Goal: Task Accomplishment & Management: Use online tool/utility

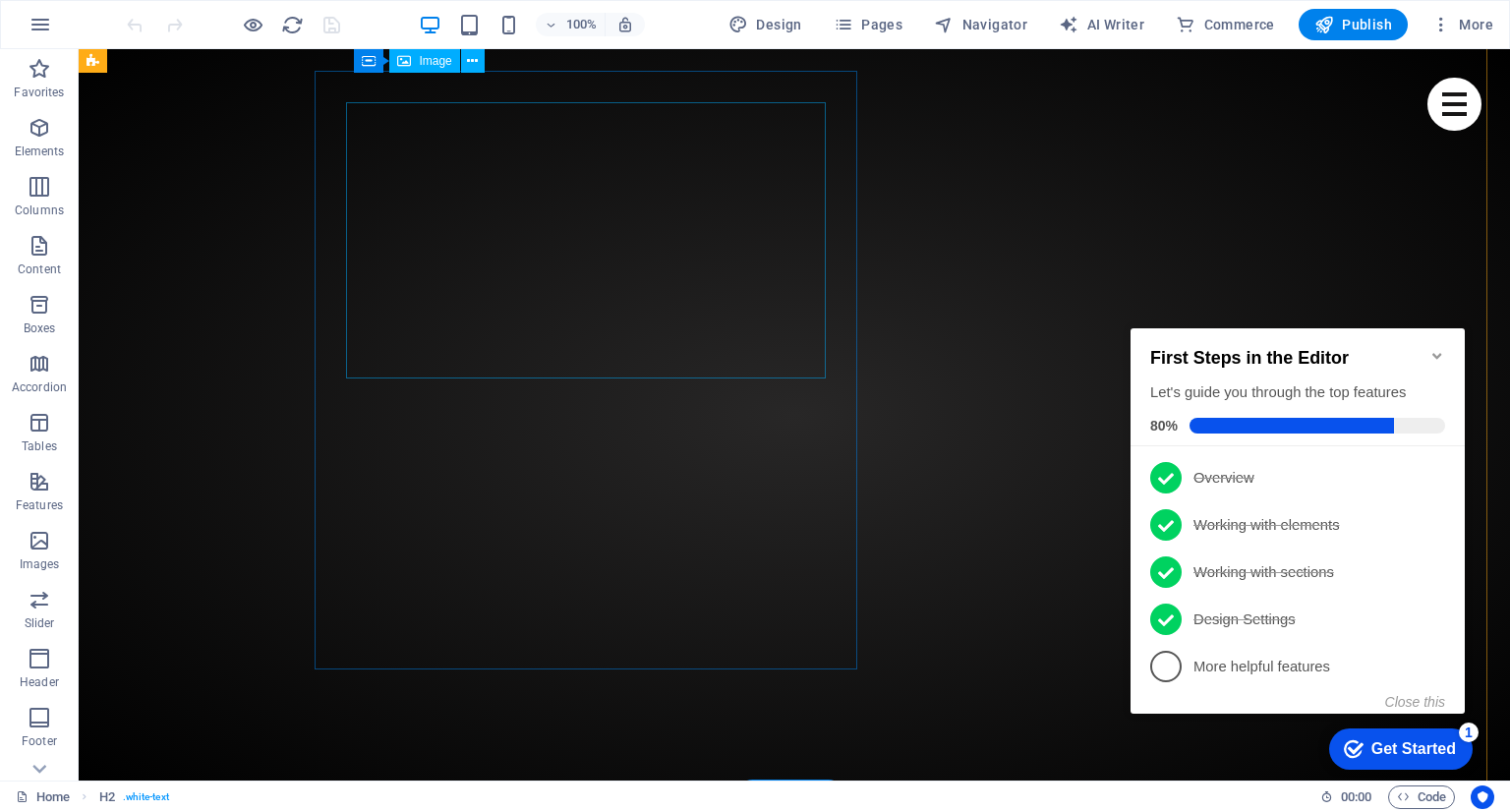
scroll to position [0, 8]
click at [224, 157] on figure at bounding box center [786, 474] width 1431 height 851
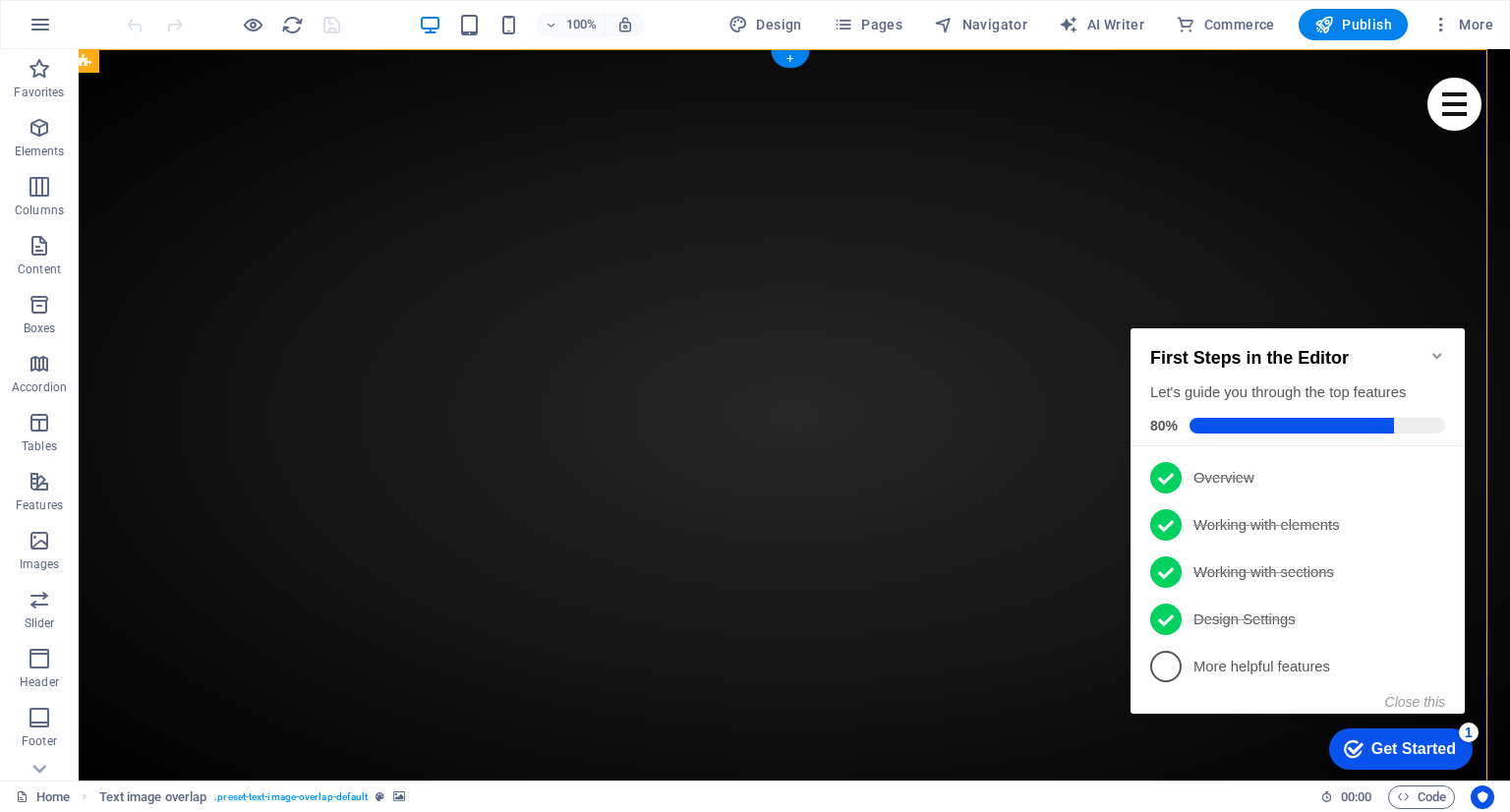
click at [224, 157] on figure at bounding box center [786, 474] width 1431 height 851
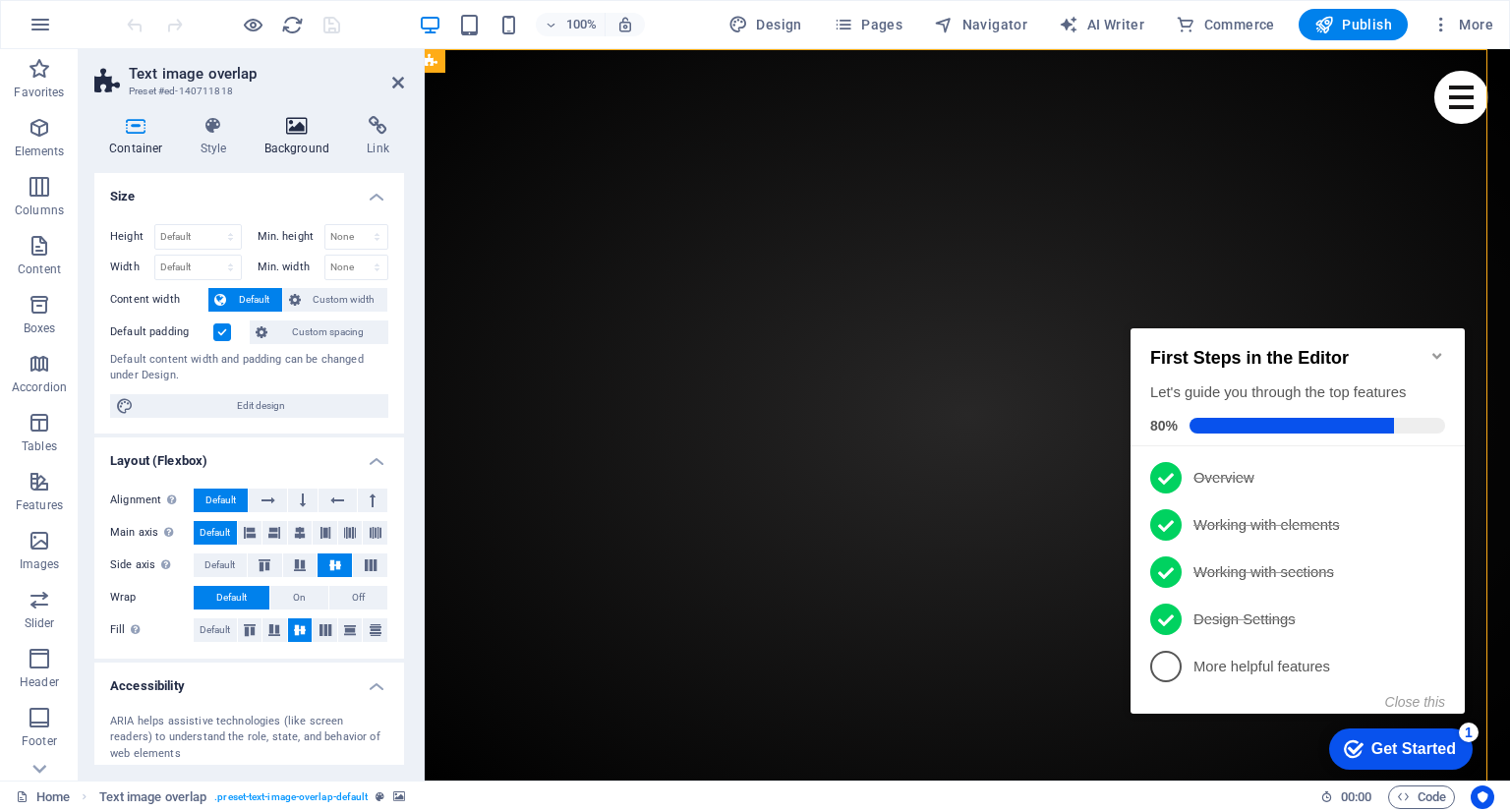
click at [284, 127] on icon at bounding box center [297, 126] width 95 height 20
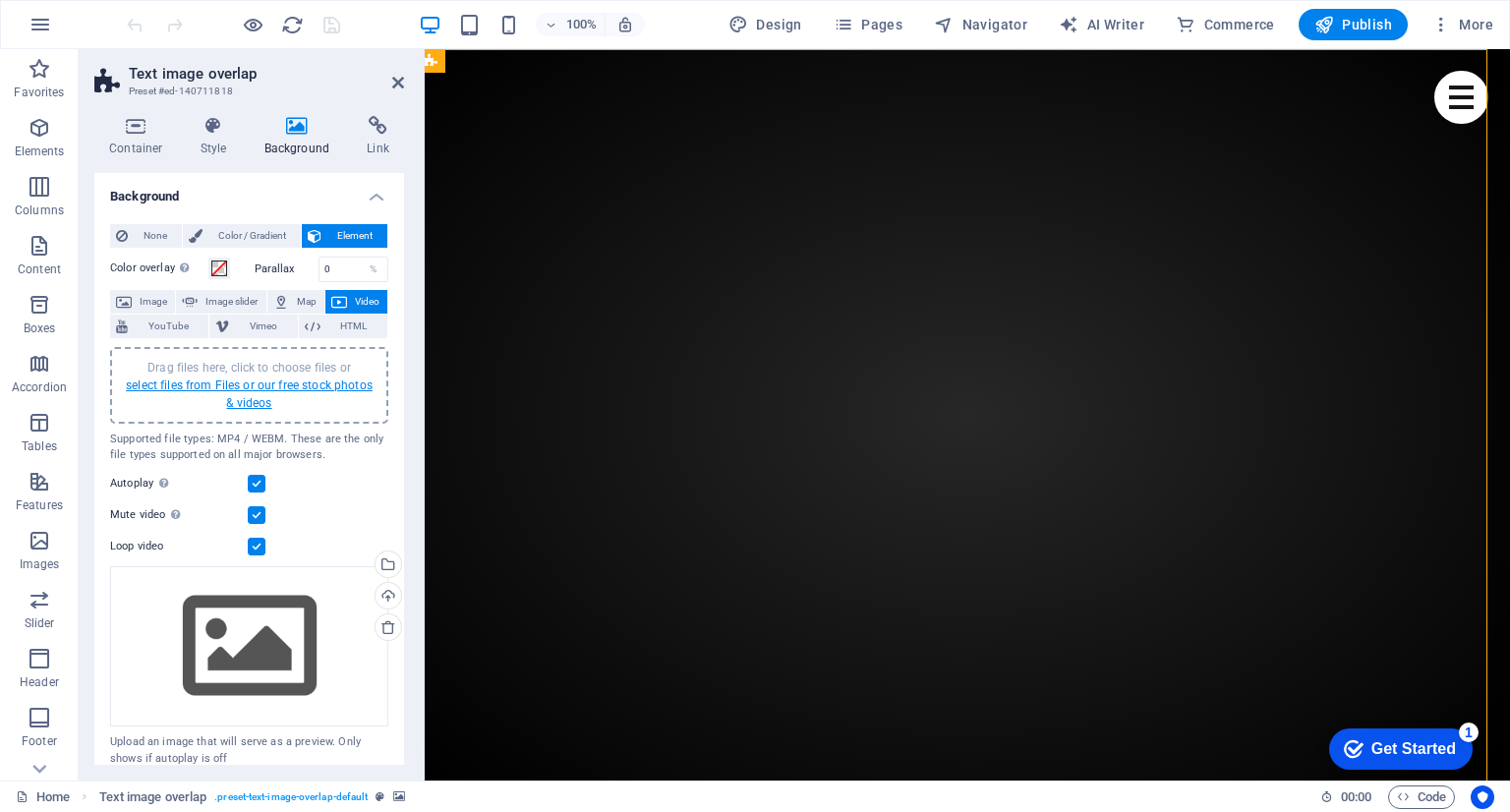
click at [257, 378] on link "select files from Files or our free stock photos & videos" at bounding box center [249, 394] width 247 height 31
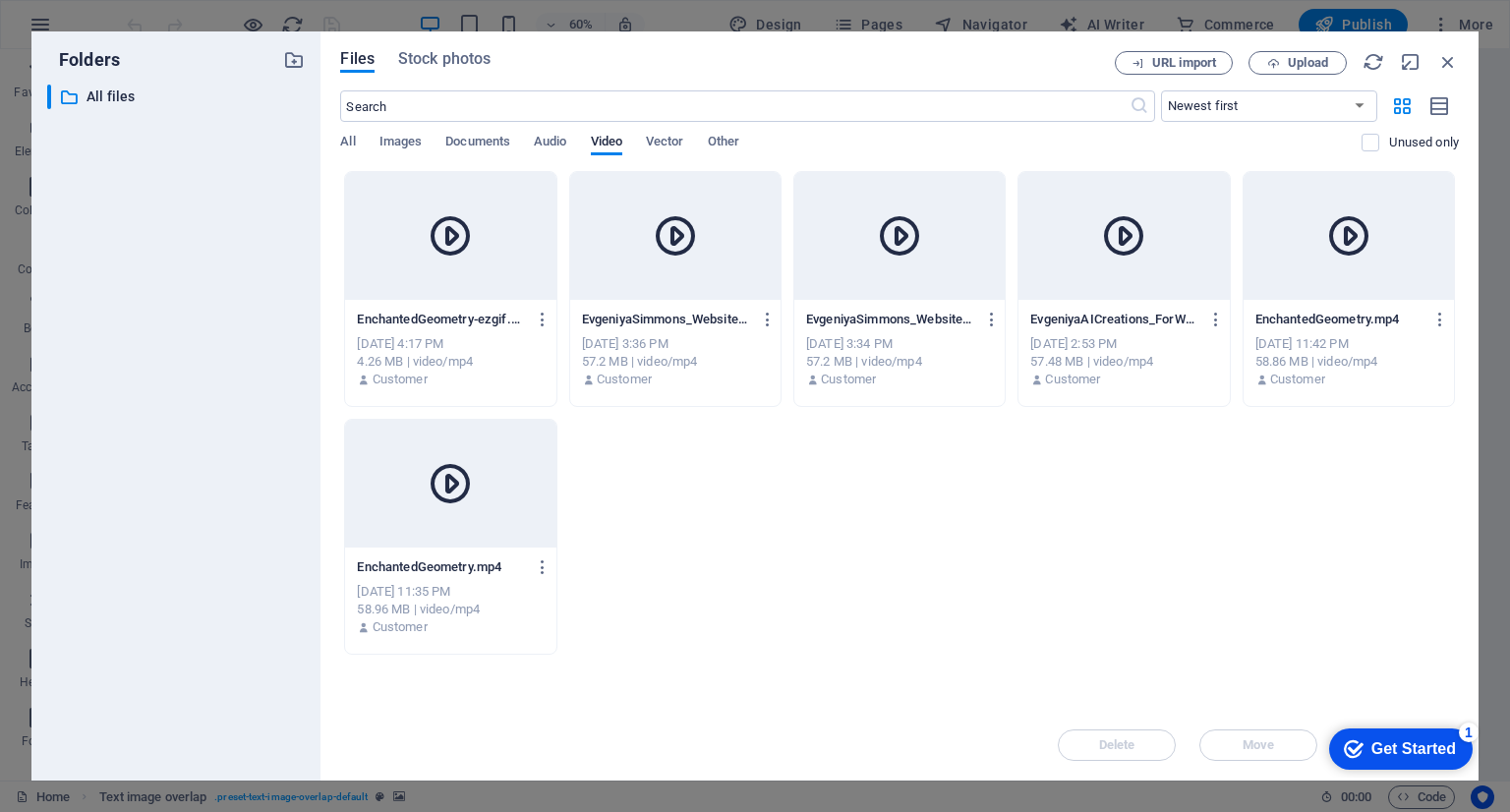
click at [482, 252] on div at bounding box center [451, 236] width 211 height 128
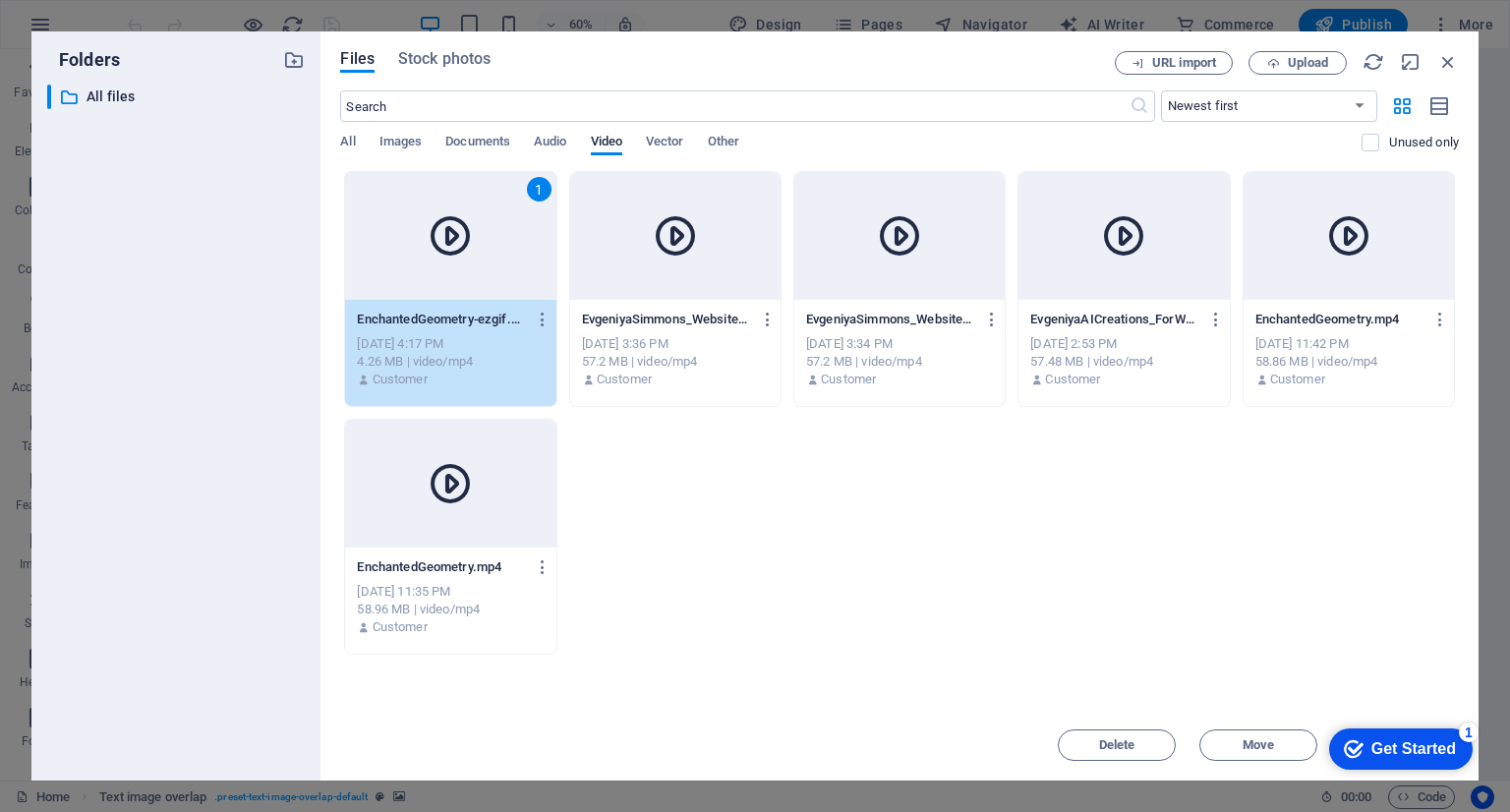
click at [482, 252] on div "1" at bounding box center [451, 236] width 211 height 128
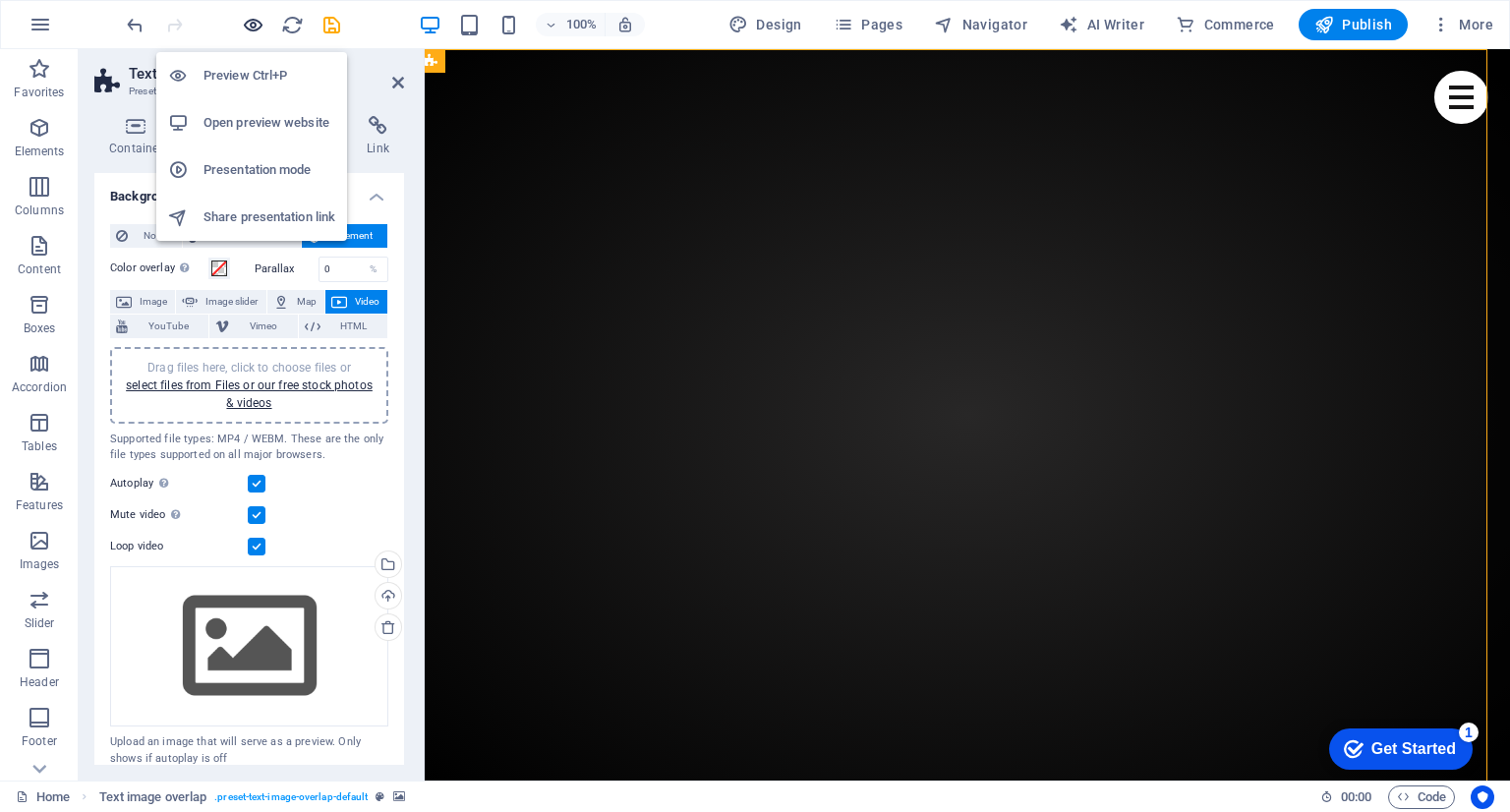
click at [248, 14] on icon "button" at bounding box center [253, 25] width 23 height 23
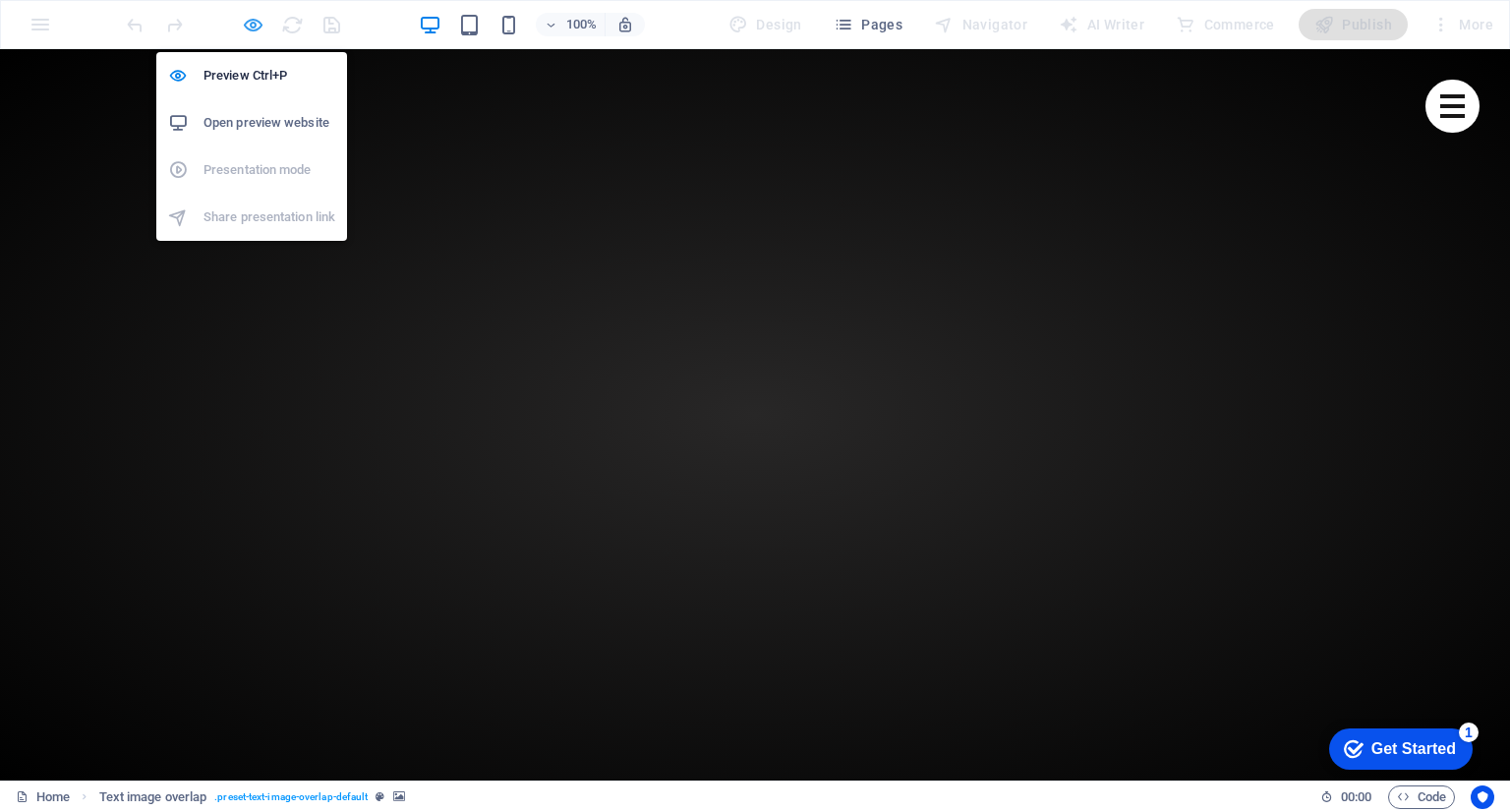
click at [252, 28] on icon "button" at bounding box center [253, 25] width 23 height 23
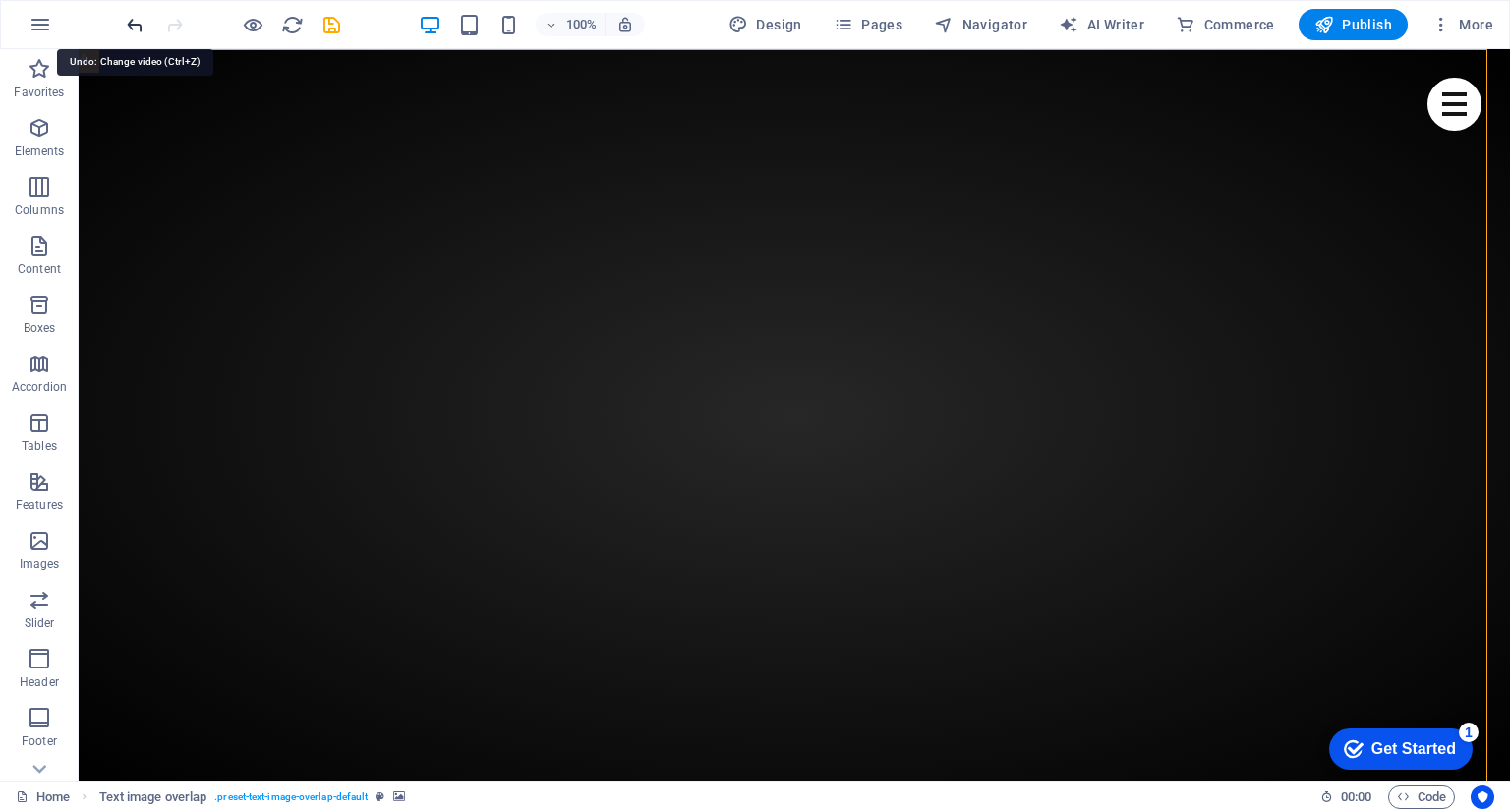
click at [130, 25] on icon "undo" at bounding box center [135, 25] width 23 height 23
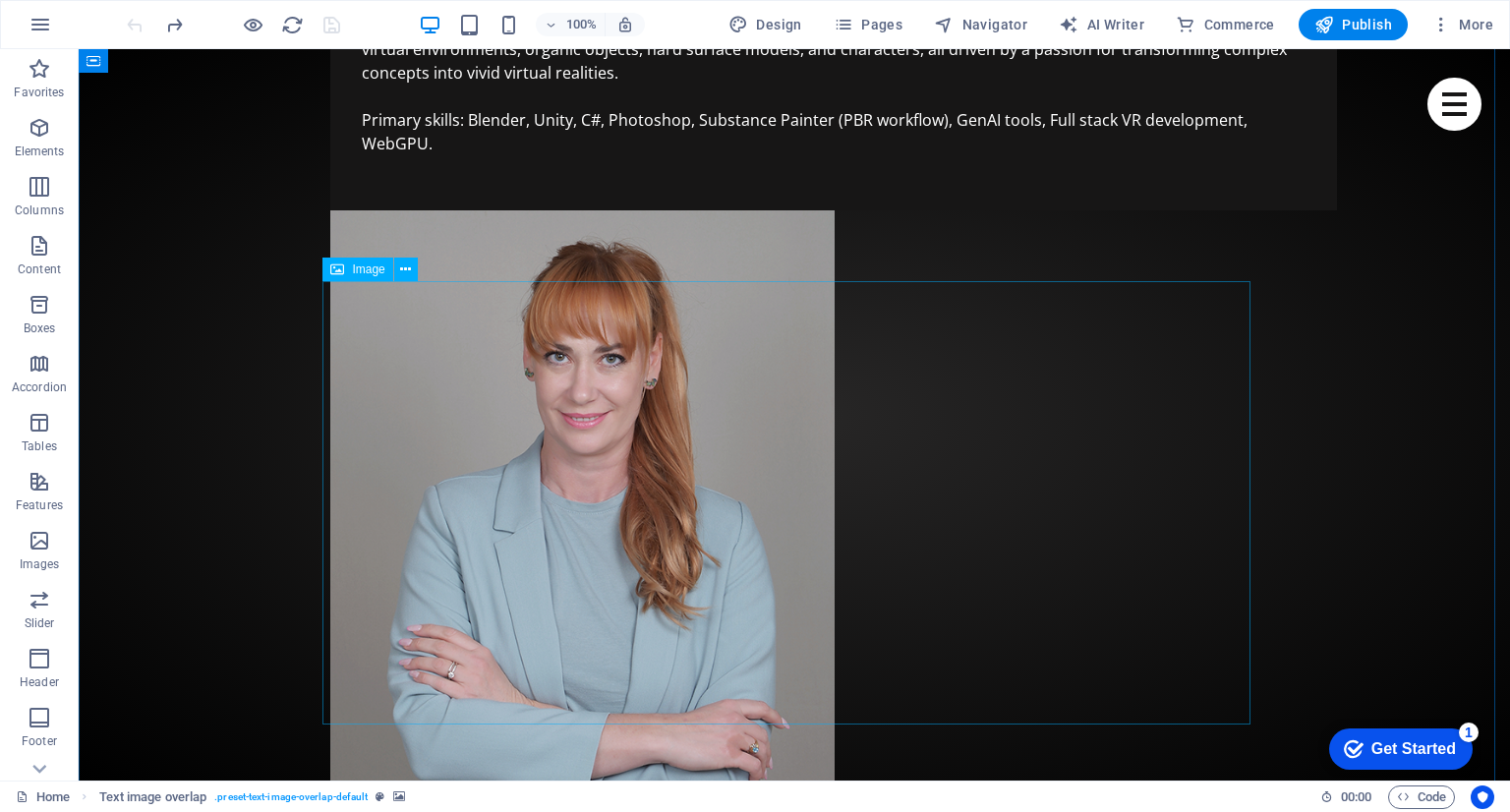
scroll to position [1368, 0]
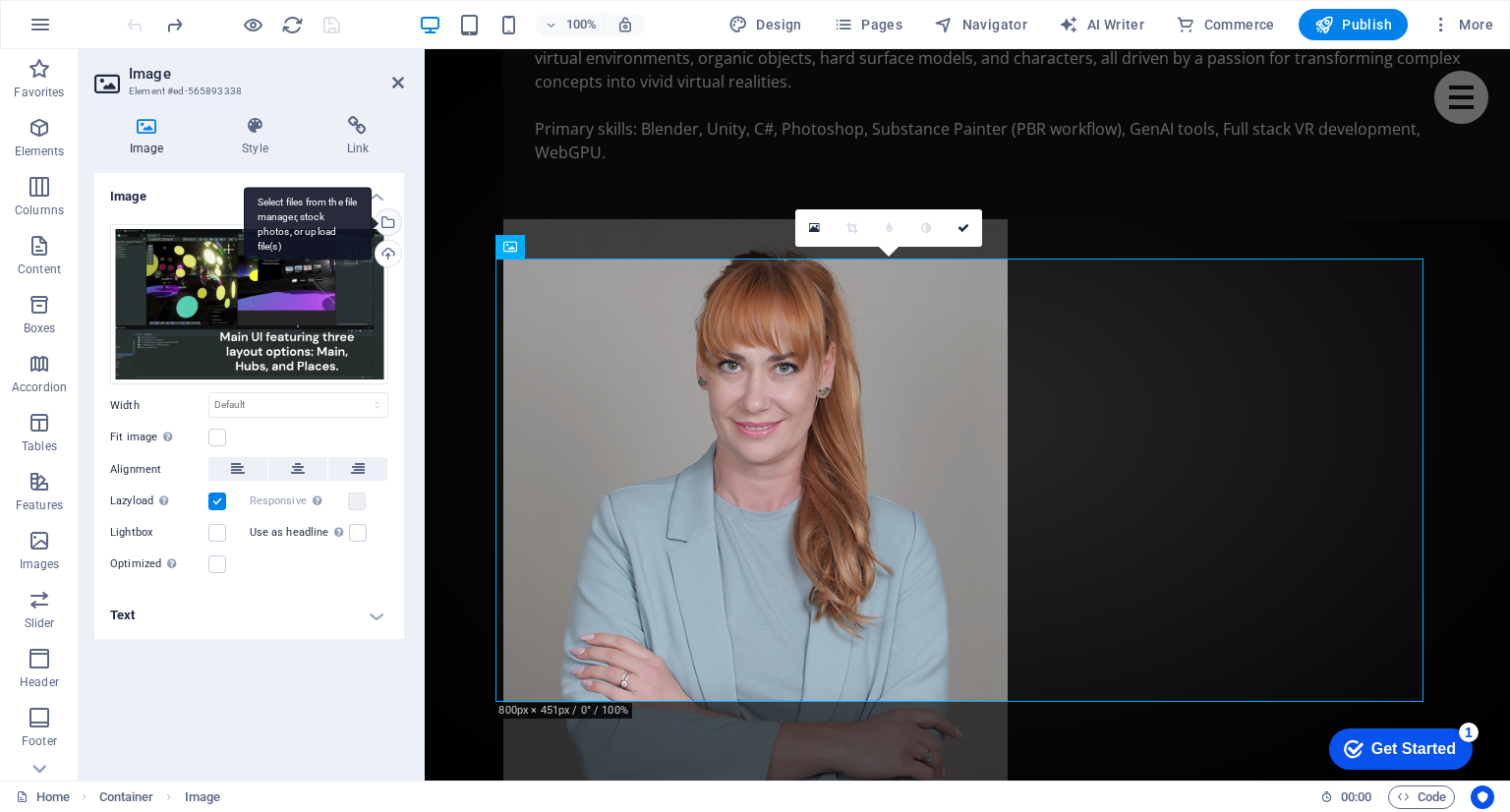
click at [372, 223] on div "Select files from the file manager, stock photos, or upload file(s)" at bounding box center [308, 223] width 128 height 74
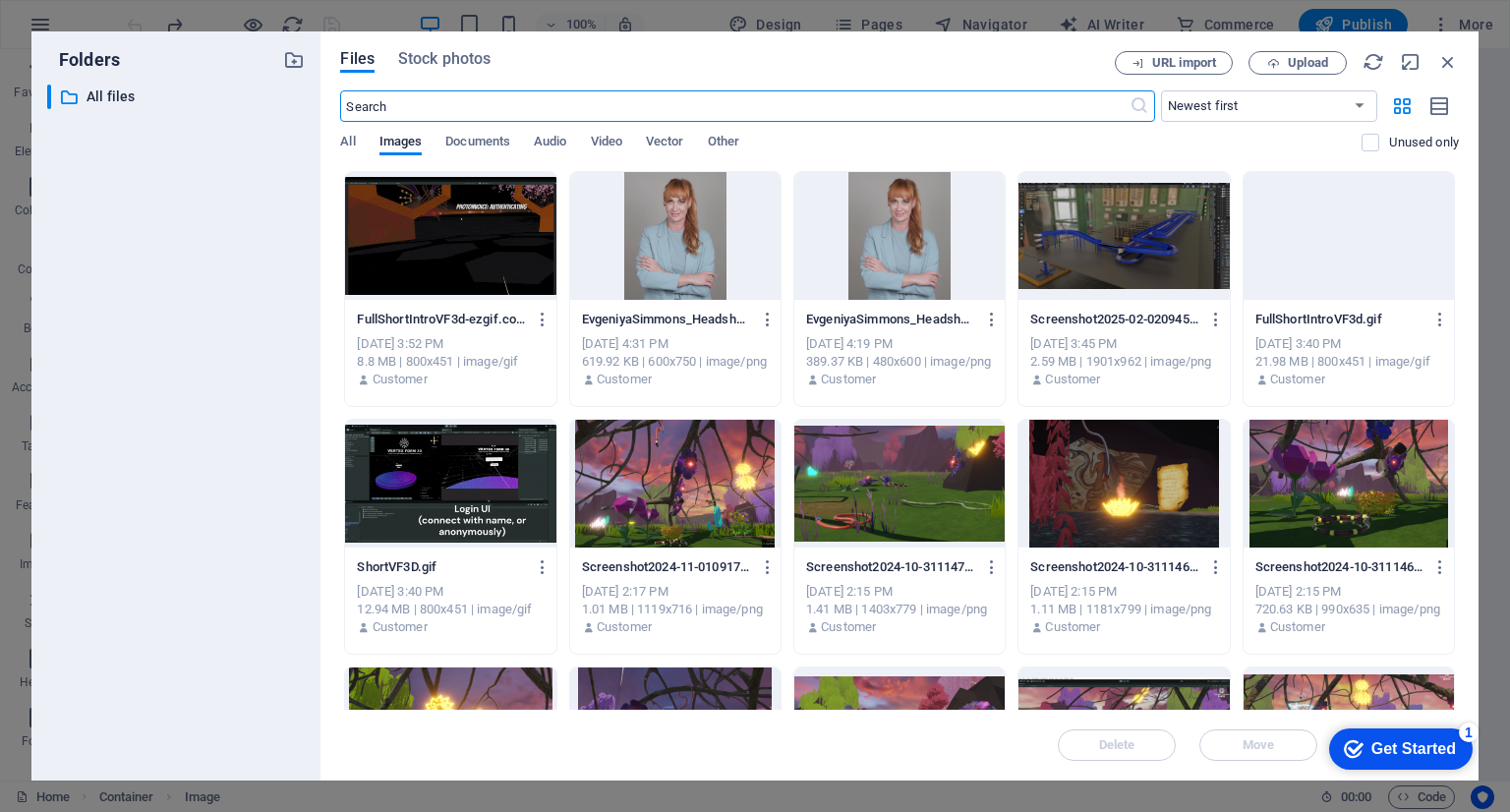
scroll to position [1329, 0]
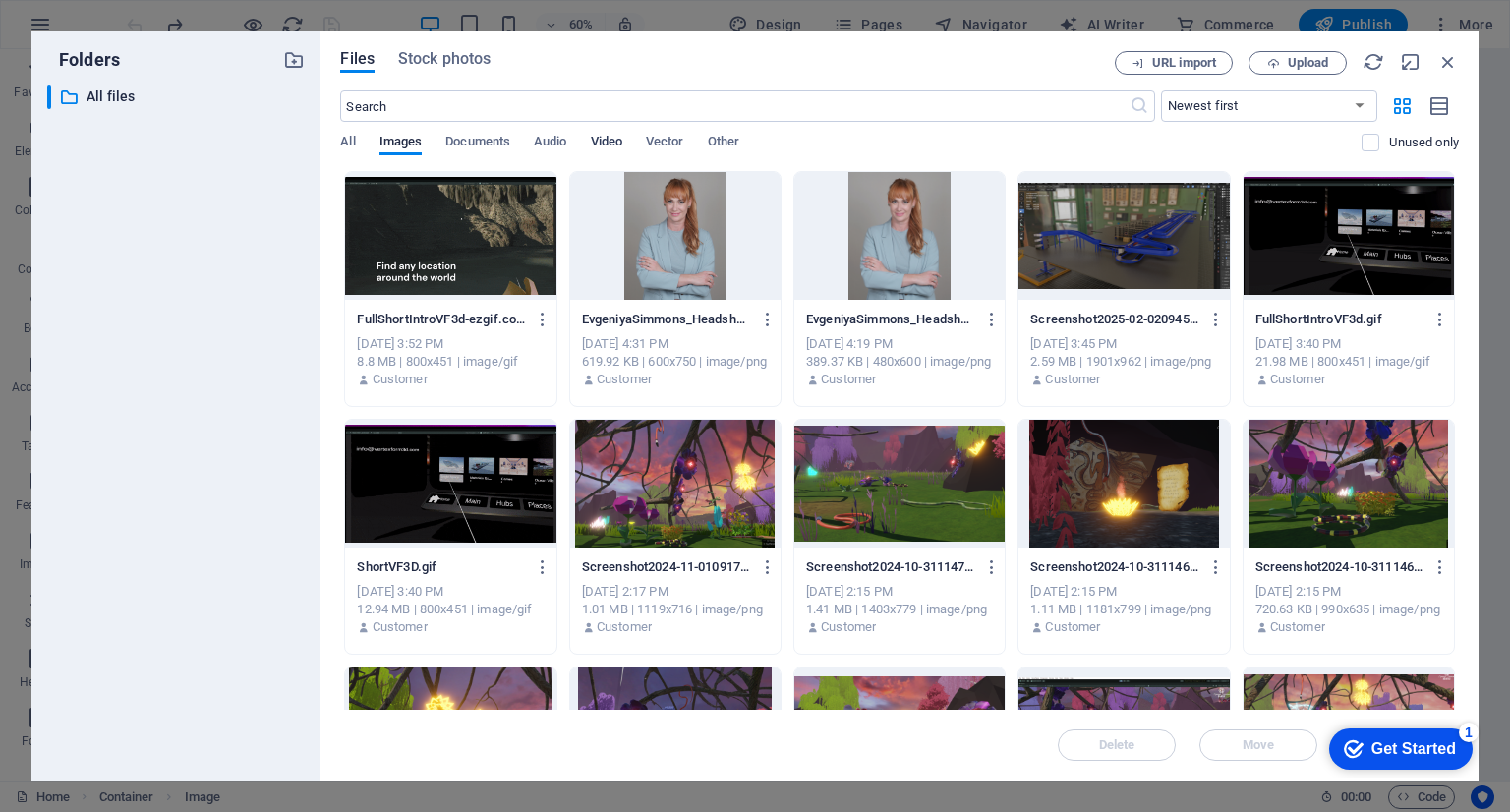
click at [612, 147] on span "Video" at bounding box center [606, 144] width 31 height 28
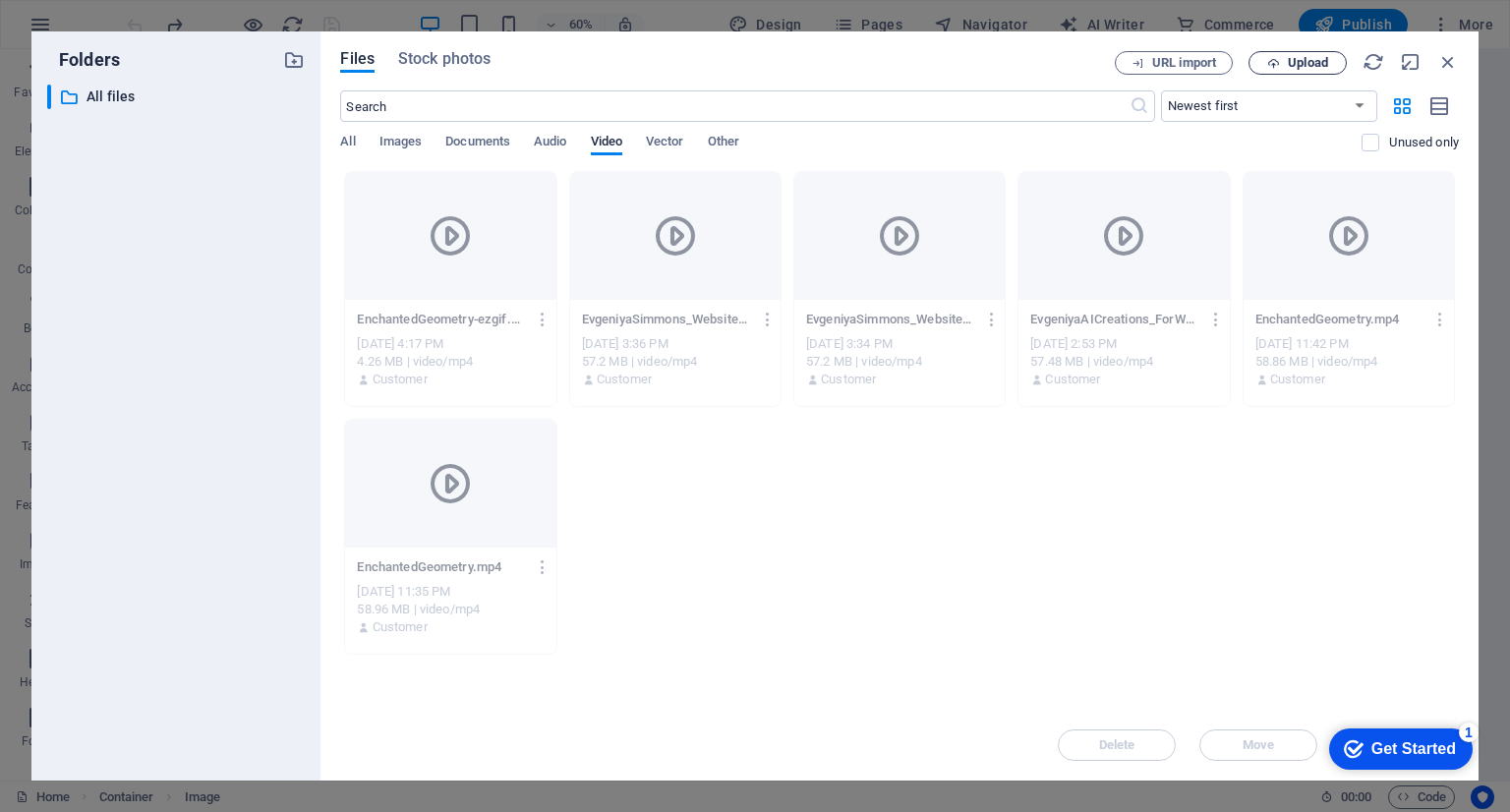
click at [1309, 64] on span "Upload" at bounding box center [1307, 63] width 40 height 12
click at [1450, 60] on icon "button" at bounding box center [1448, 62] width 22 height 22
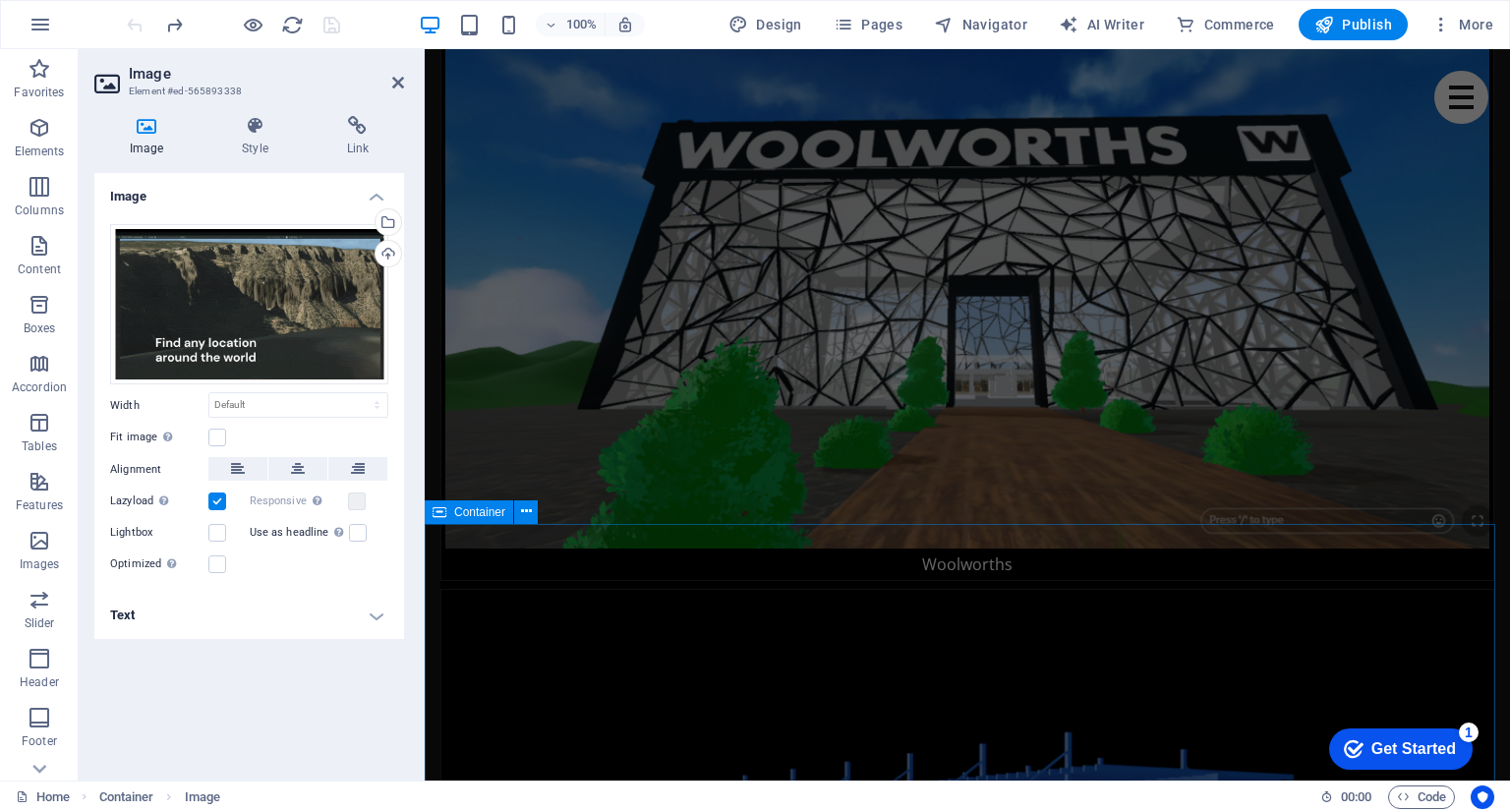
scroll to position [3758, 0]
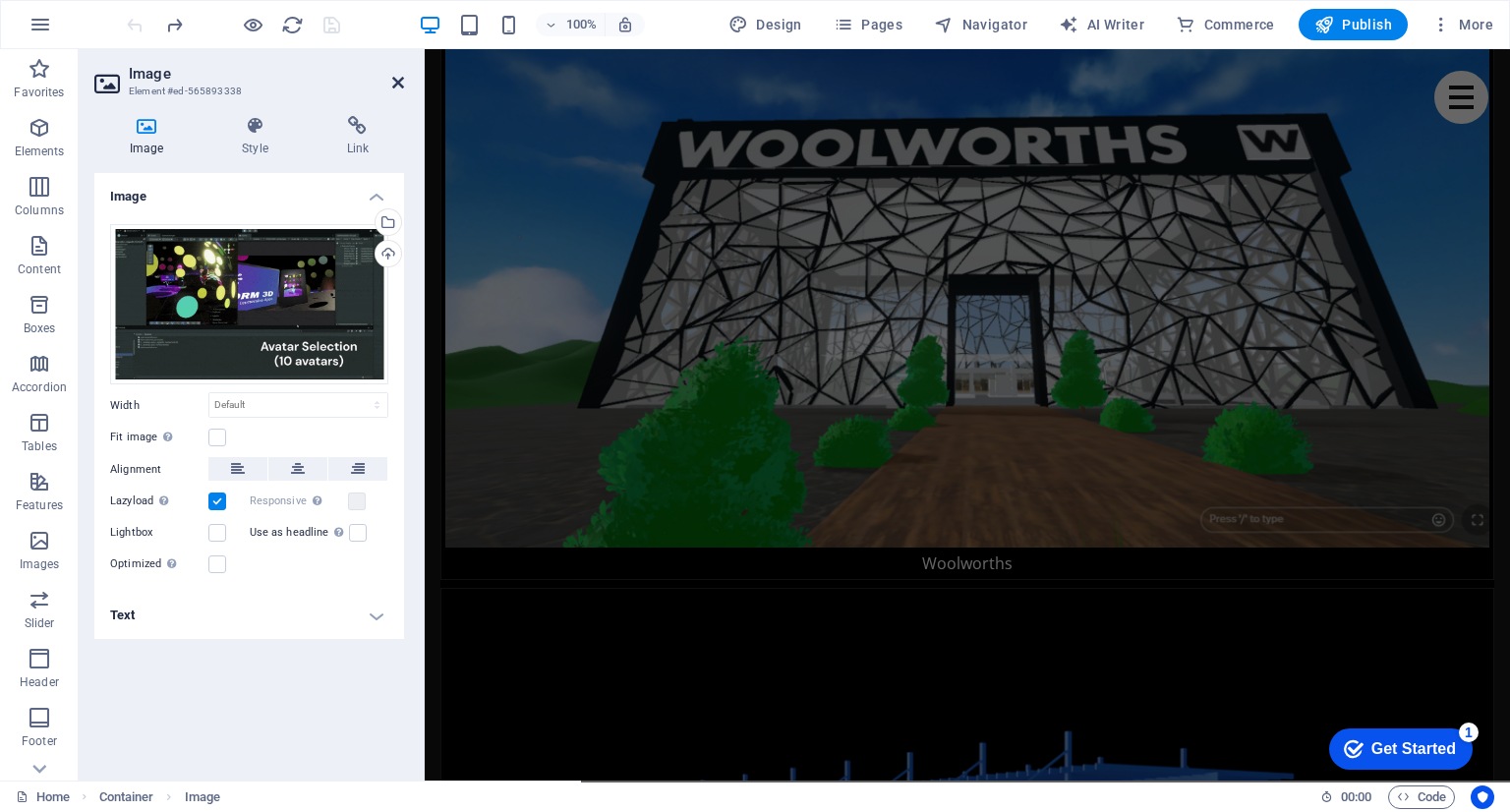
click at [401, 84] on icon at bounding box center [398, 83] width 12 height 16
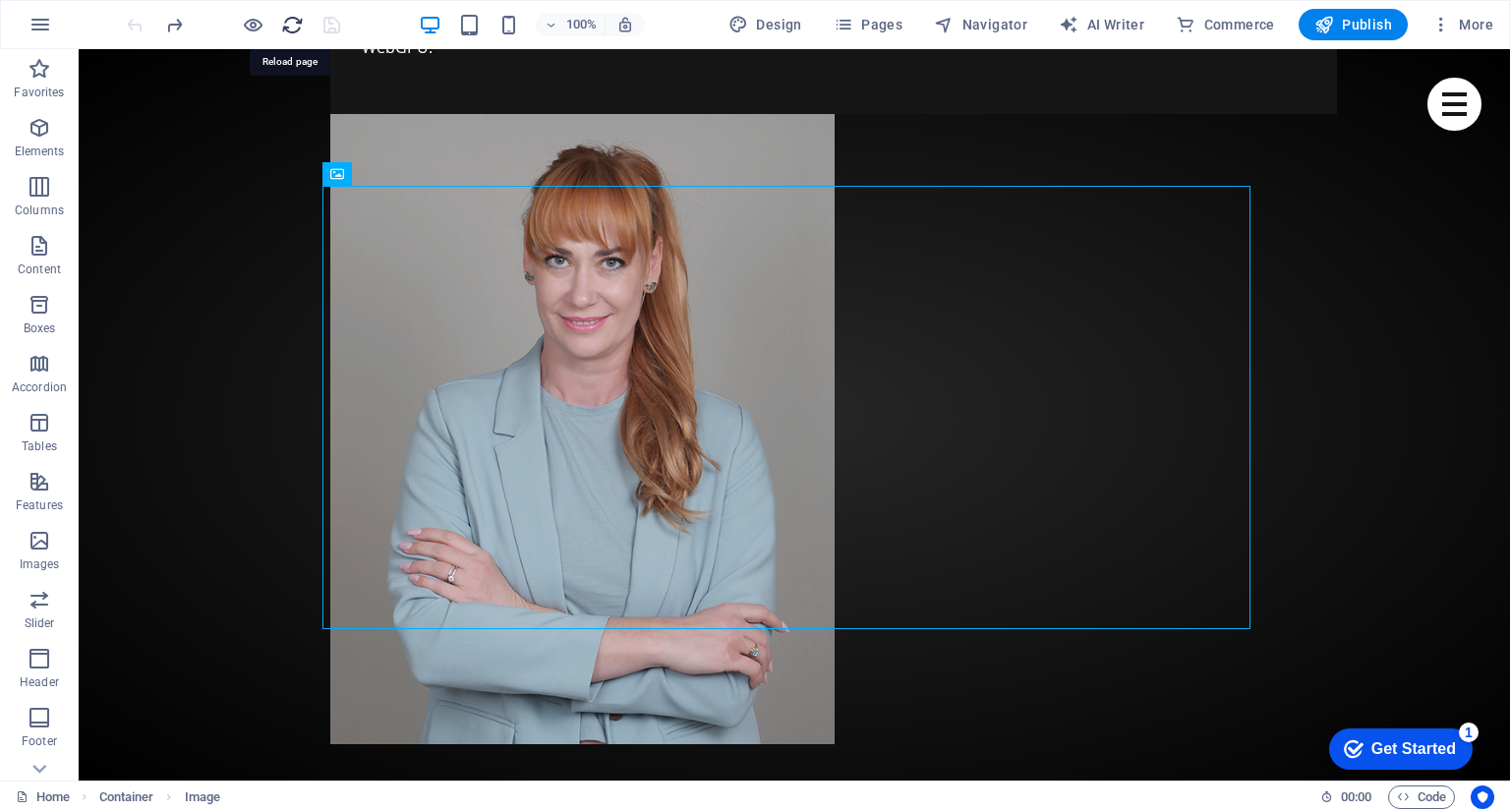
click at [297, 29] on icon "reload" at bounding box center [292, 25] width 23 height 23
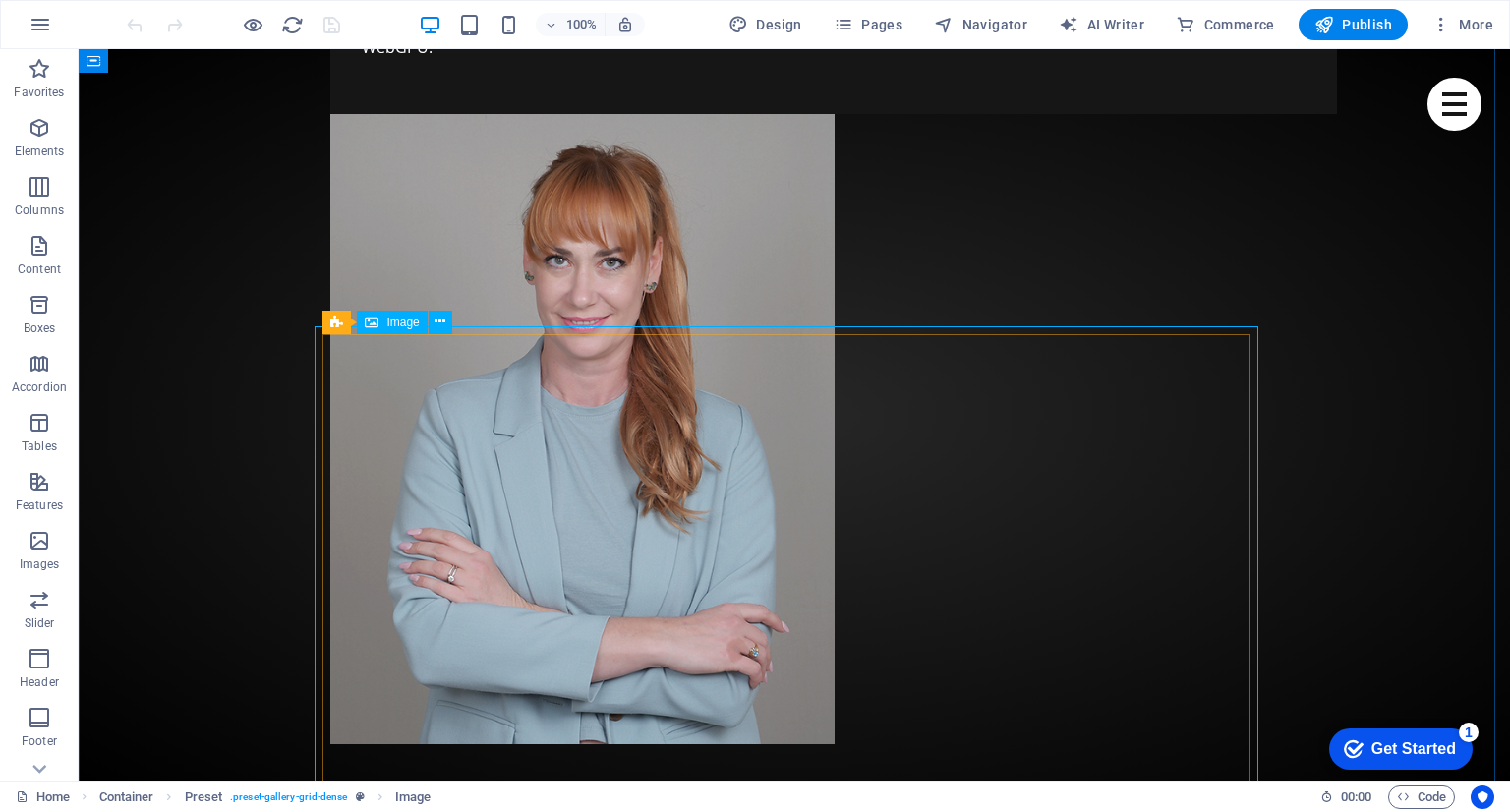
click at [394, 325] on span "Image" at bounding box center [402, 323] width 32 height 12
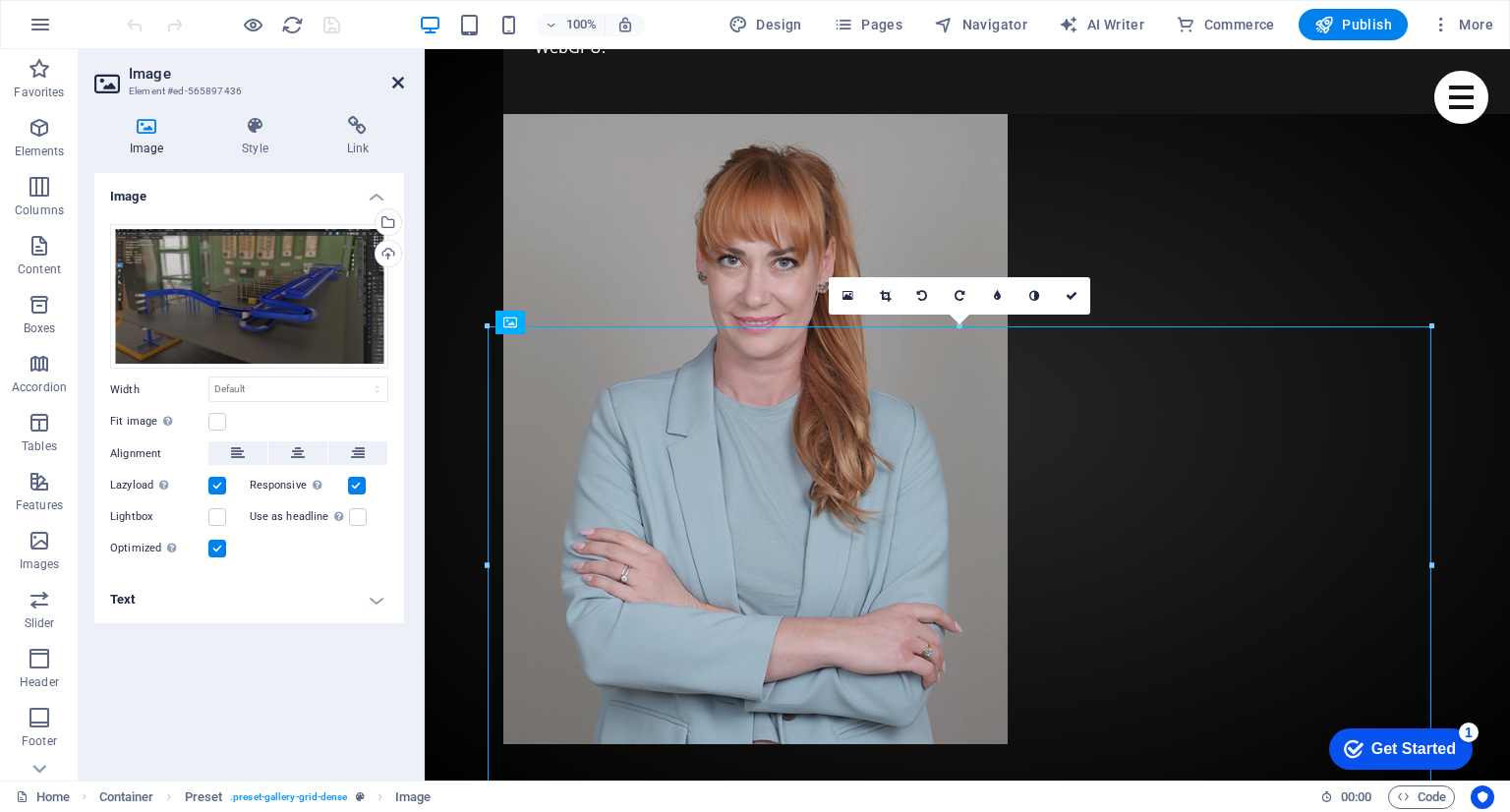
click at [397, 81] on icon at bounding box center [398, 83] width 12 height 16
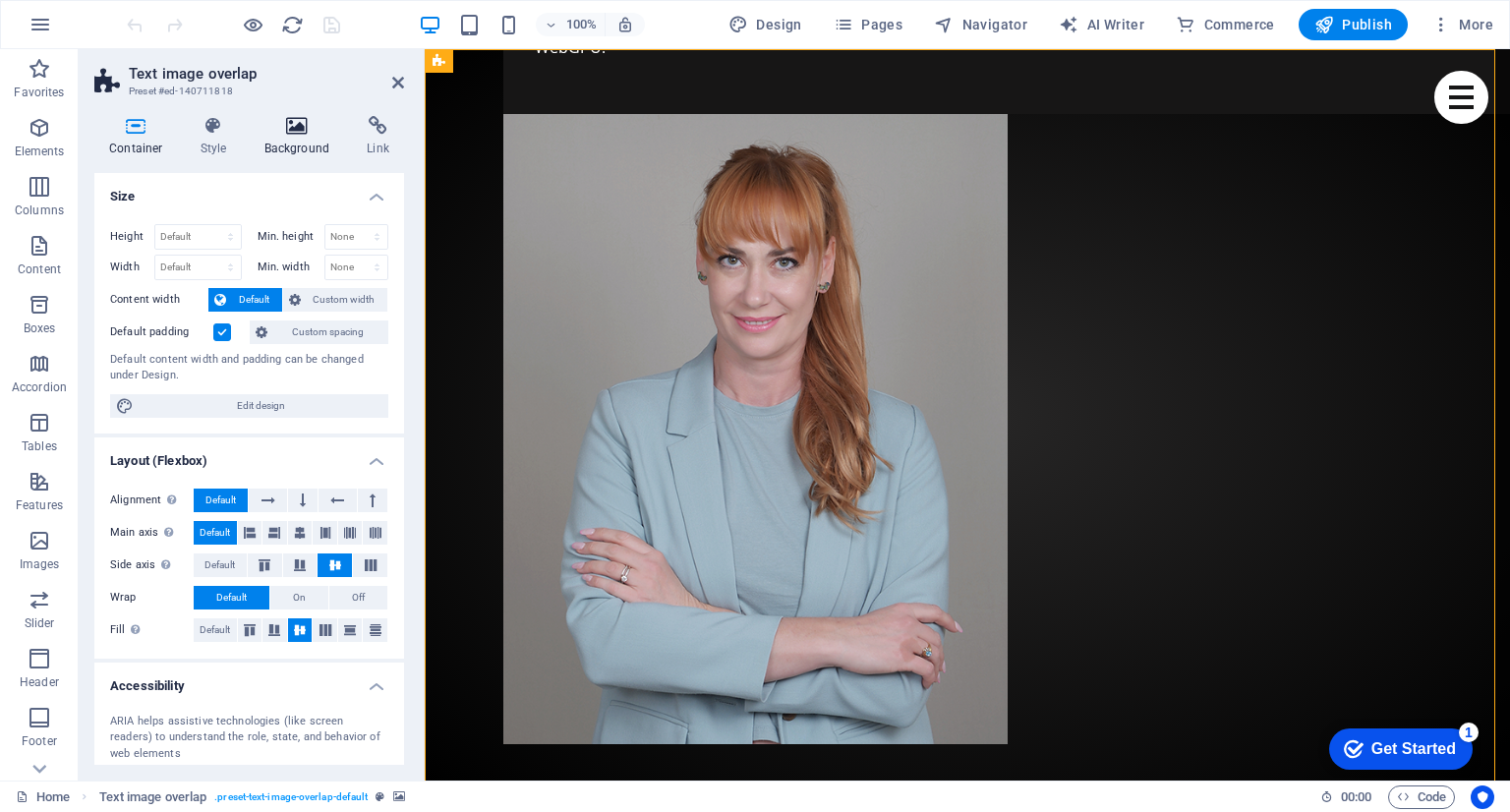
click at [290, 143] on h4 "Background" at bounding box center [301, 137] width 103 height 41
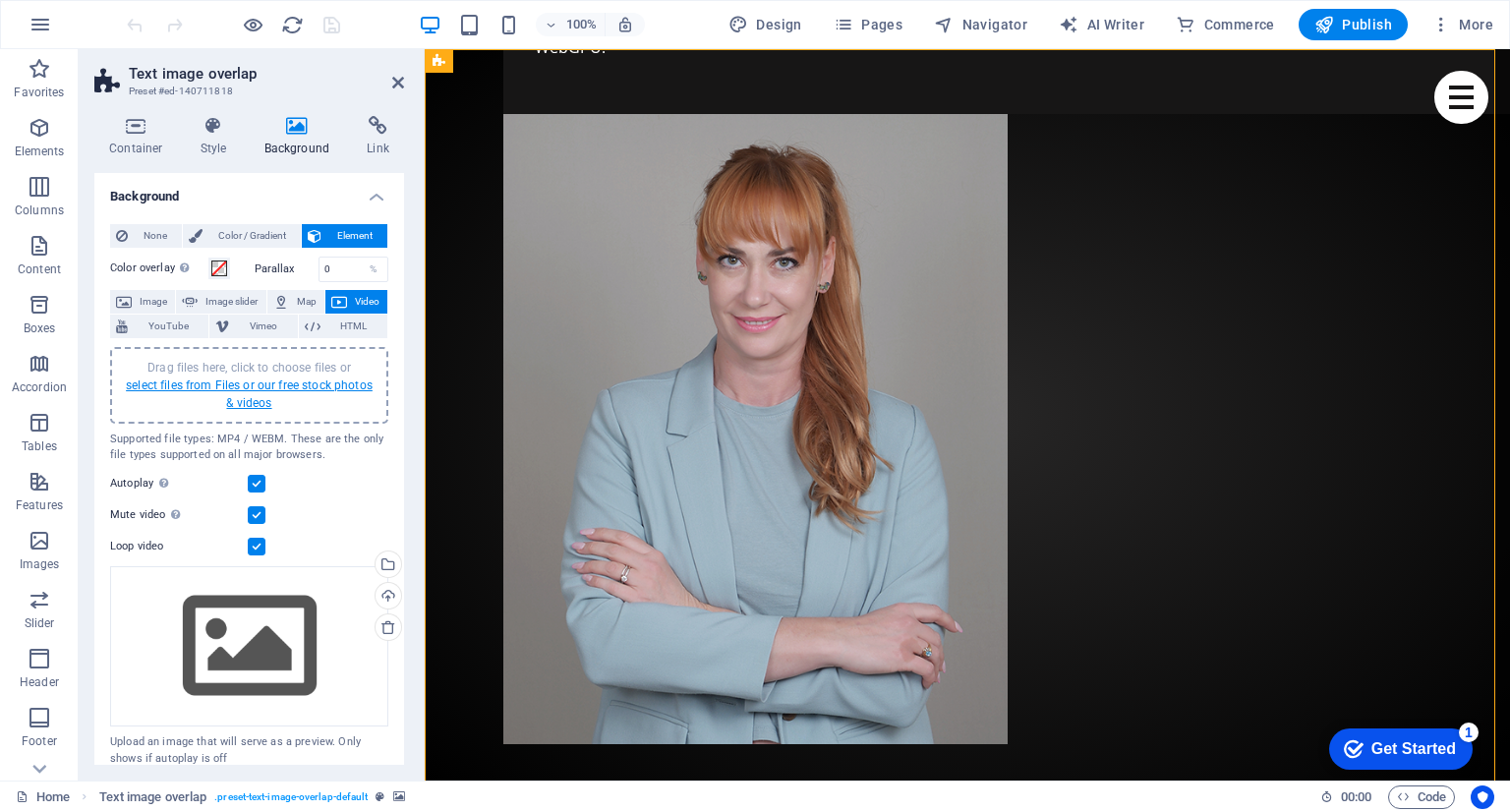
click at [287, 380] on link "select files from Files or our free stock photos & videos" at bounding box center [249, 394] width 247 height 31
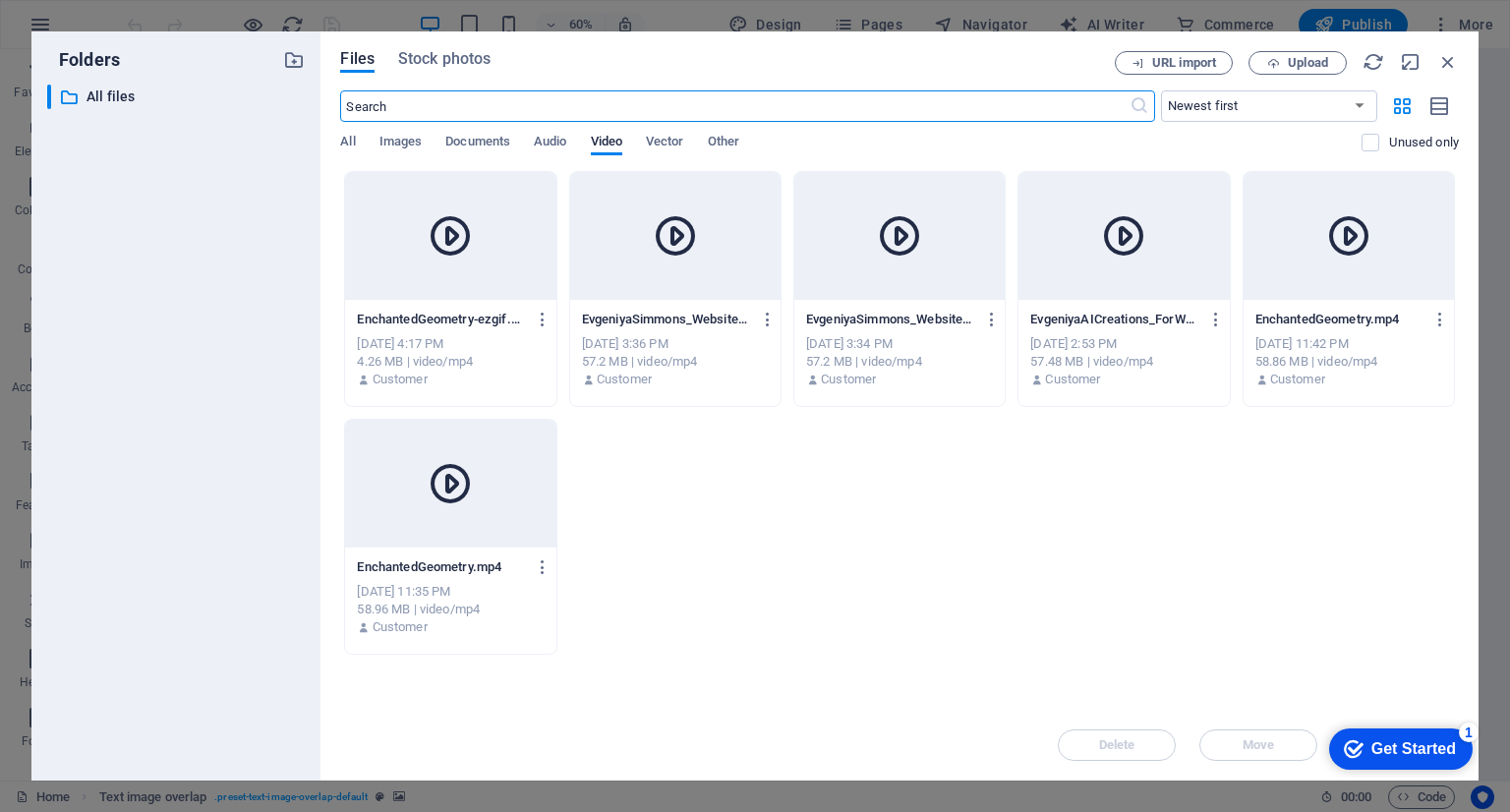
click at [459, 214] on icon at bounding box center [450, 236] width 47 height 47
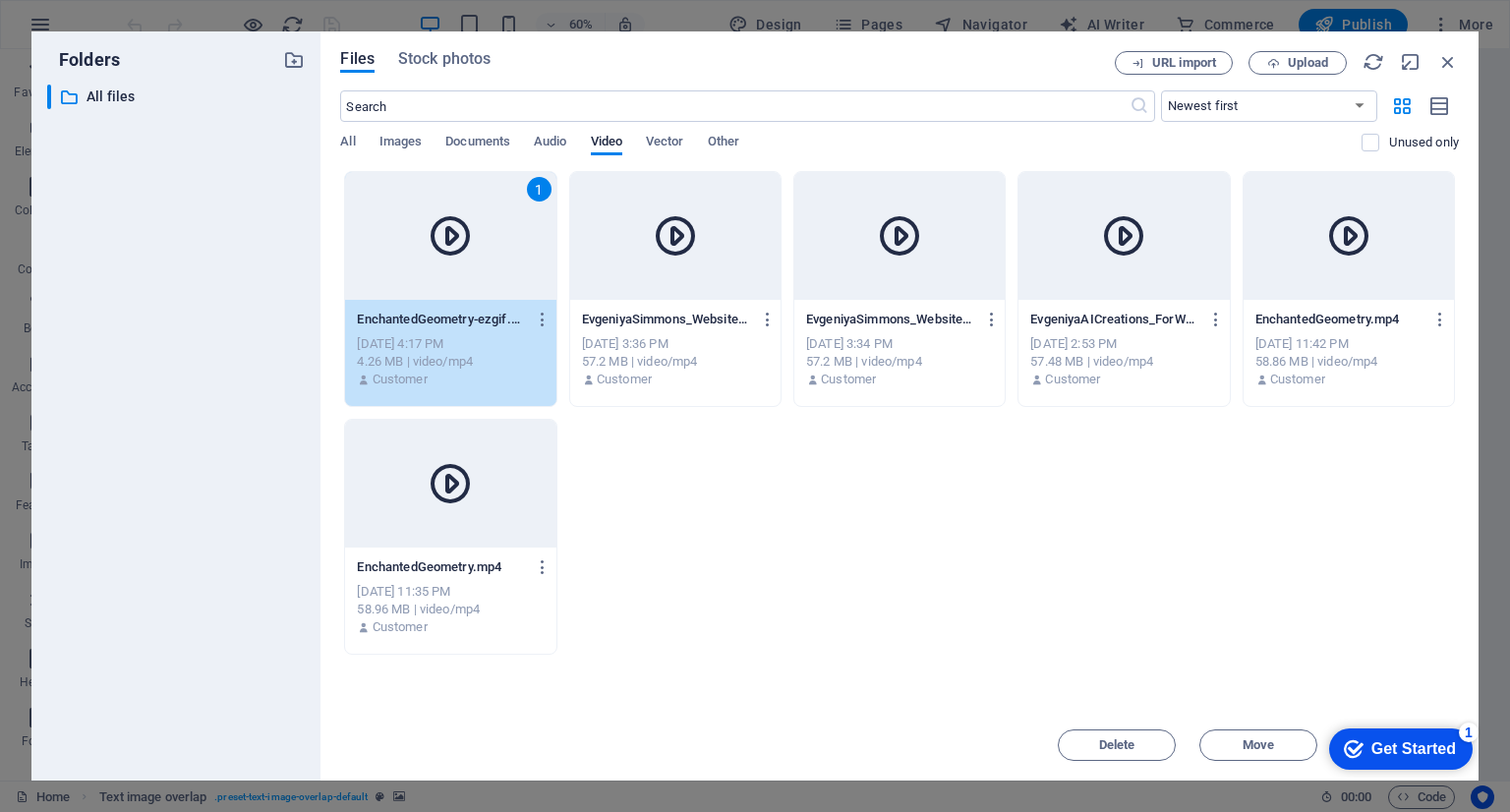
click at [459, 214] on icon at bounding box center [450, 236] width 47 height 47
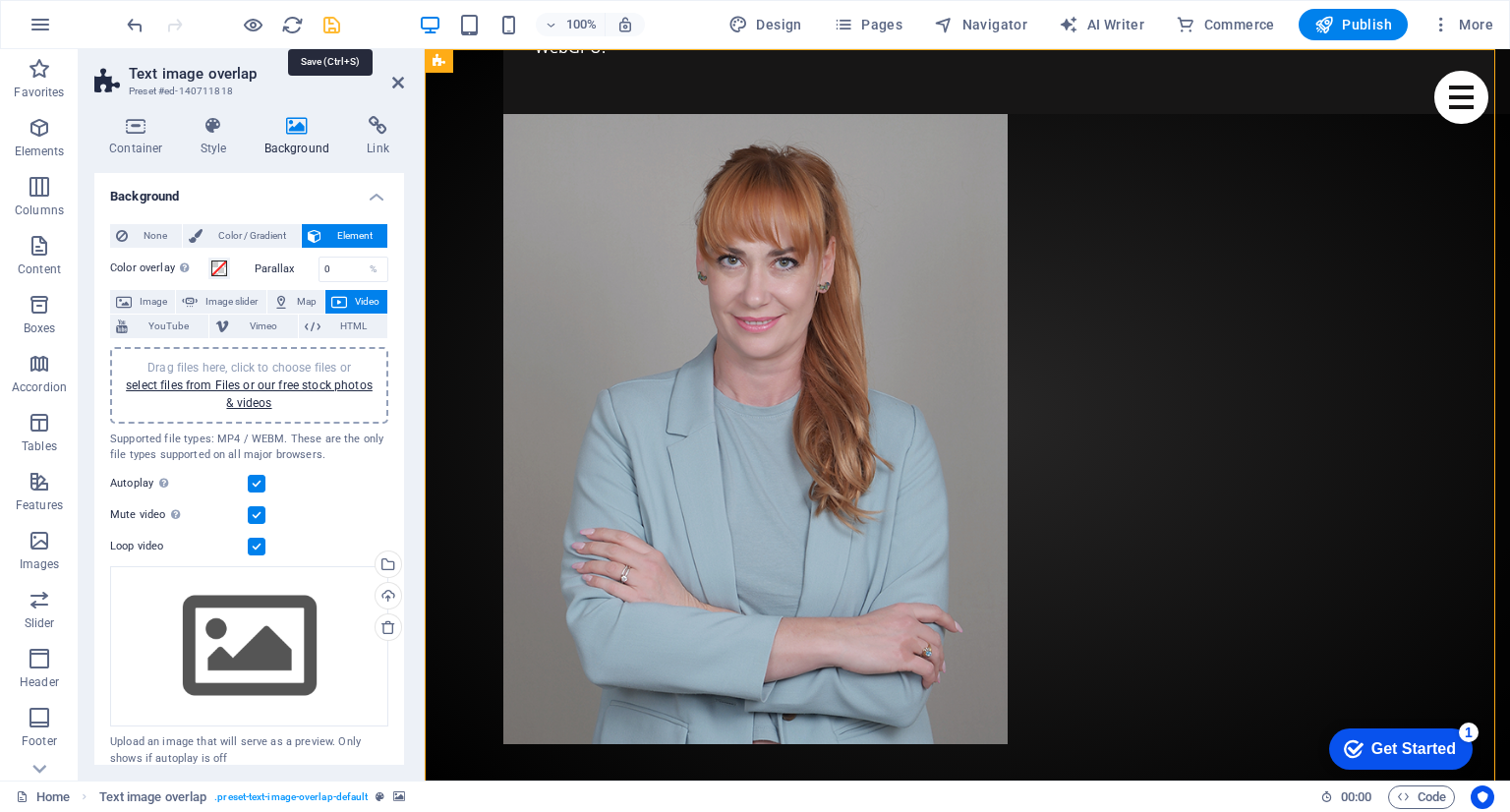
click at [331, 26] on icon "save" at bounding box center [332, 25] width 23 height 23
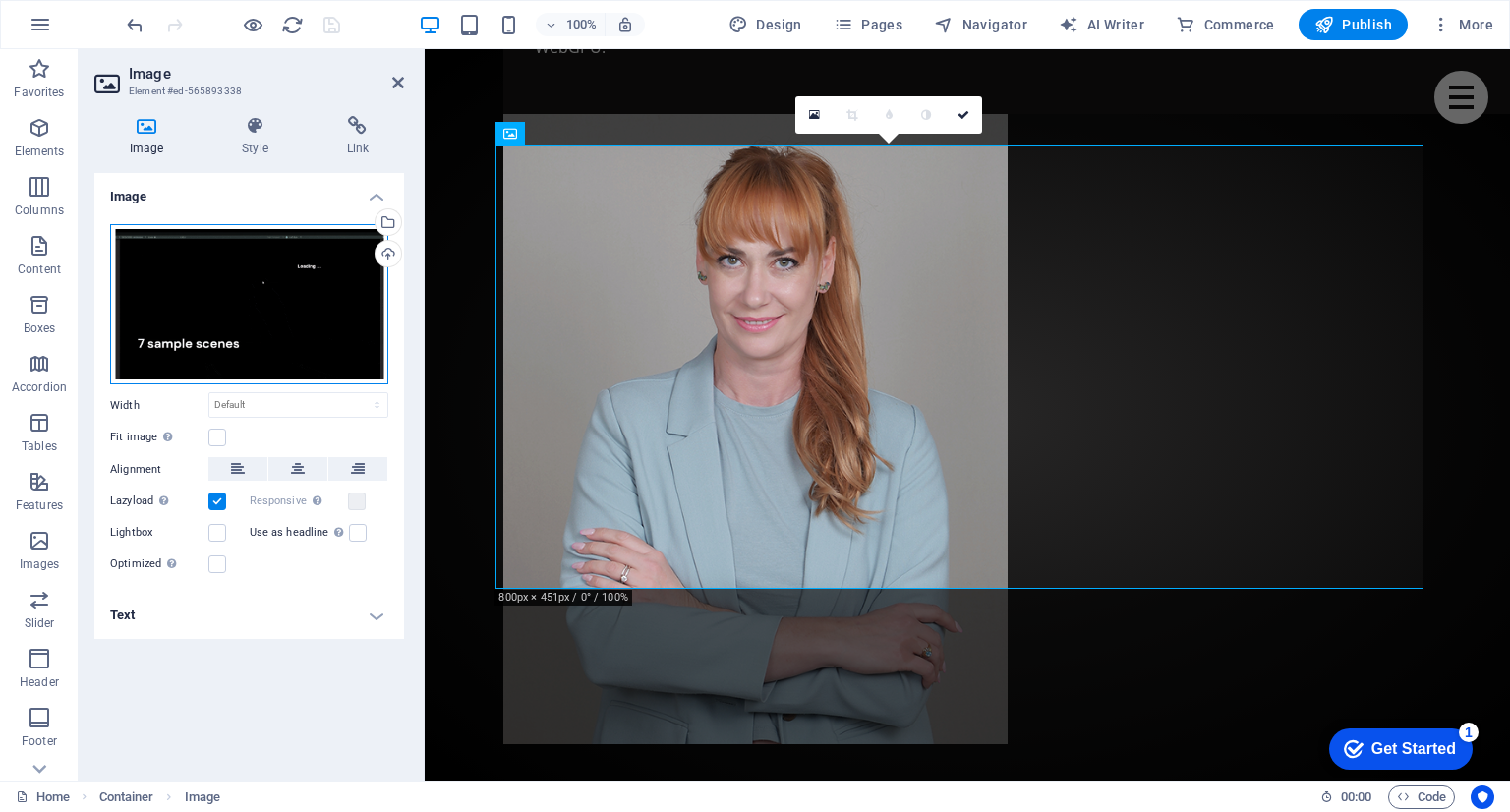
click at [280, 292] on div "Drag files here, click to choose files or select files from Files or our free s…" at bounding box center [249, 305] width 279 height 161
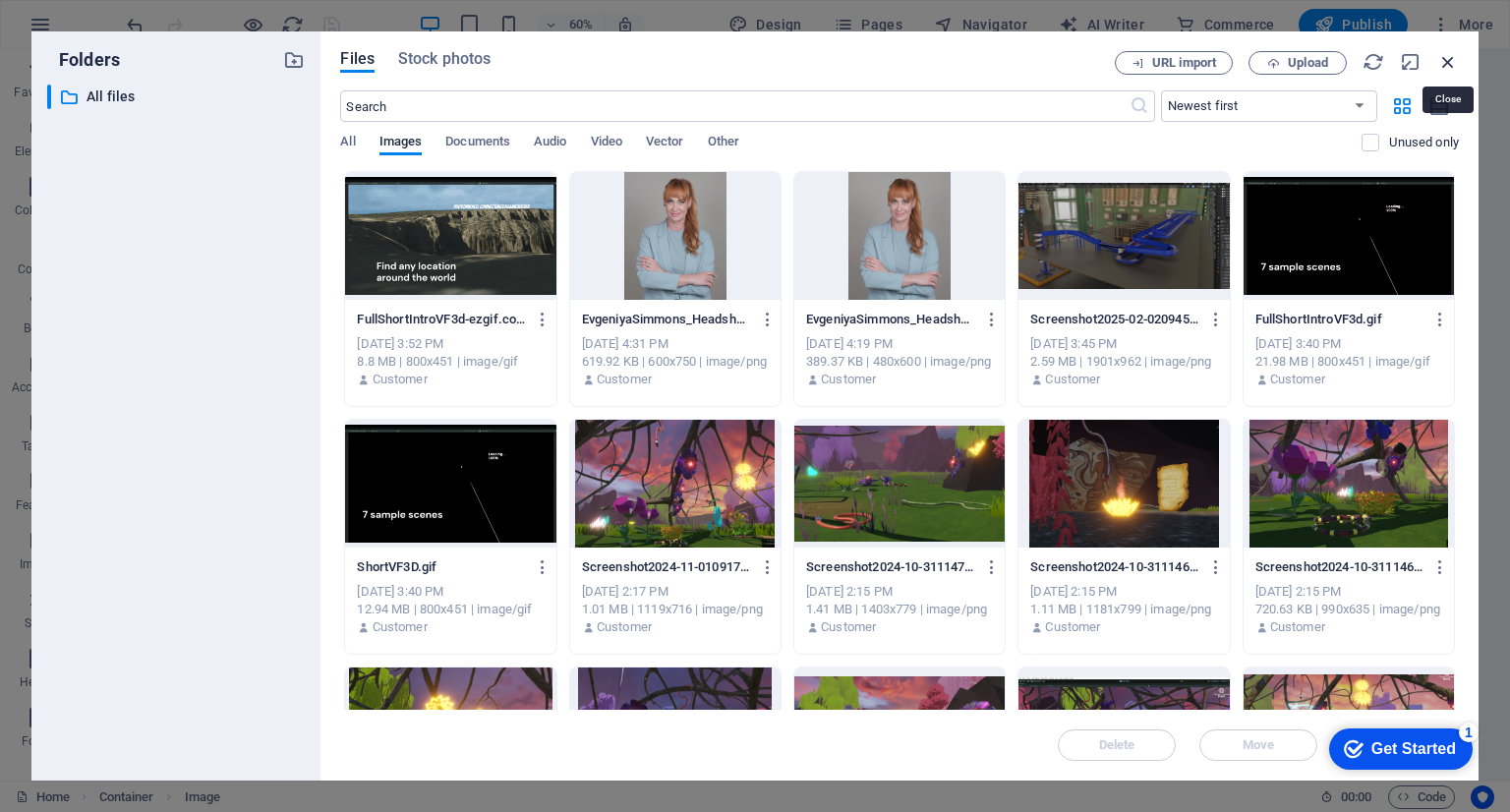
click at [1442, 65] on icon "button" at bounding box center [1448, 62] width 22 height 22
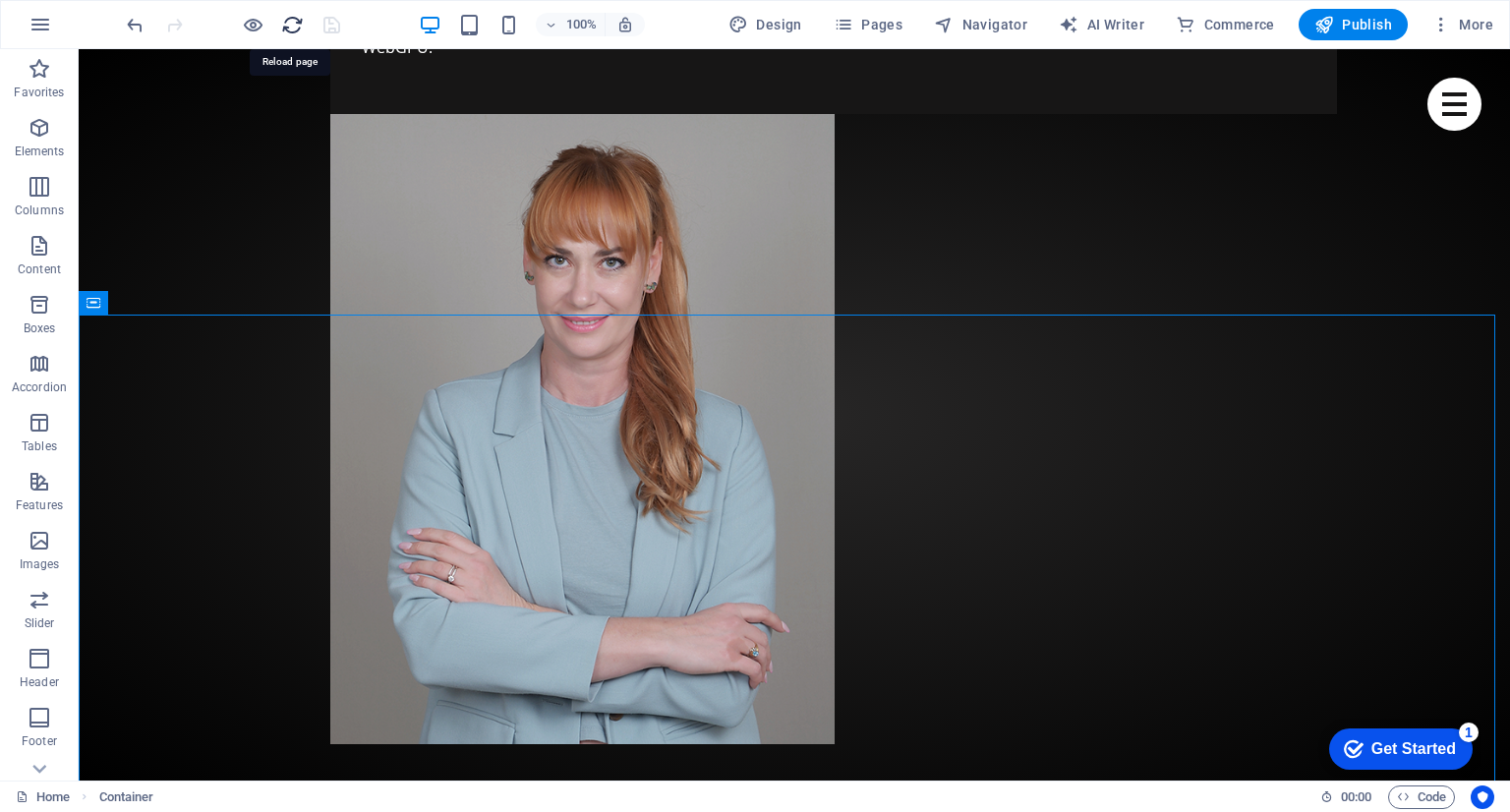
click at [285, 21] on icon "reload" at bounding box center [292, 25] width 23 height 23
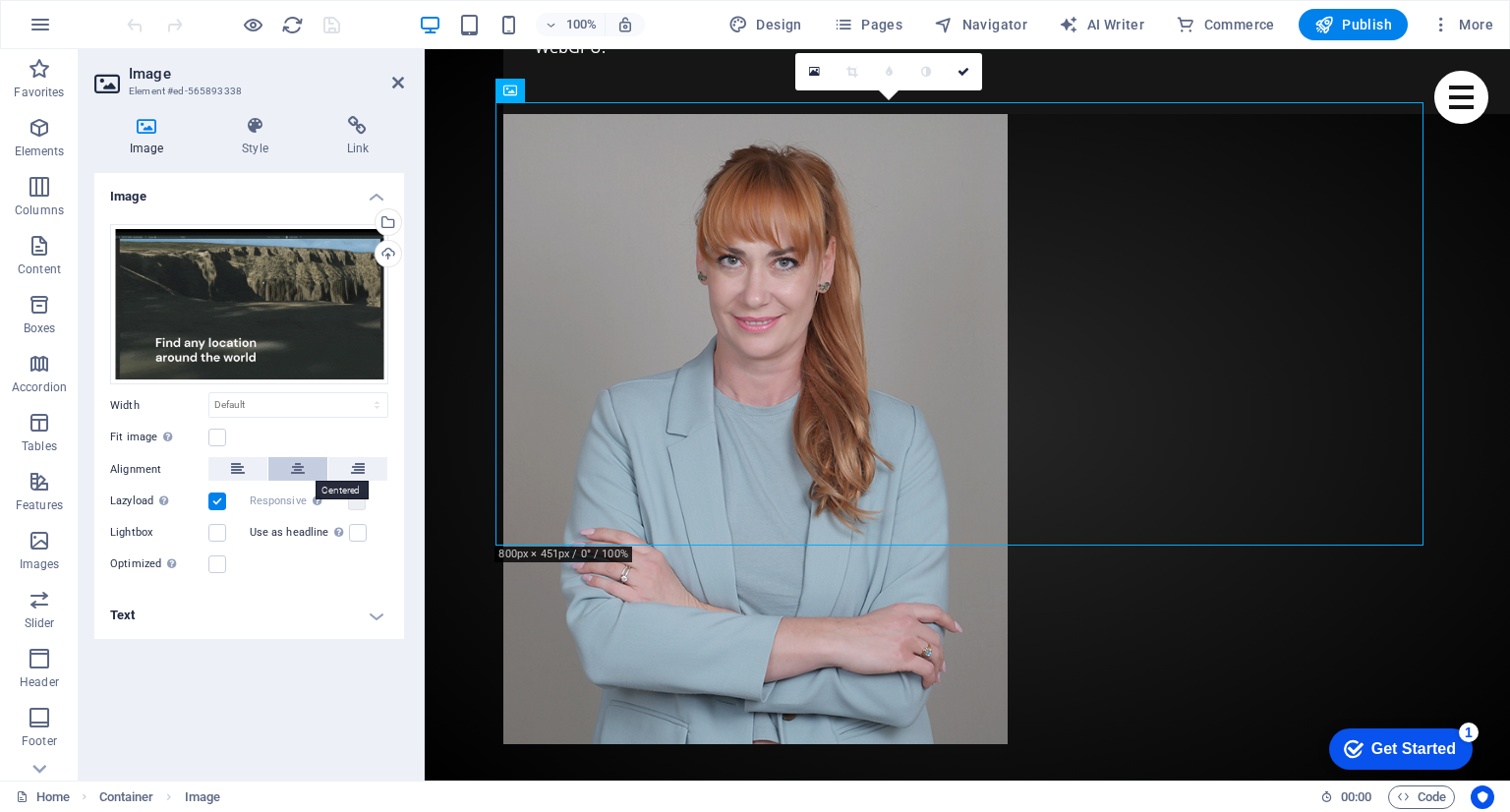
click at [292, 467] on icon at bounding box center [298, 468] width 14 height 24
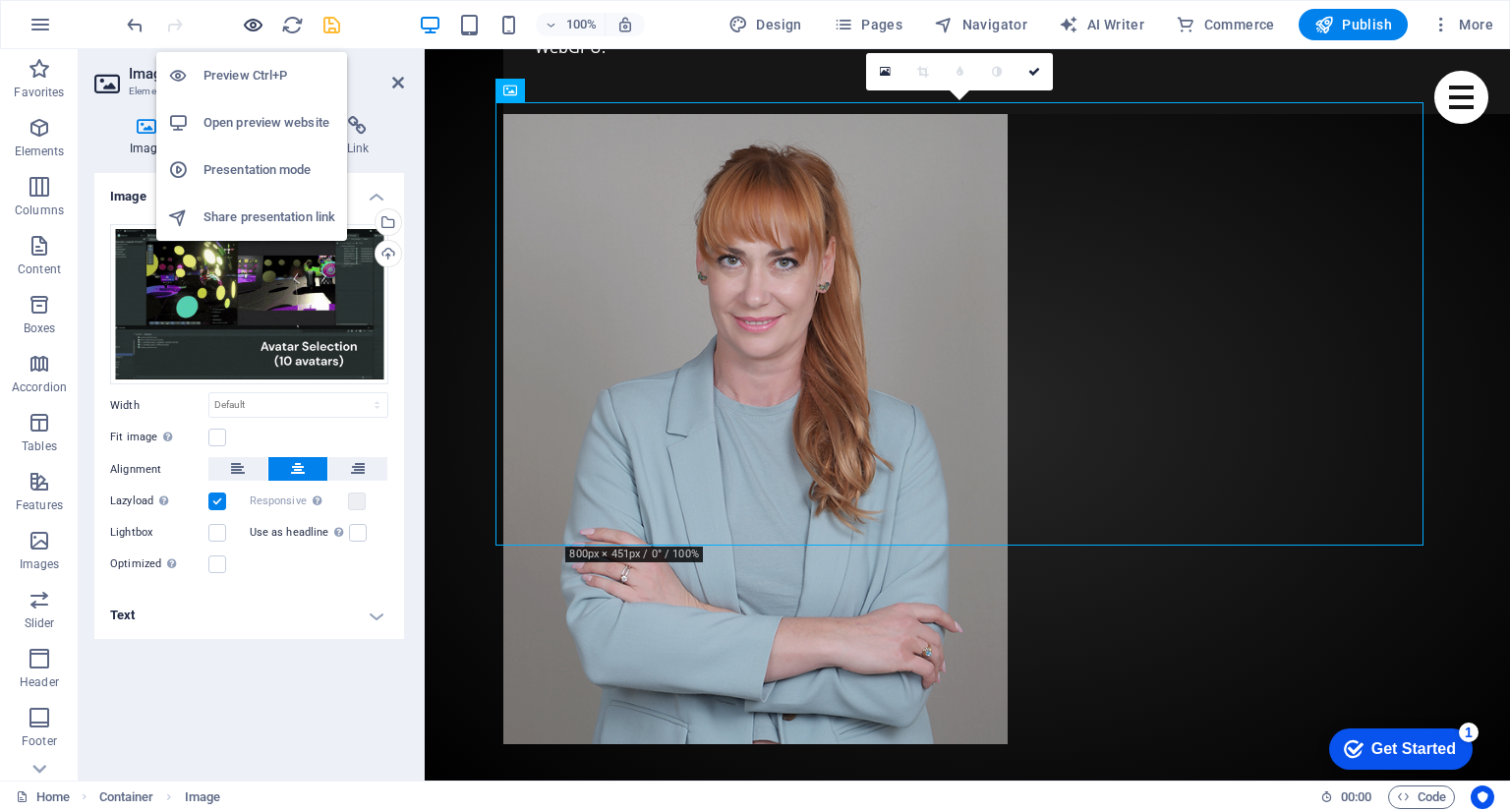
click at [257, 31] on icon "button" at bounding box center [253, 25] width 23 height 23
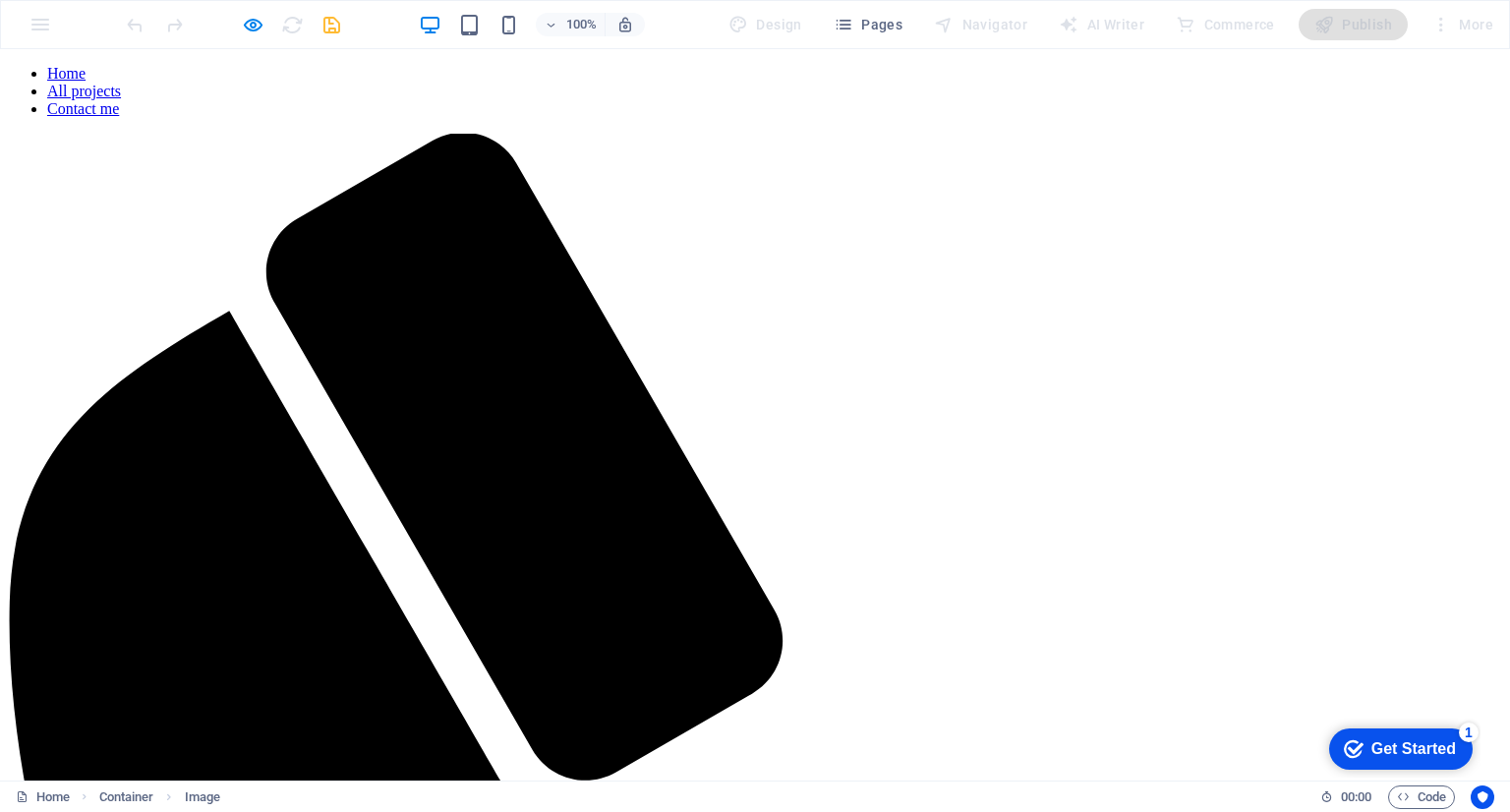
scroll to position [2286, 0]
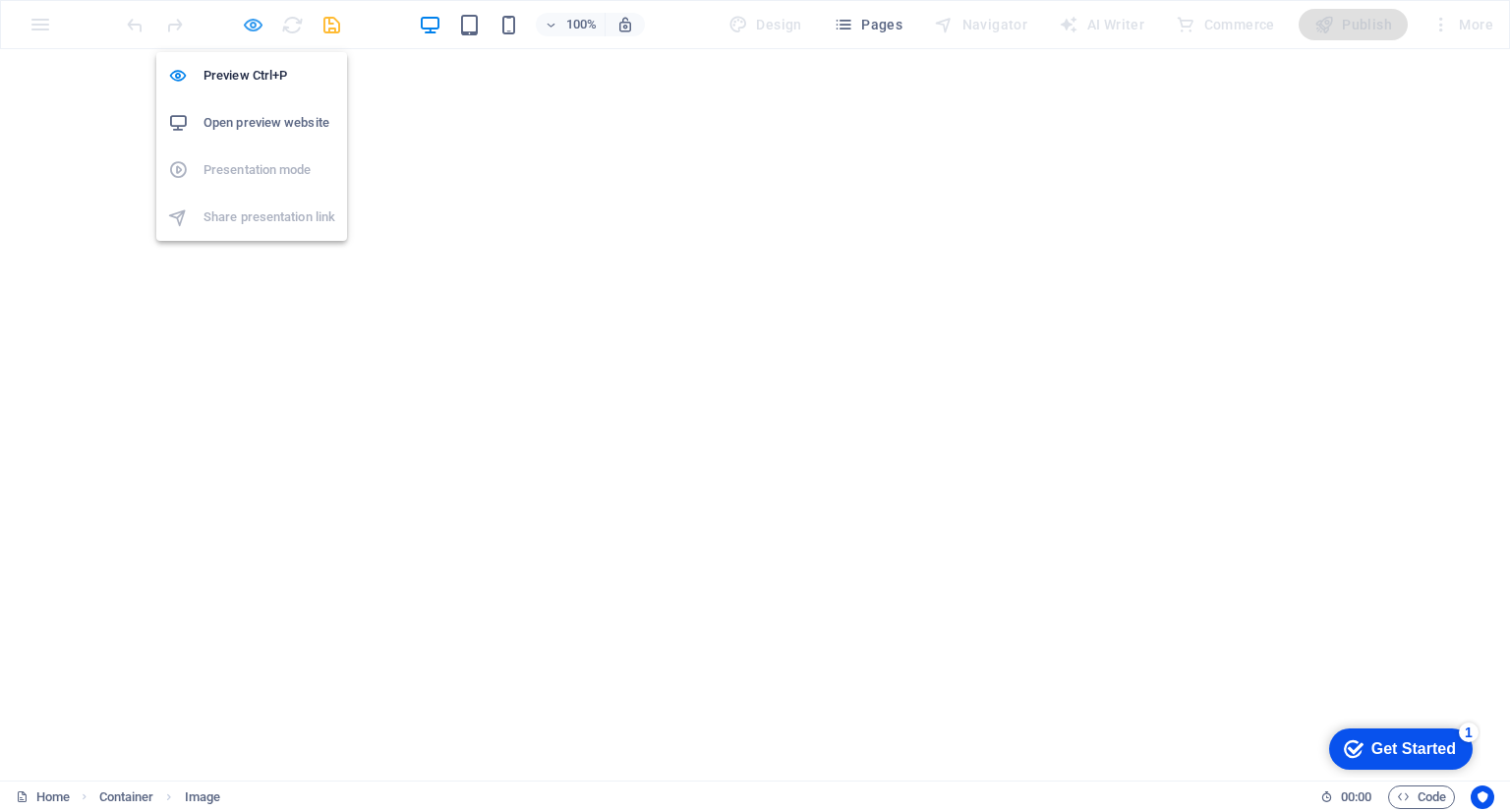
click at [247, 18] on icon "button" at bounding box center [253, 25] width 23 height 23
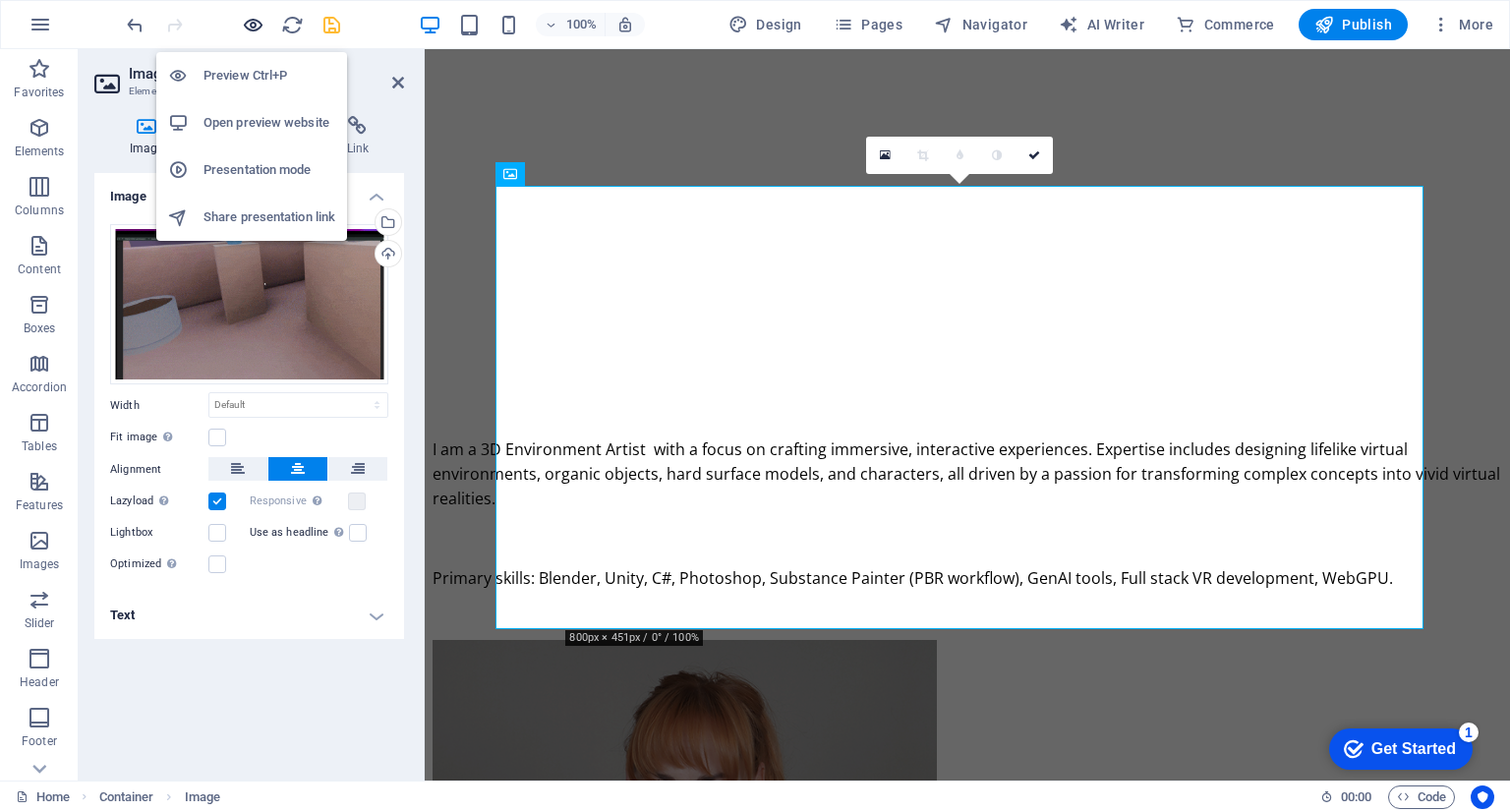
scroll to position [1407, 0]
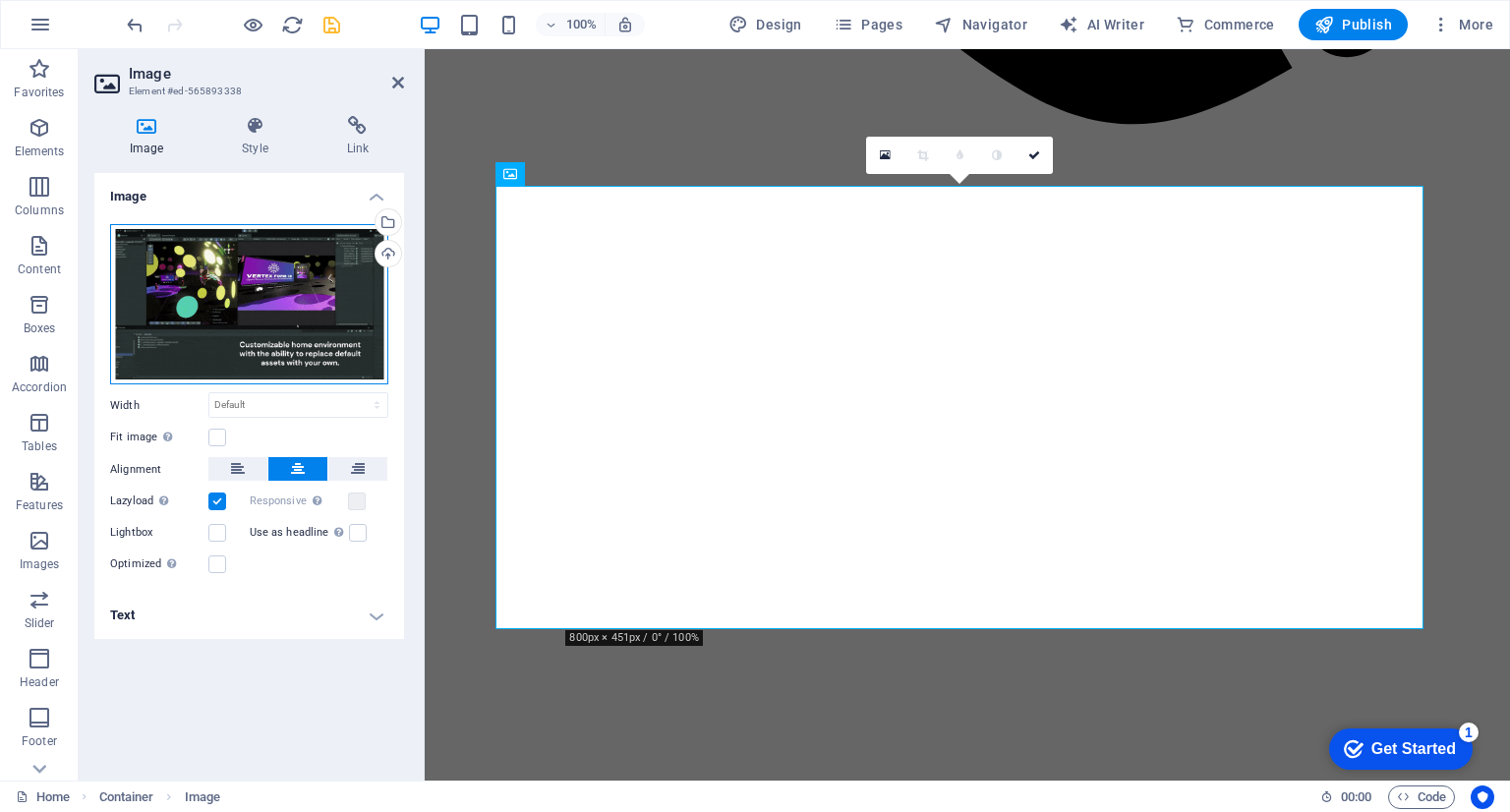
click at [320, 281] on div "Drag files here, click to choose files or select files from Files or our free s…" at bounding box center [249, 305] width 279 height 161
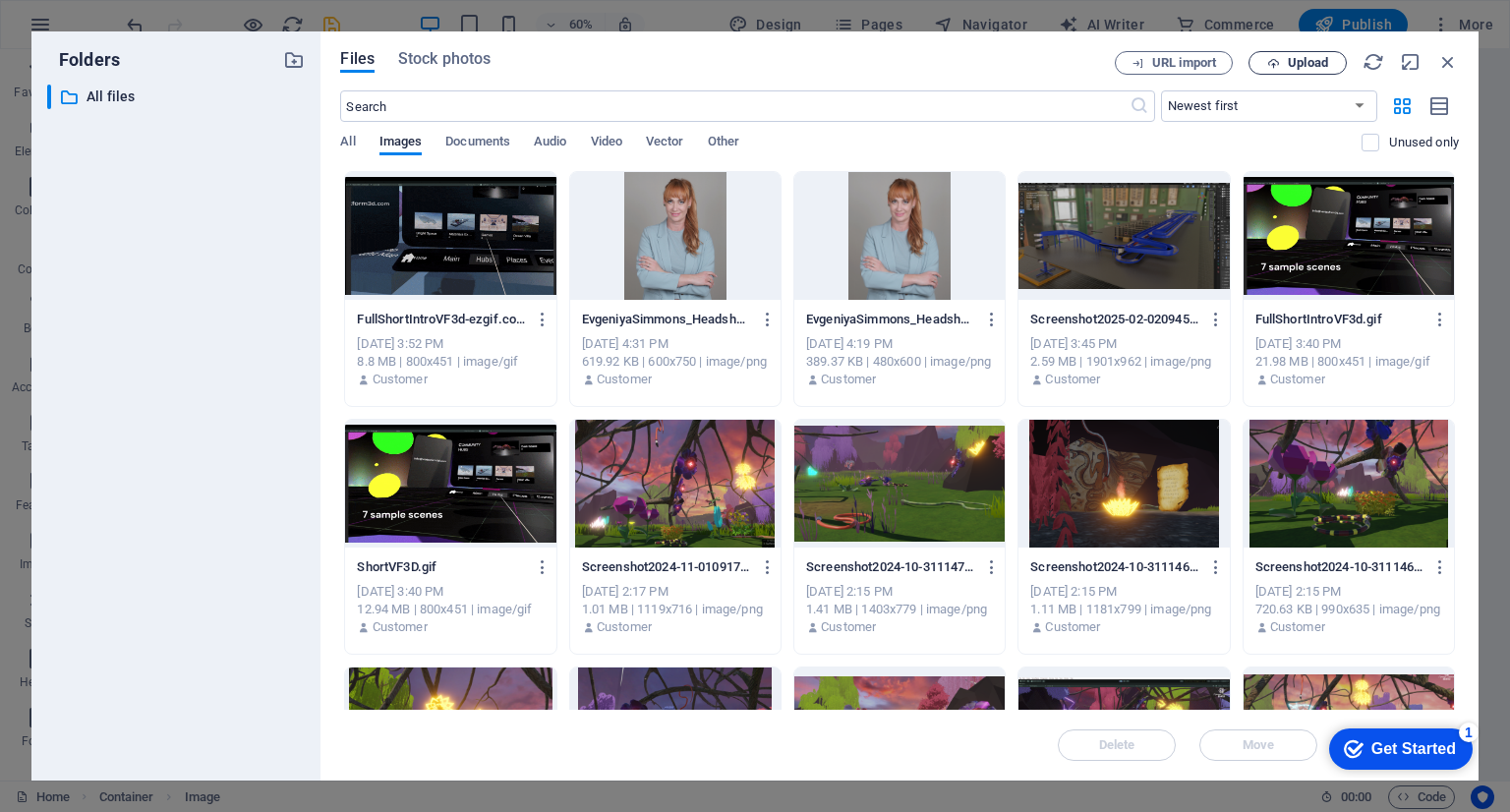
click at [1302, 57] on span "Upload" at bounding box center [1307, 63] width 40 height 12
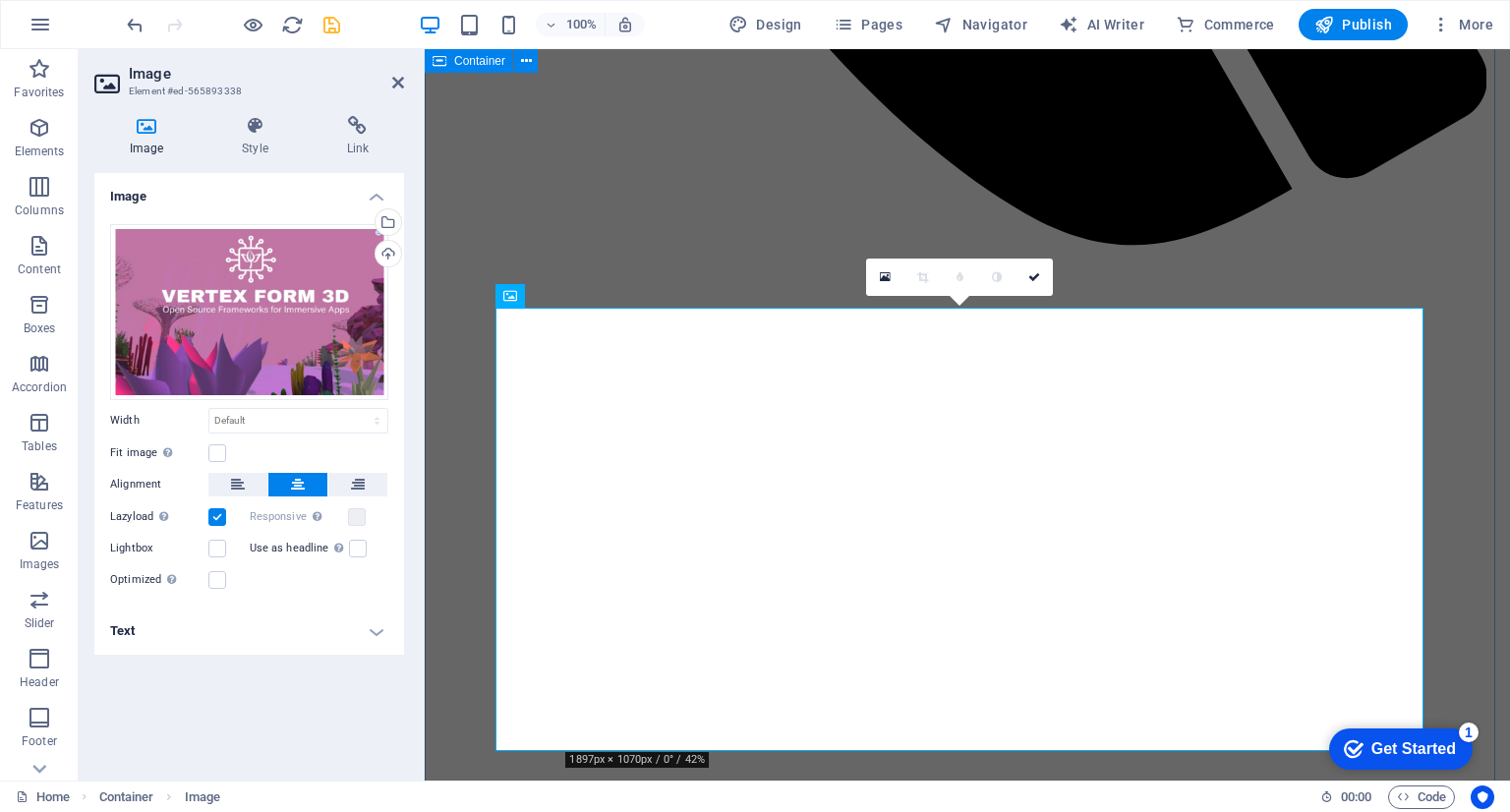
scroll to position [1285, 0]
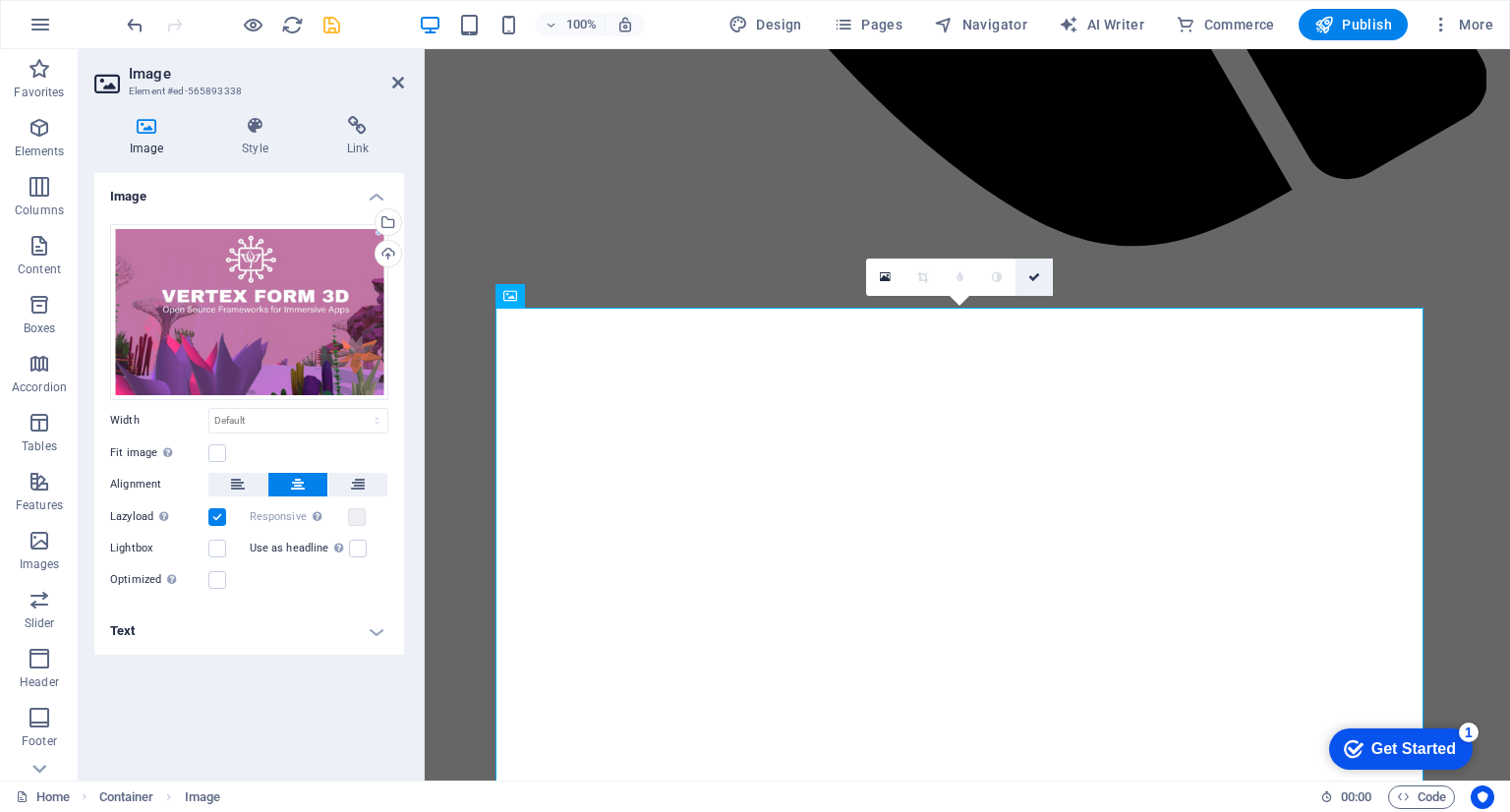
click at [1031, 274] on icon at bounding box center [1035, 278] width 12 height 12
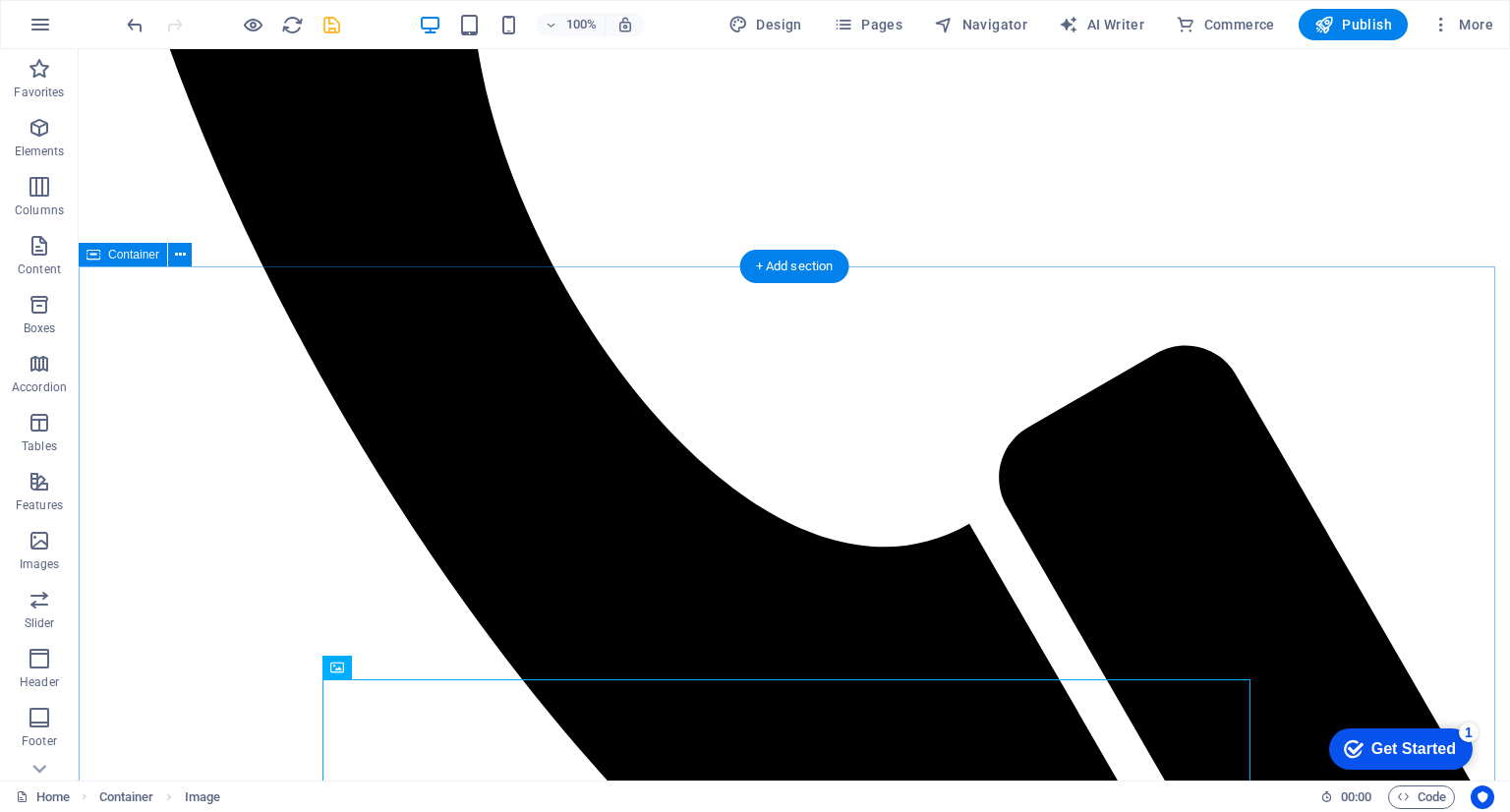
scroll to position [938, 0]
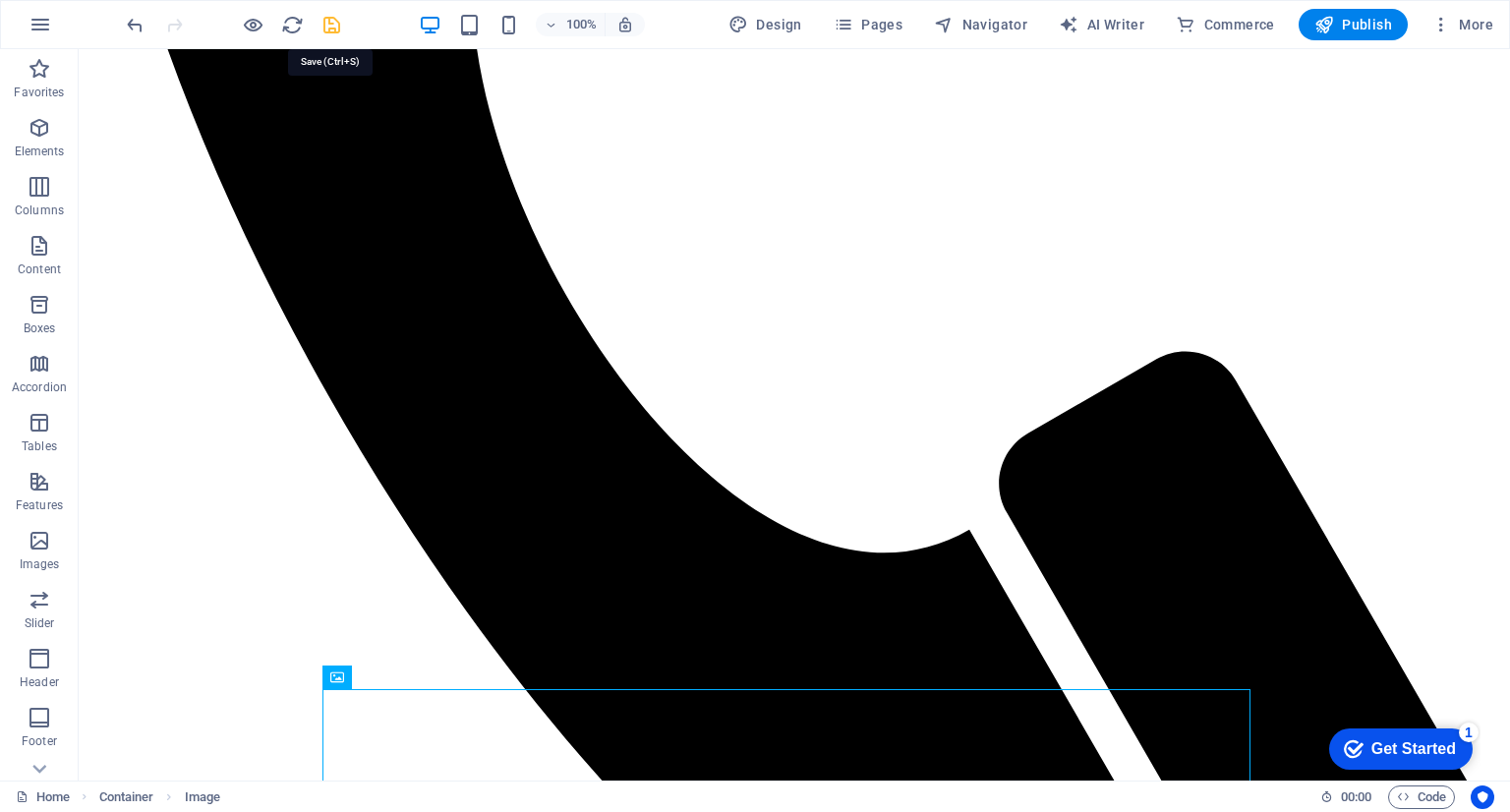
click at [340, 22] on icon "save" at bounding box center [332, 25] width 23 height 23
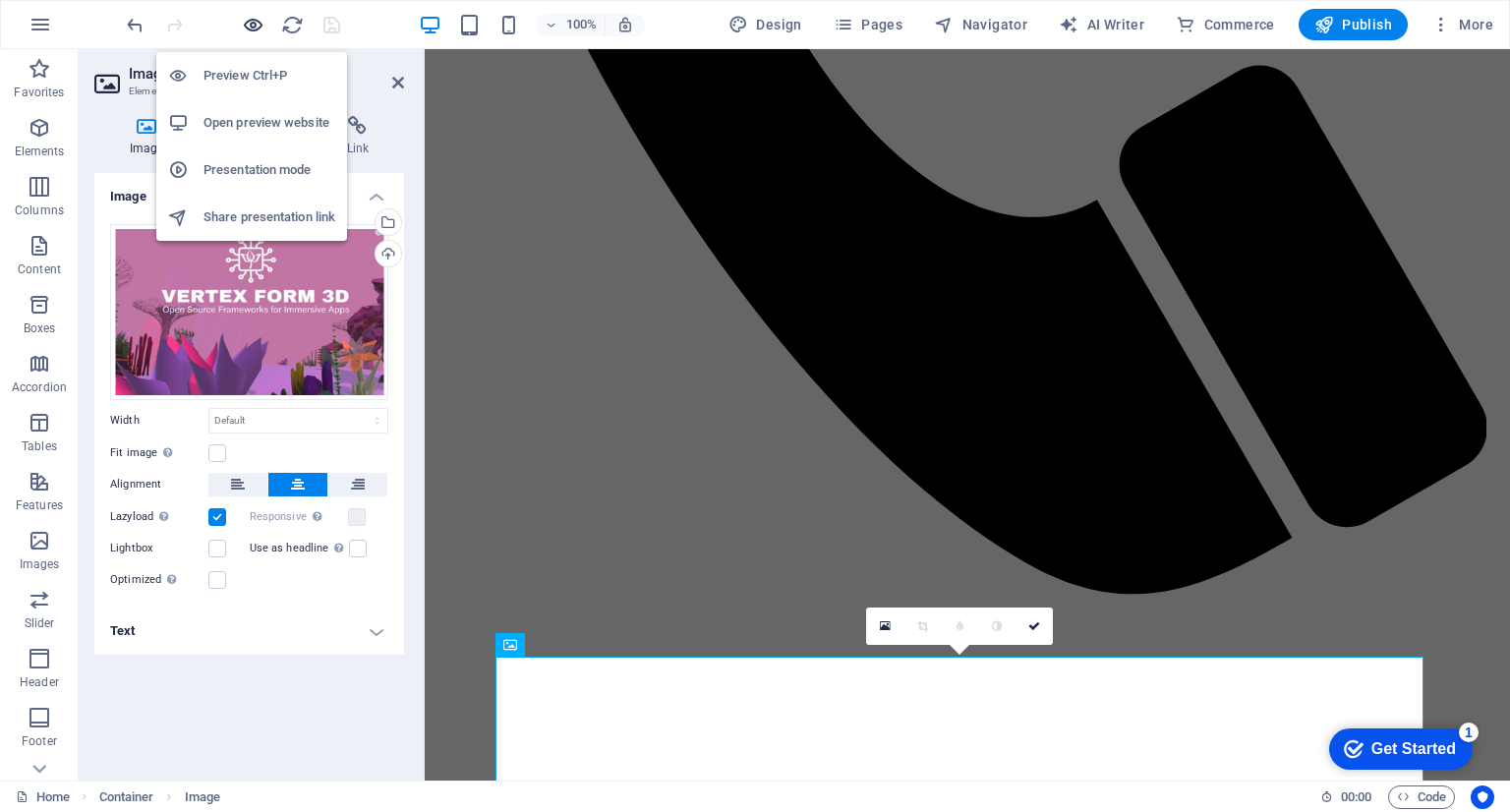
click at [251, 21] on icon "button" at bounding box center [253, 25] width 23 height 23
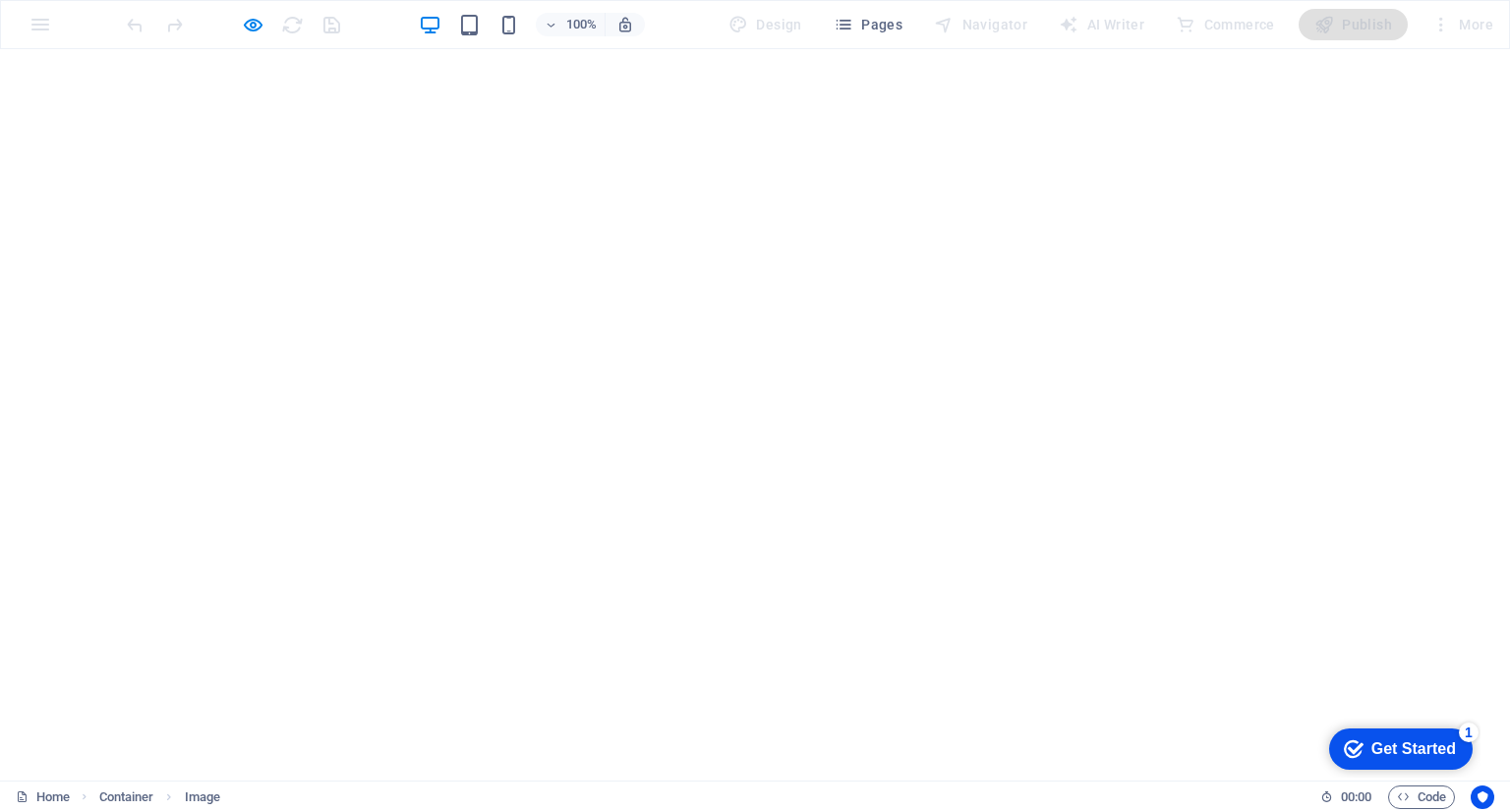
scroll to position [2405, 8]
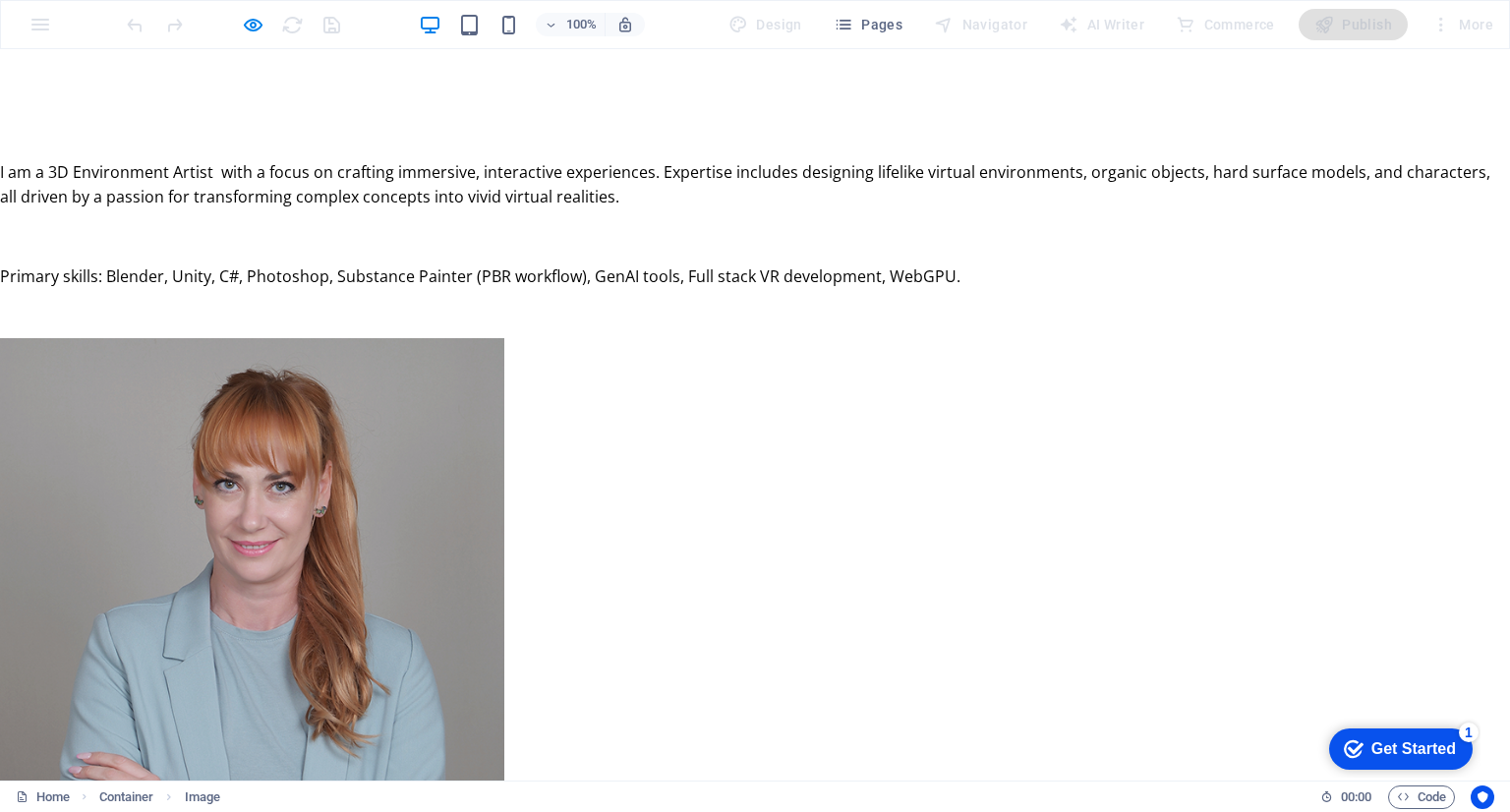
scroll to position [3126, 8]
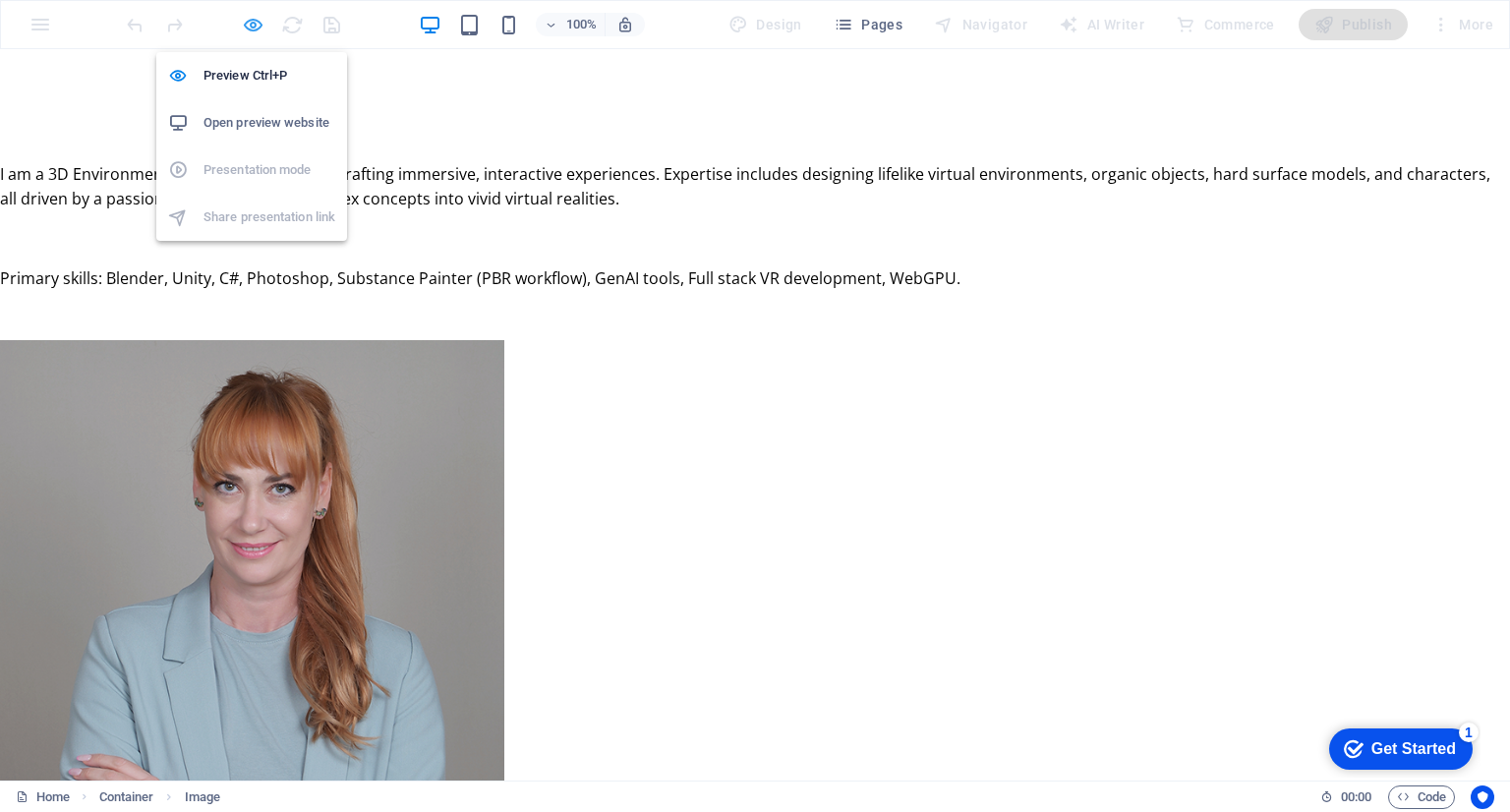
click at [247, 22] on icon "button" at bounding box center [253, 25] width 23 height 23
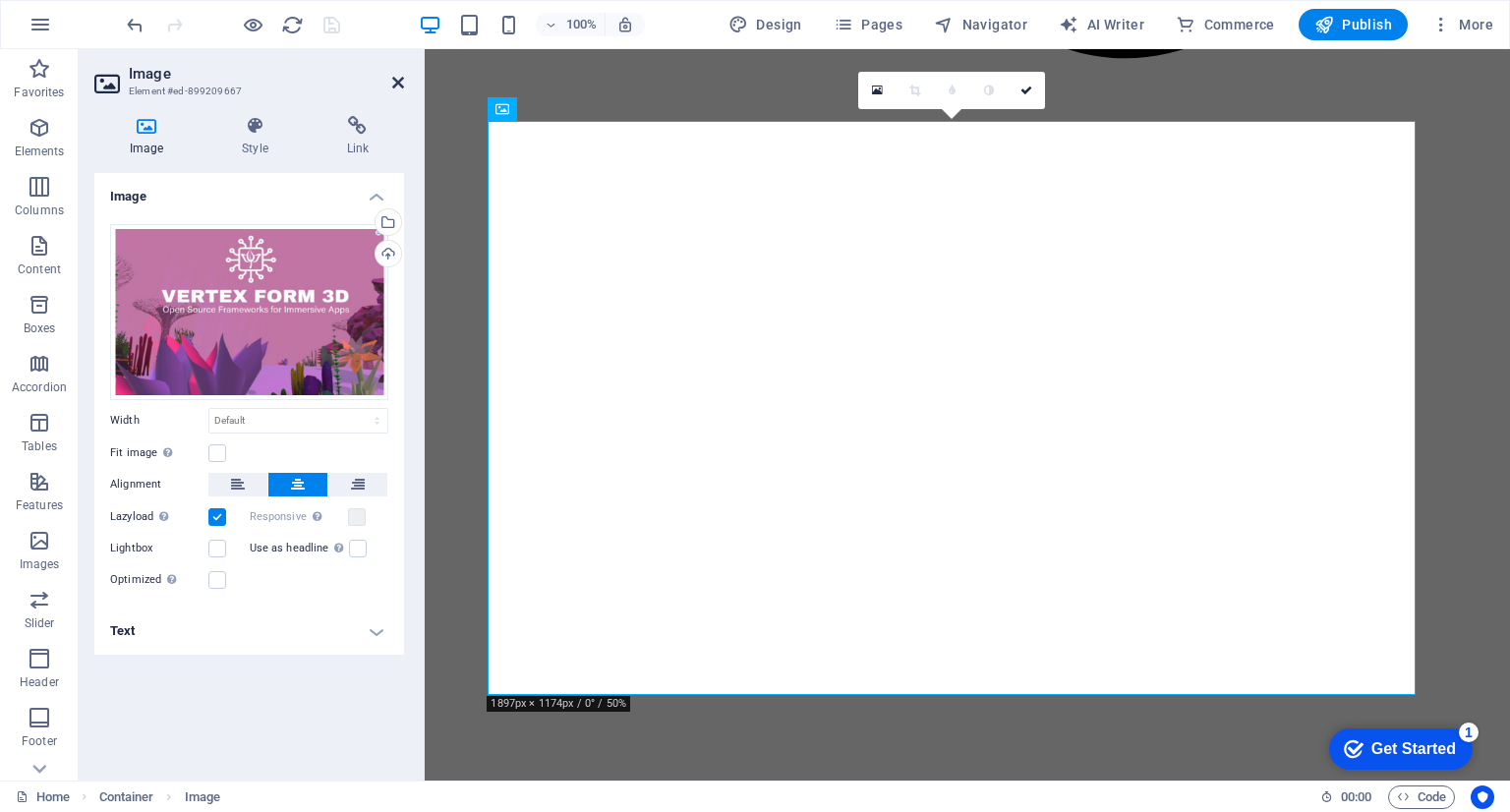
click at [394, 78] on icon at bounding box center [398, 83] width 12 height 16
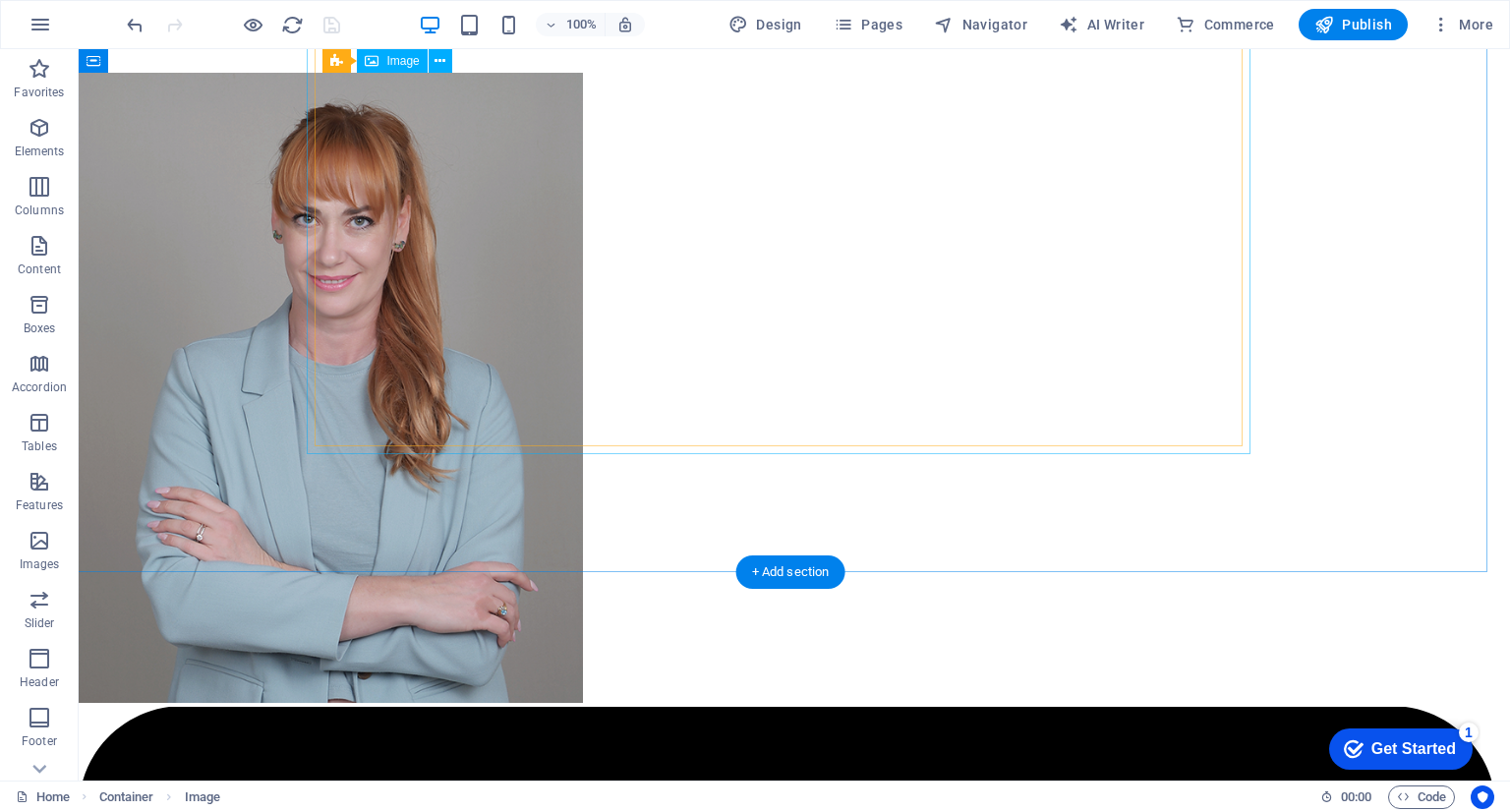
scroll to position [3175, 8]
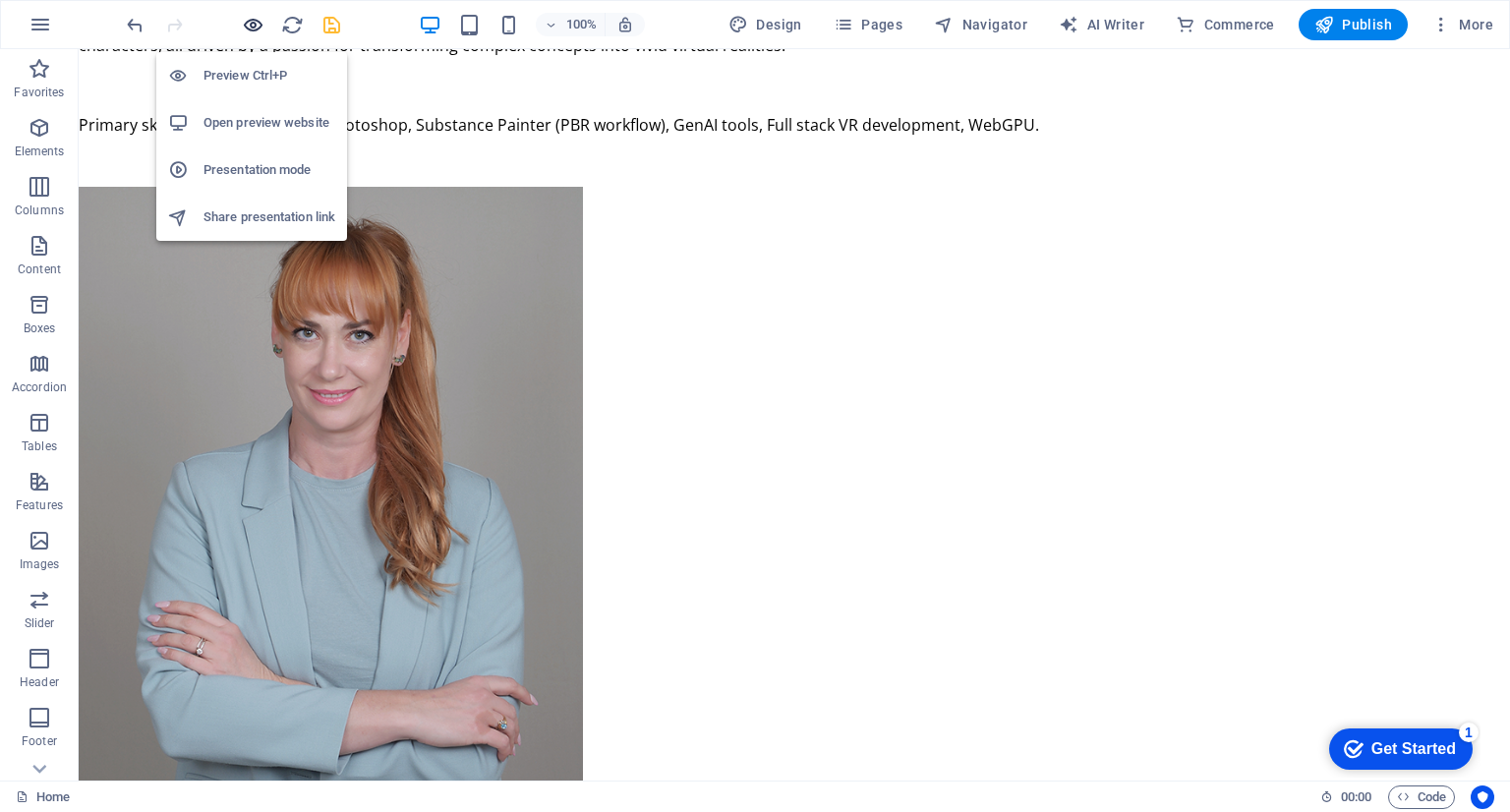
click at [245, 18] on icon "button" at bounding box center [253, 25] width 23 height 23
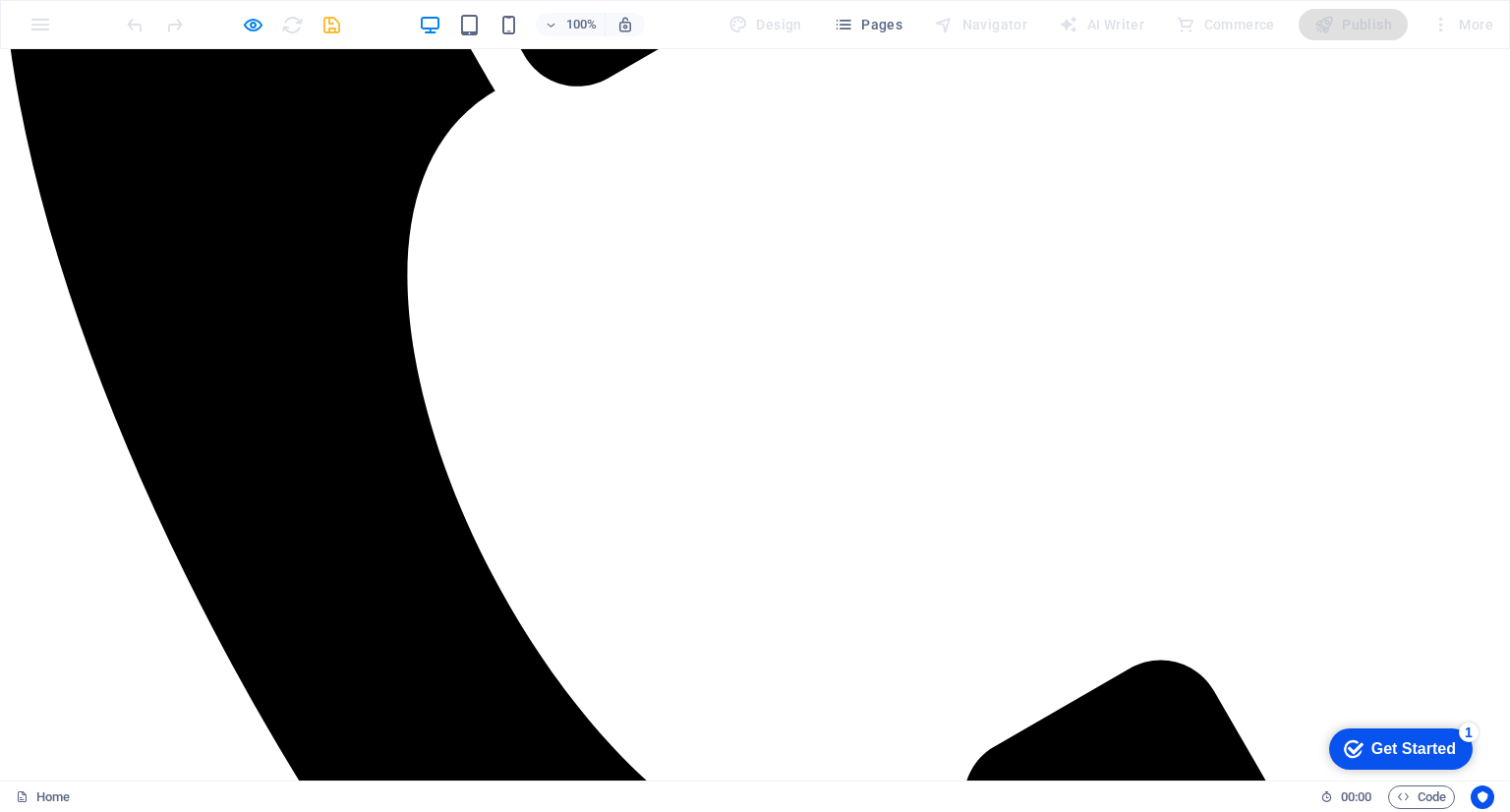
scroll to position [696, 8]
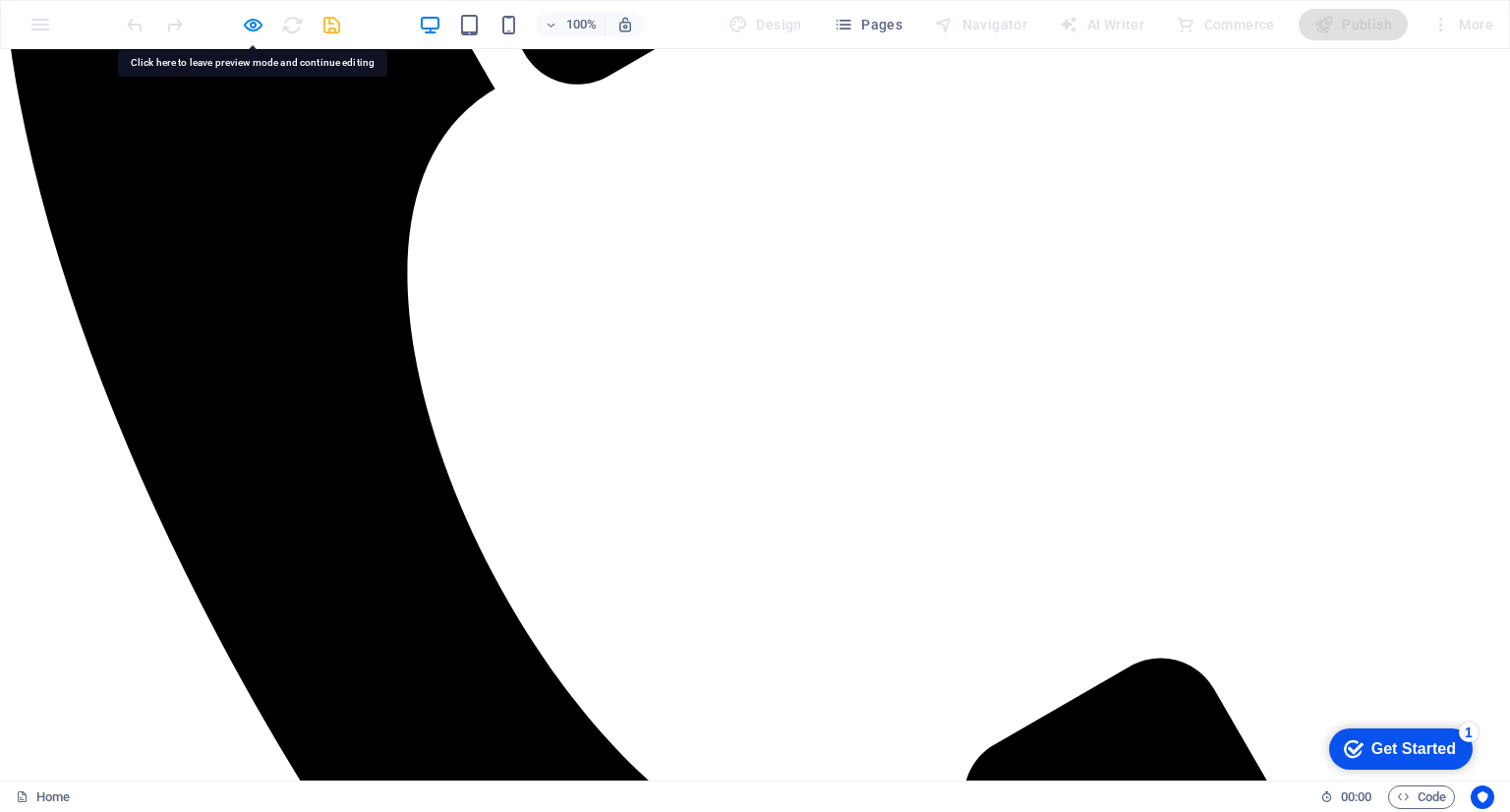
drag, startPoint x: 519, startPoint y: 171, endPoint x: 468, endPoint y: 625, distance: 456.9
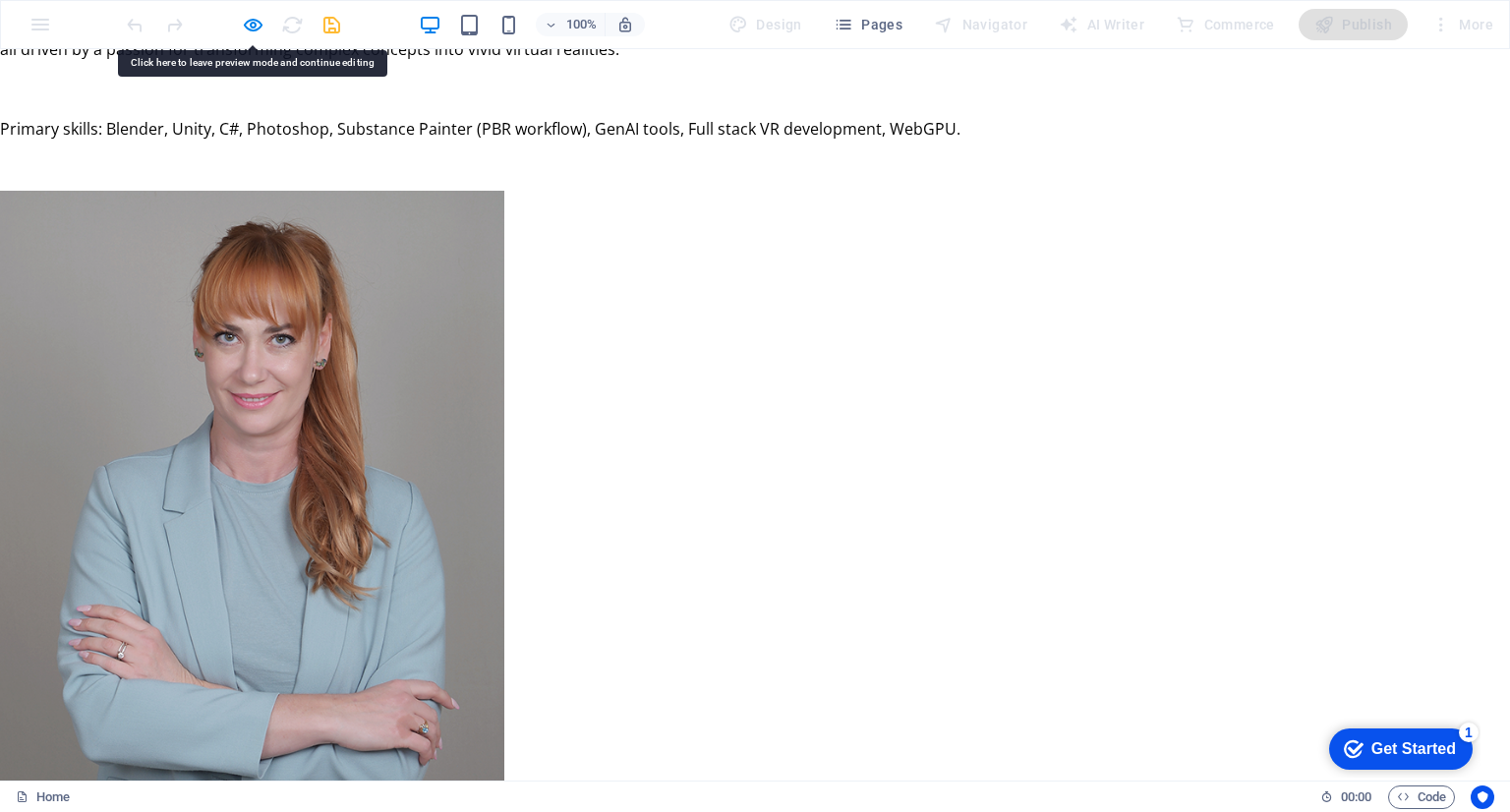
scroll to position [3283, 8]
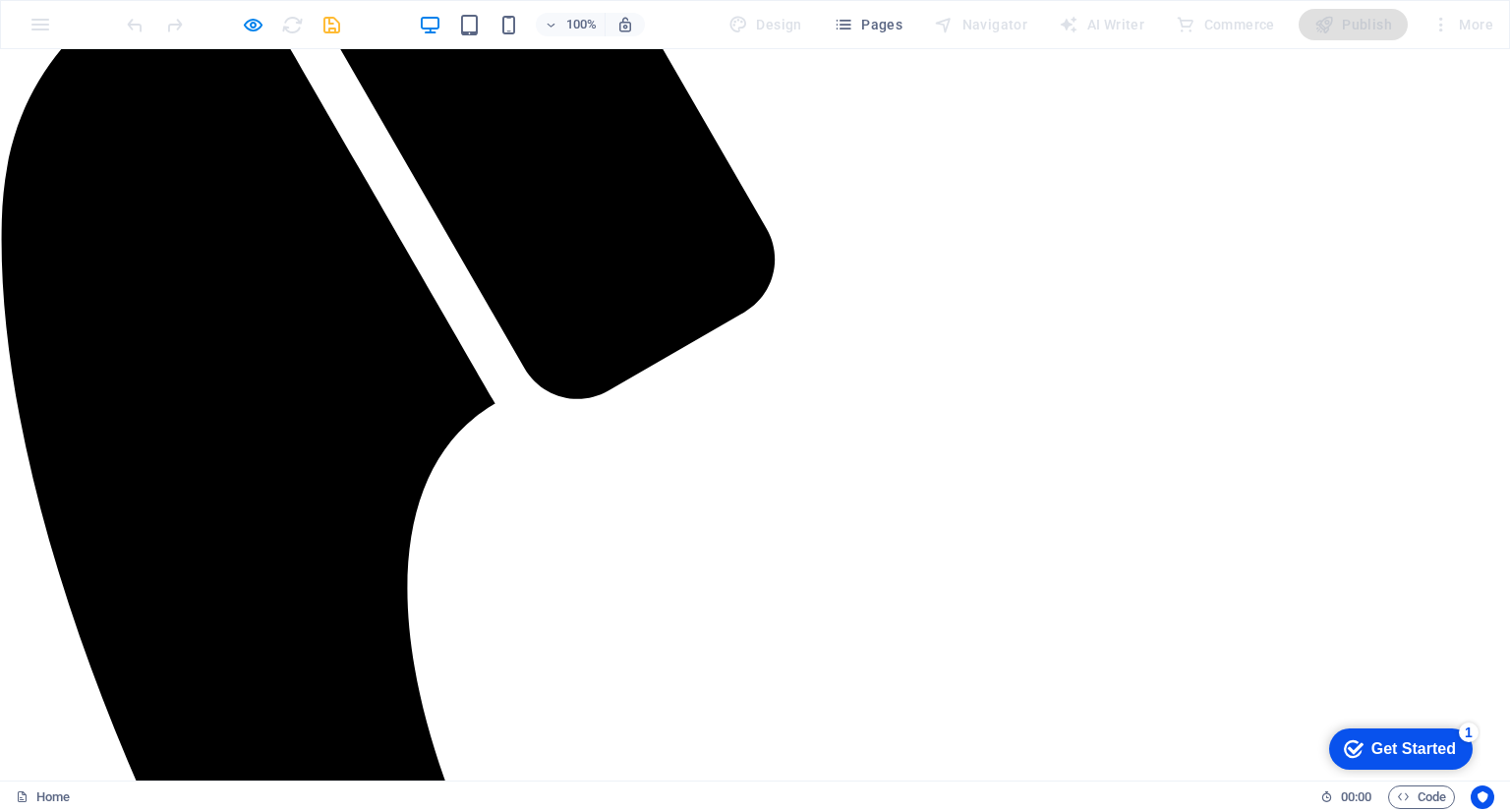
scroll to position [0, 8]
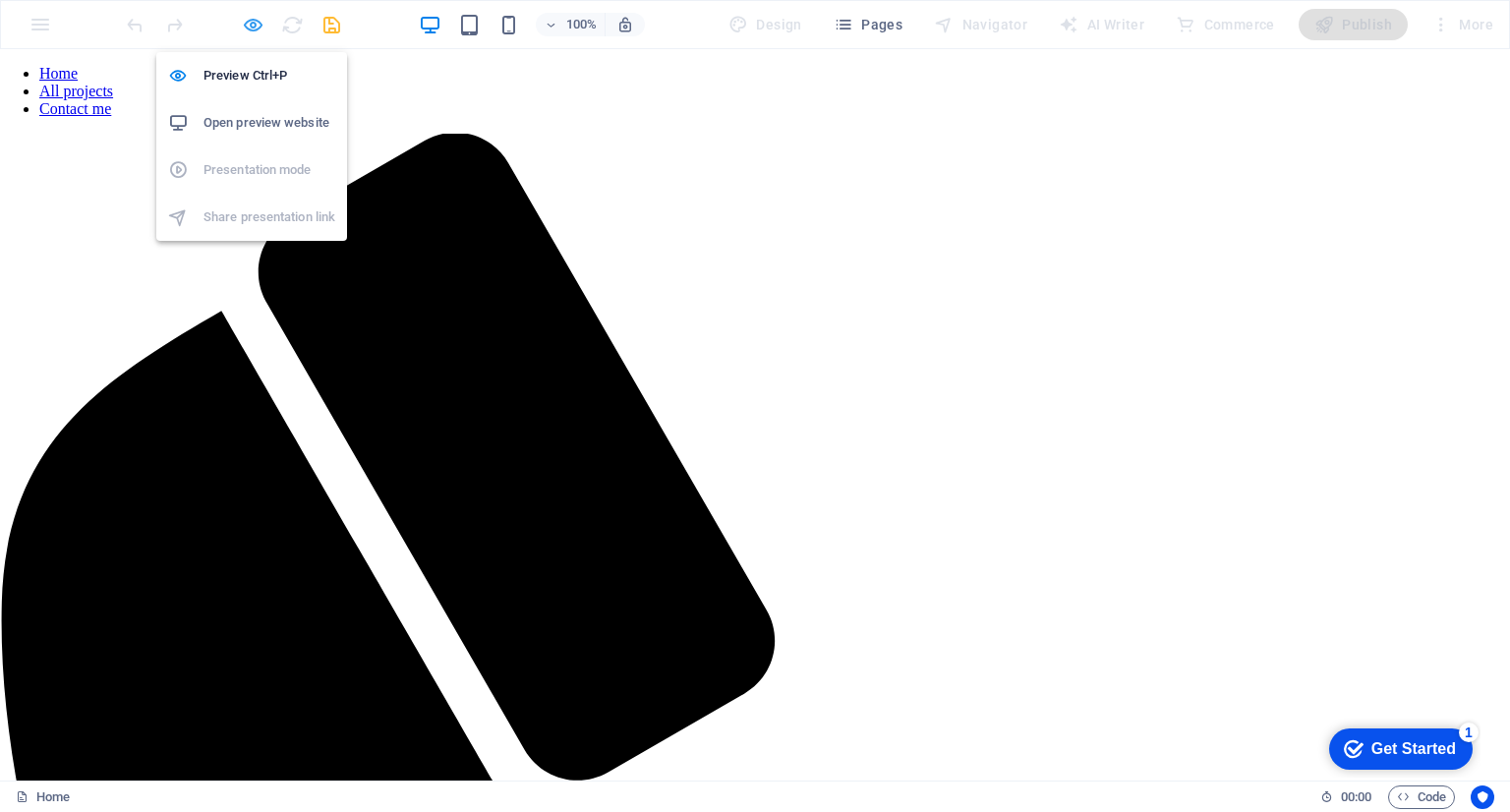
click at [244, 14] on icon "button" at bounding box center [253, 25] width 23 height 23
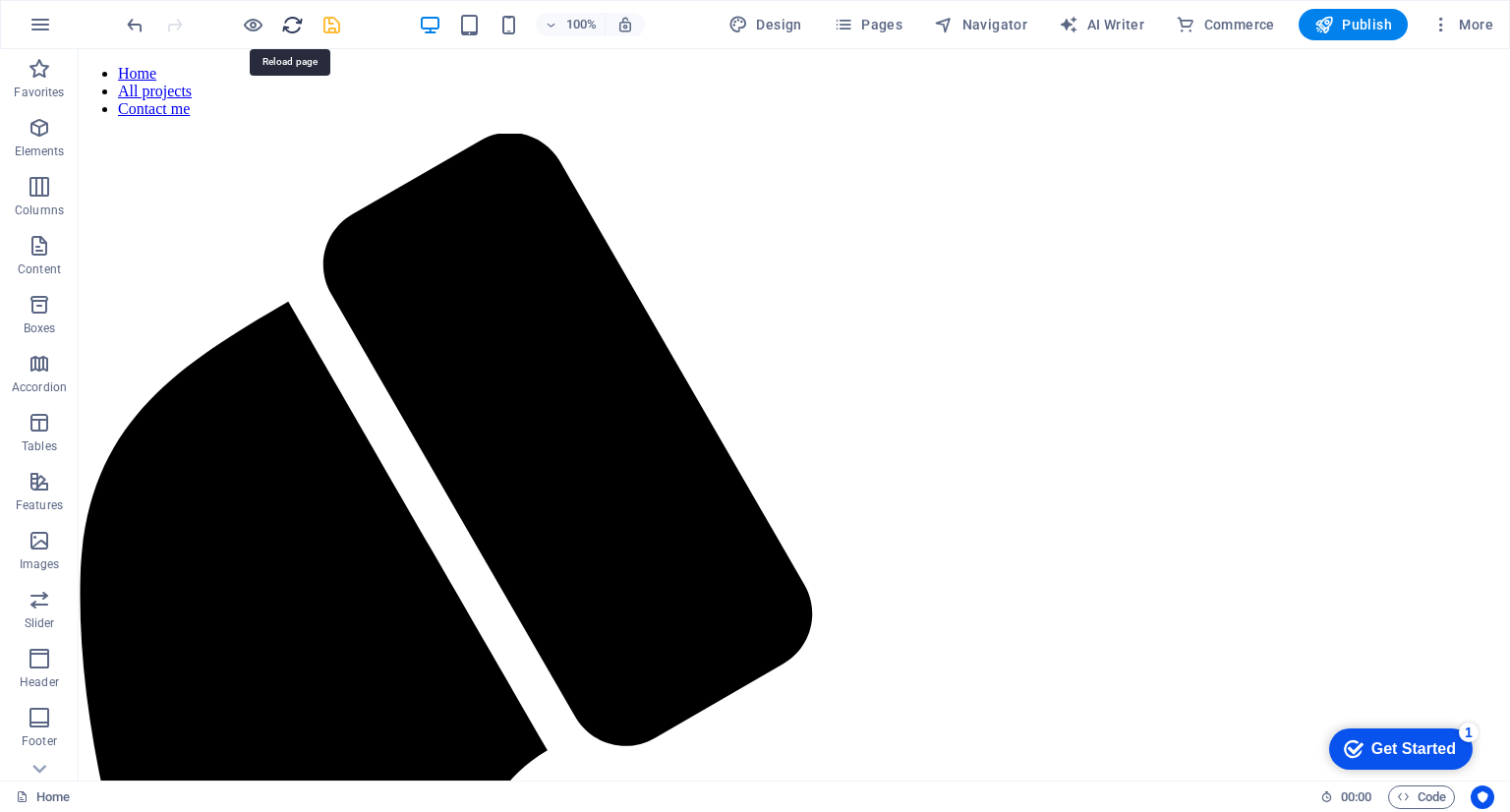
click at [289, 23] on icon "reload" at bounding box center [292, 25] width 23 height 23
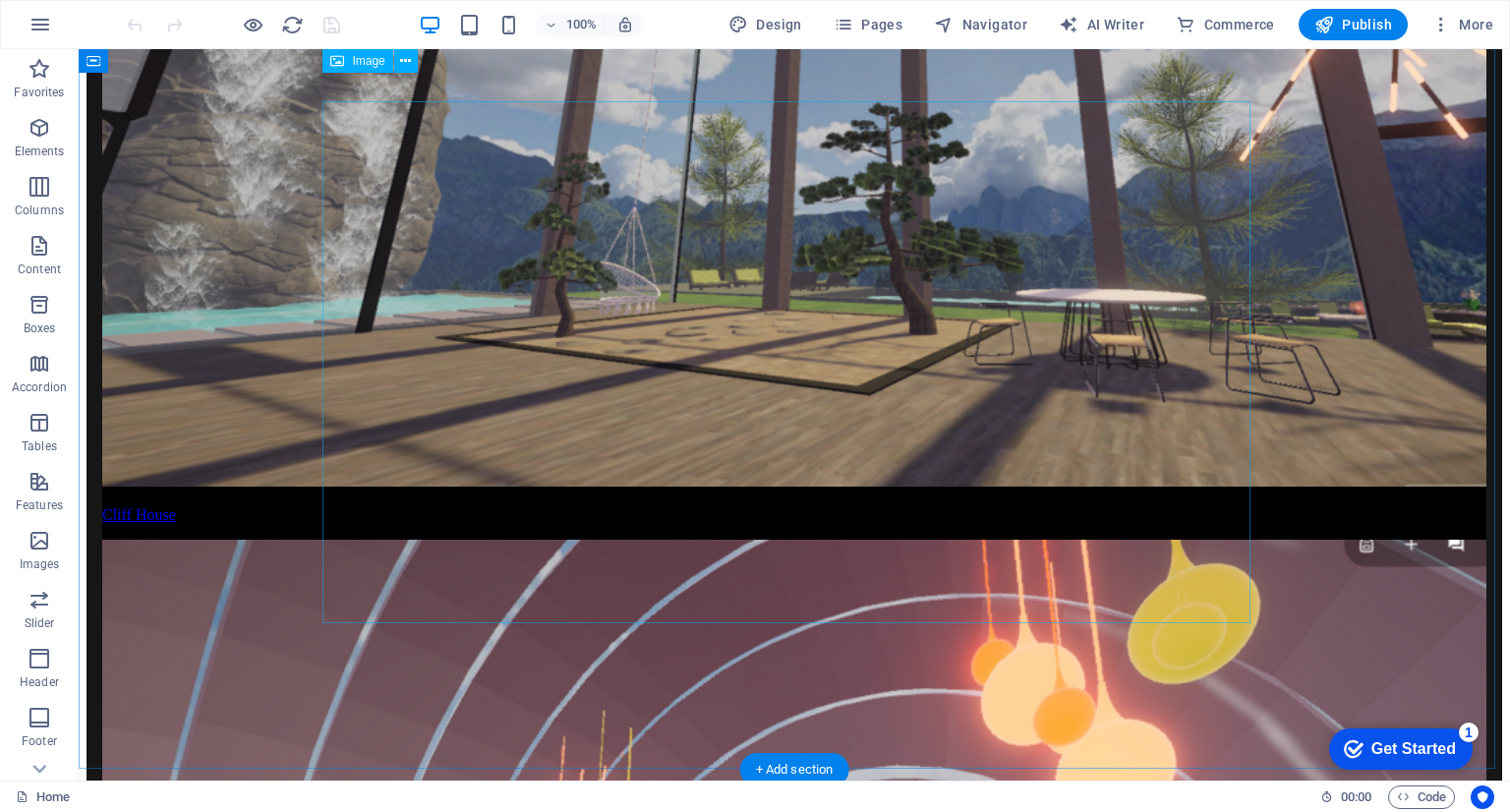
scroll to position [9126, 0]
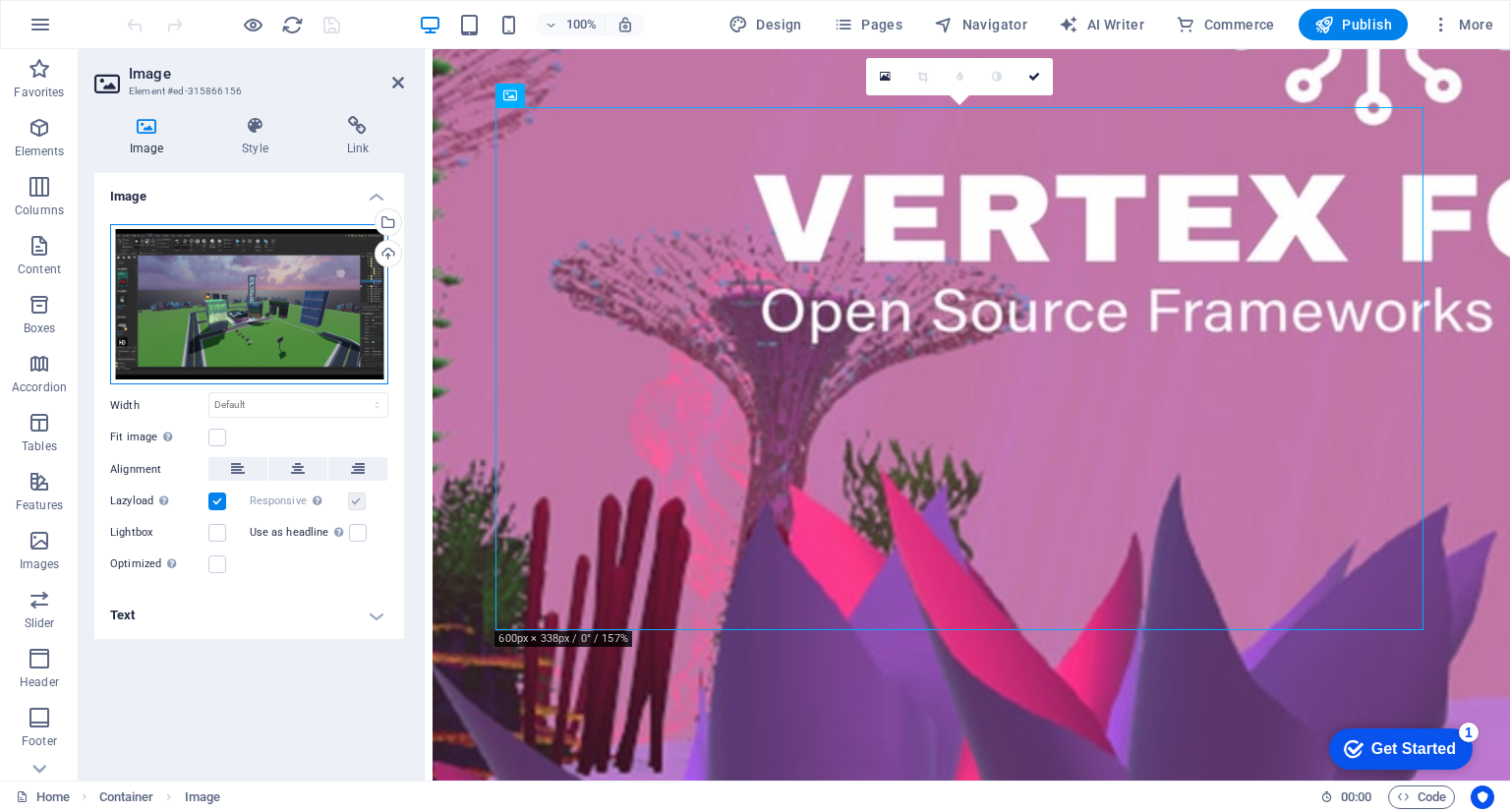
click at [329, 308] on div "Drag files here, click to choose files or select files from Files or our free s…" at bounding box center [249, 305] width 279 height 161
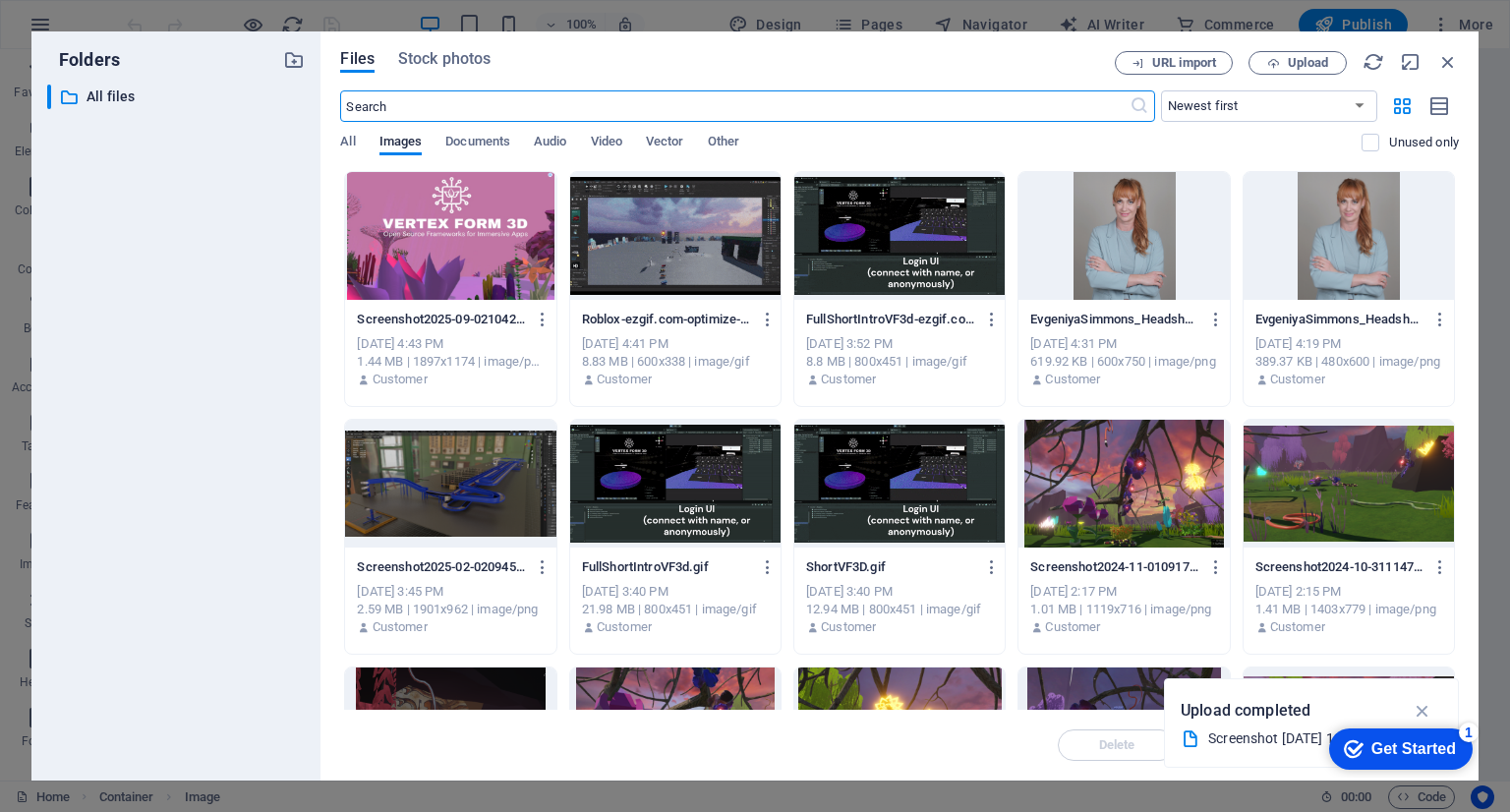
scroll to position [9087, 0]
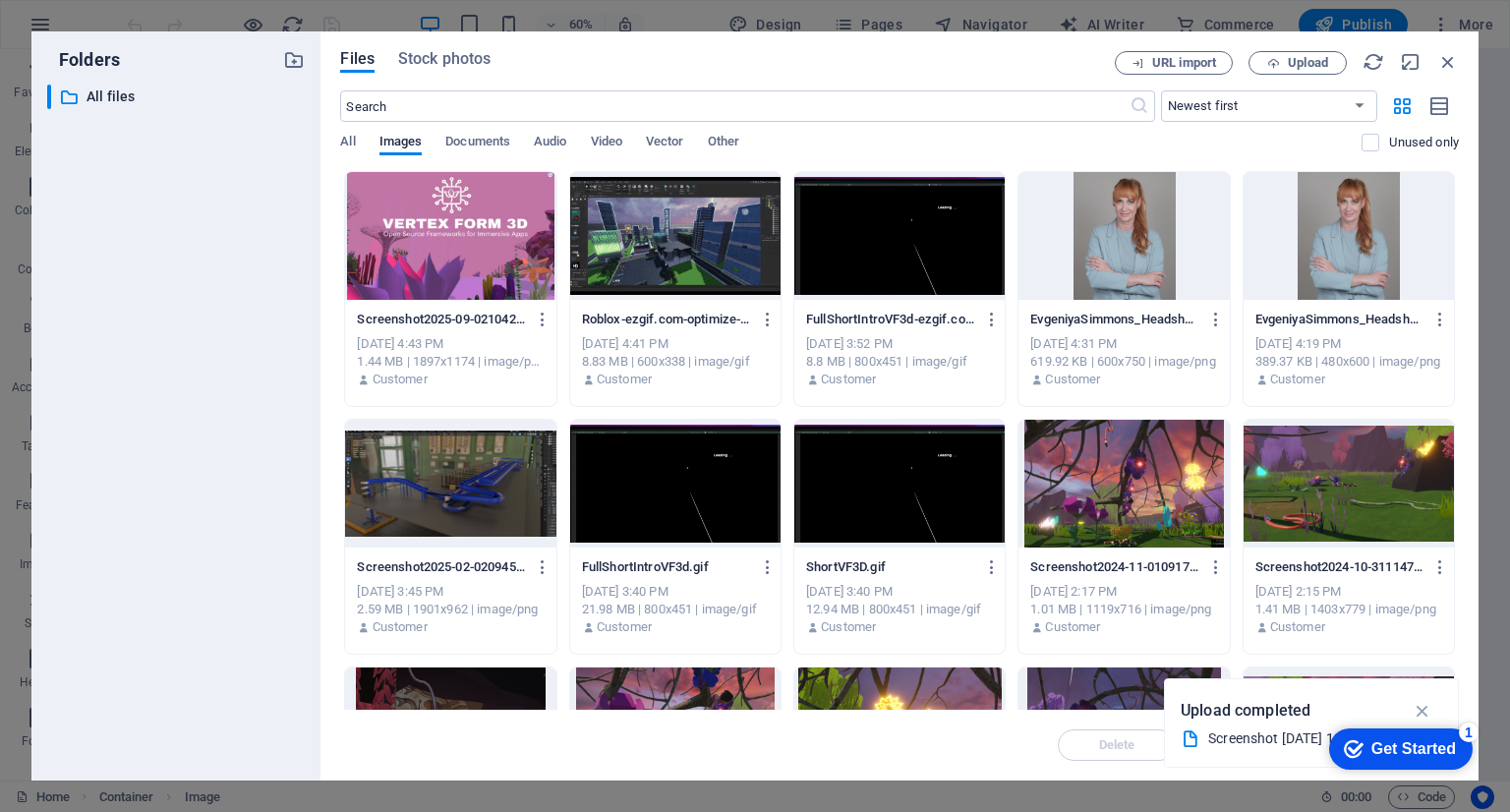
click at [668, 205] on div at bounding box center [675, 236] width 211 height 128
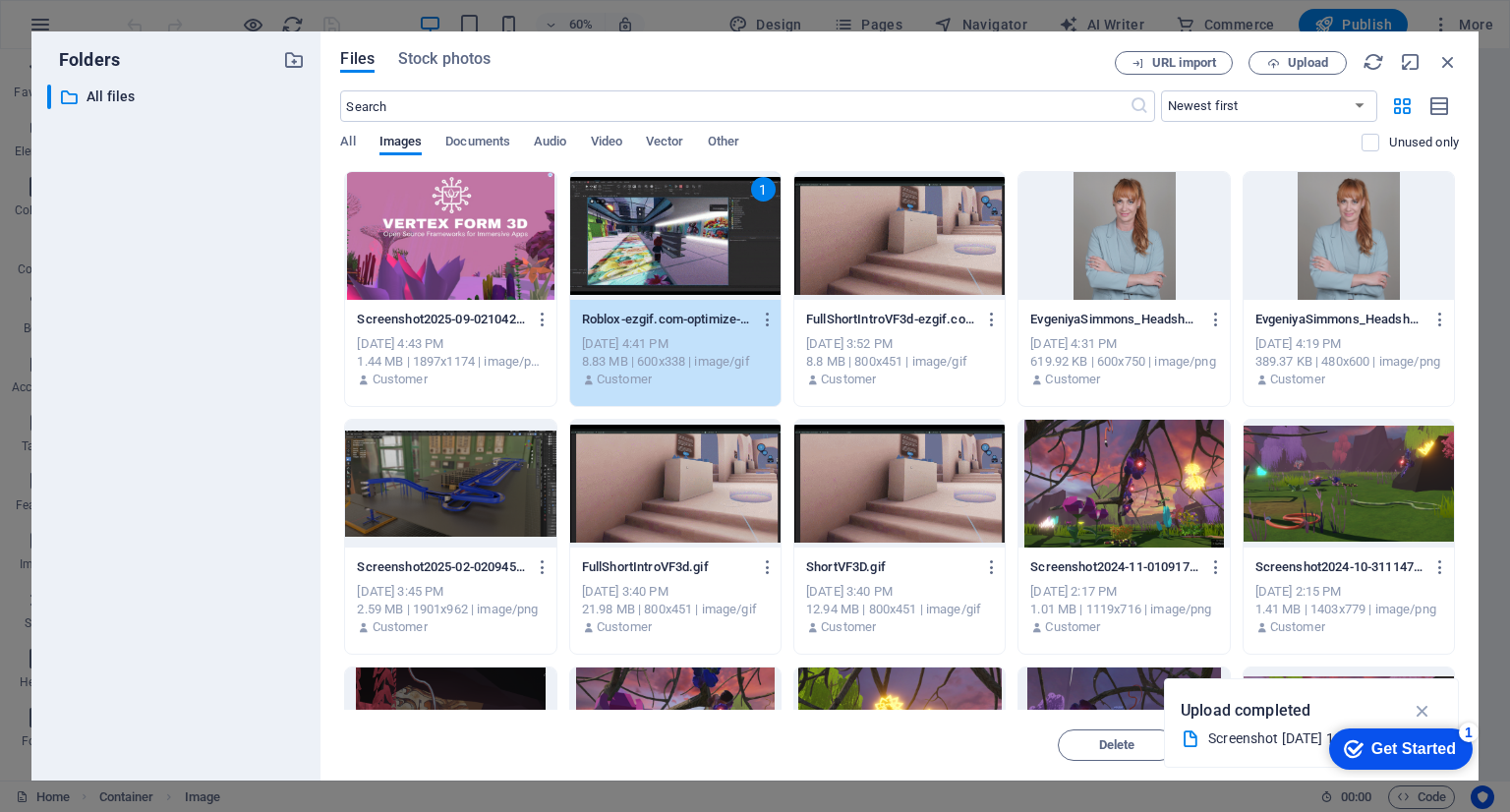
click at [668, 205] on div "1" at bounding box center [675, 236] width 211 height 128
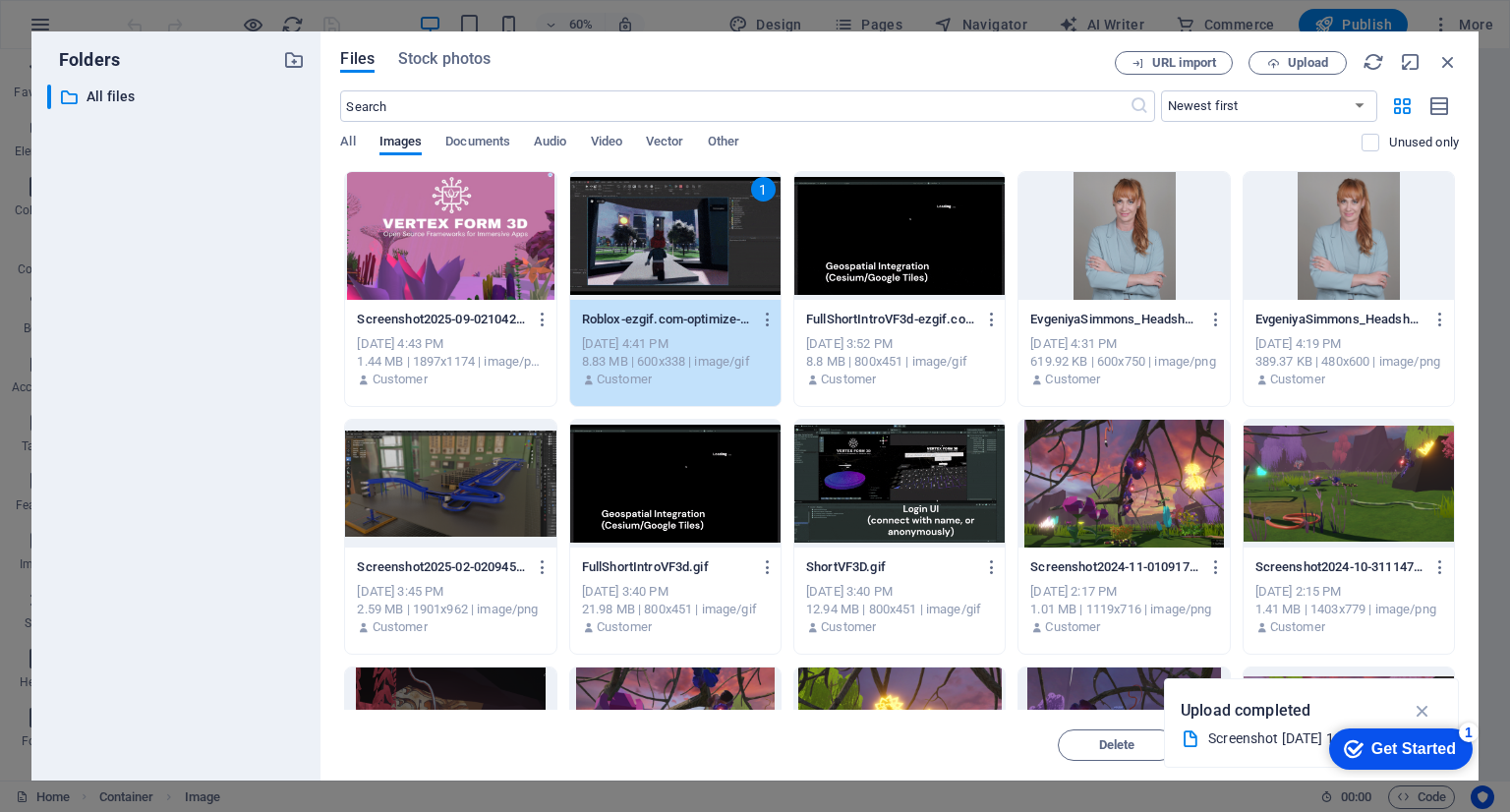
click at [668, 205] on div "1" at bounding box center [675, 236] width 211 height 128
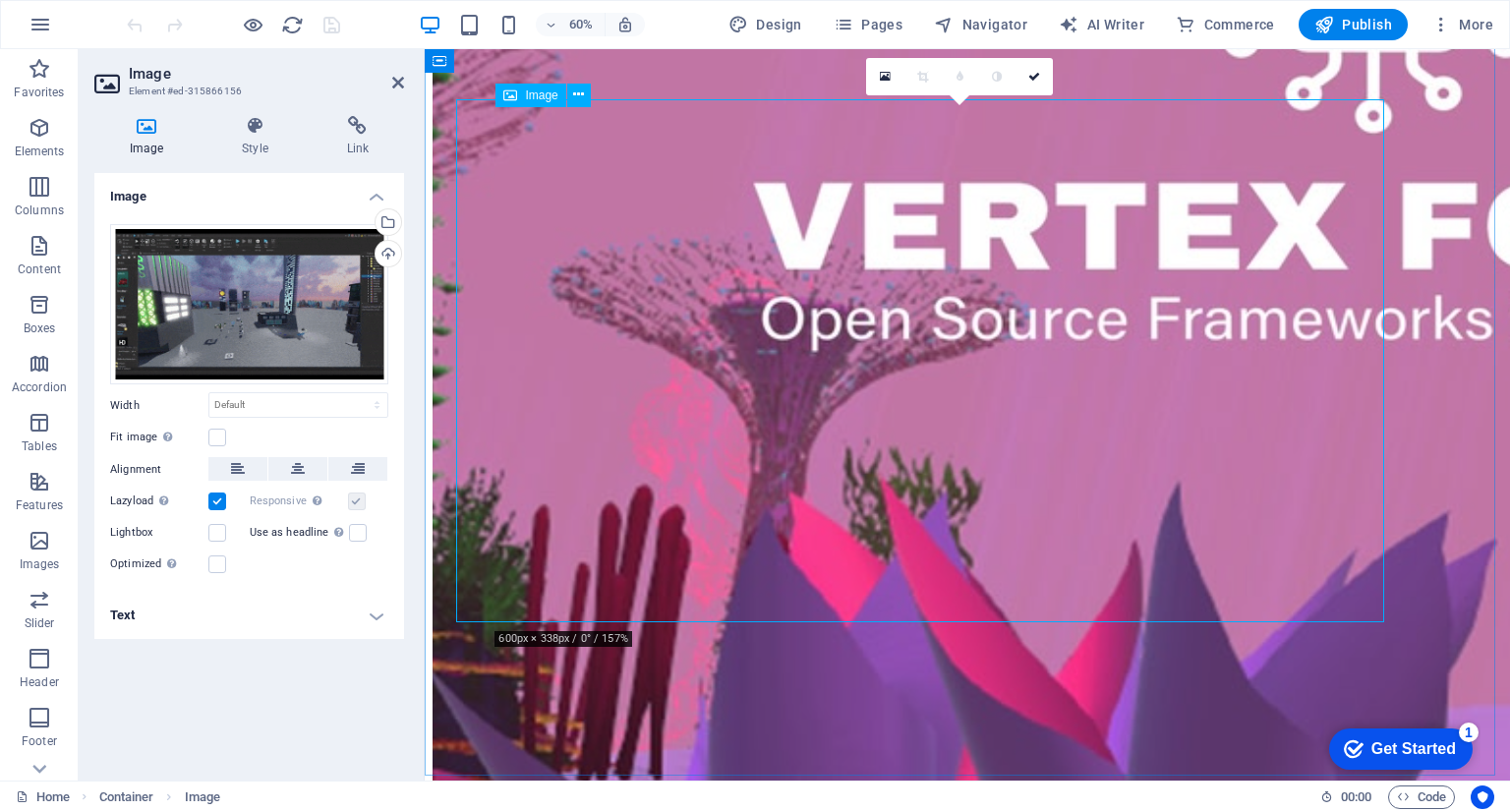
scroll to position [9094, 0]
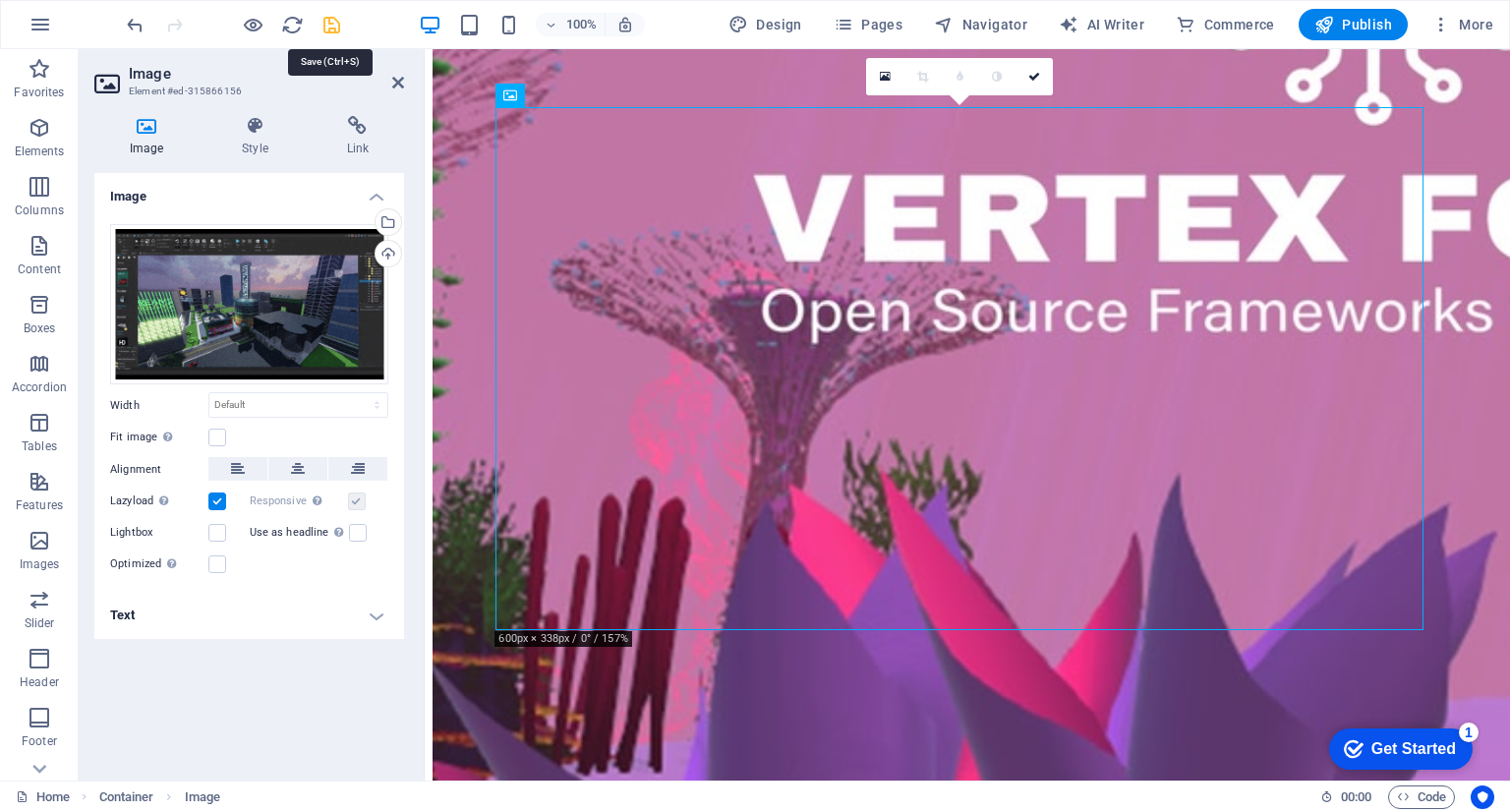
click at [337, 31] on icon "save" at bounding box center [332, 25] width 23 height 23
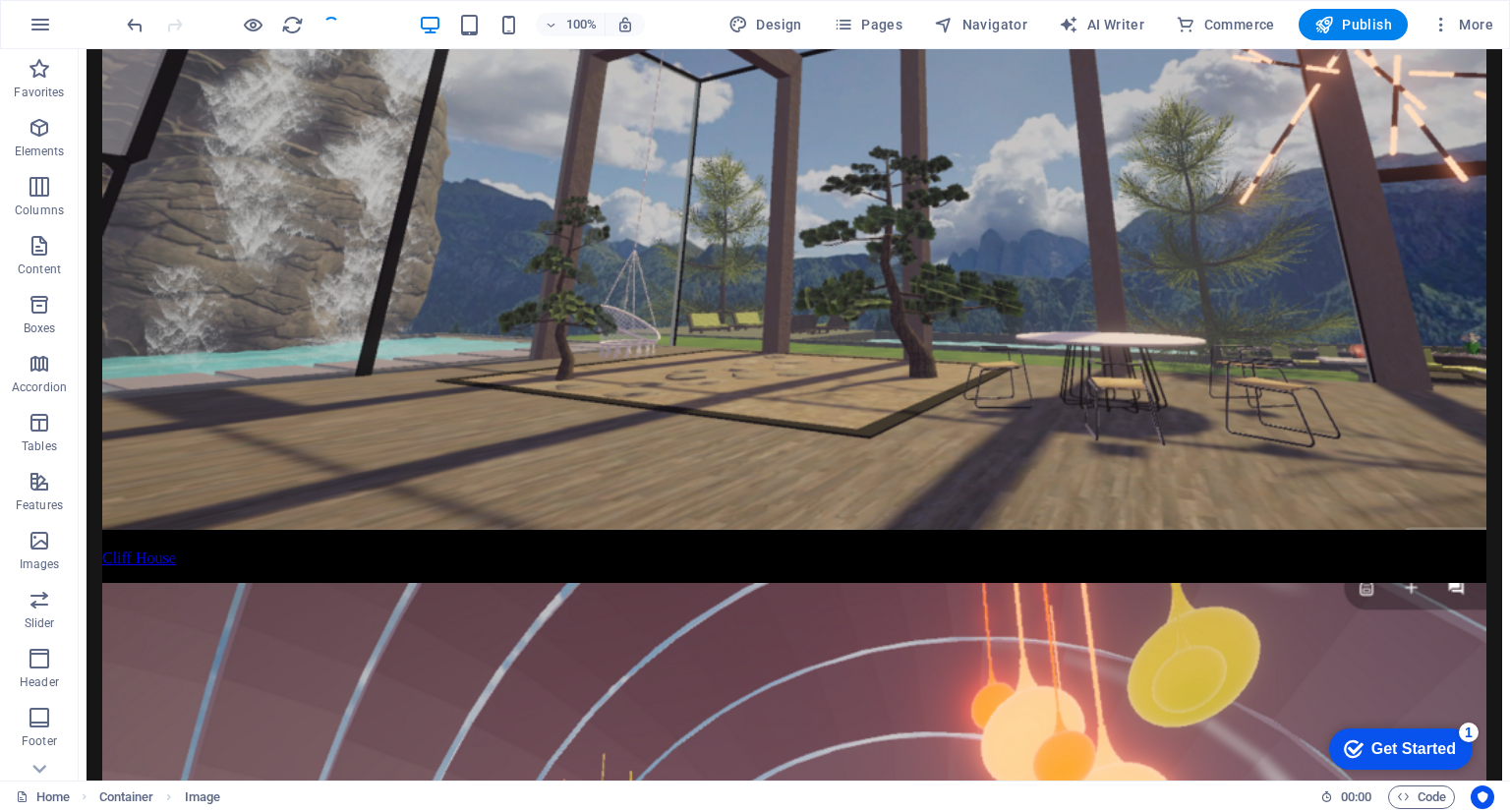
scroll to position [9126, 0]
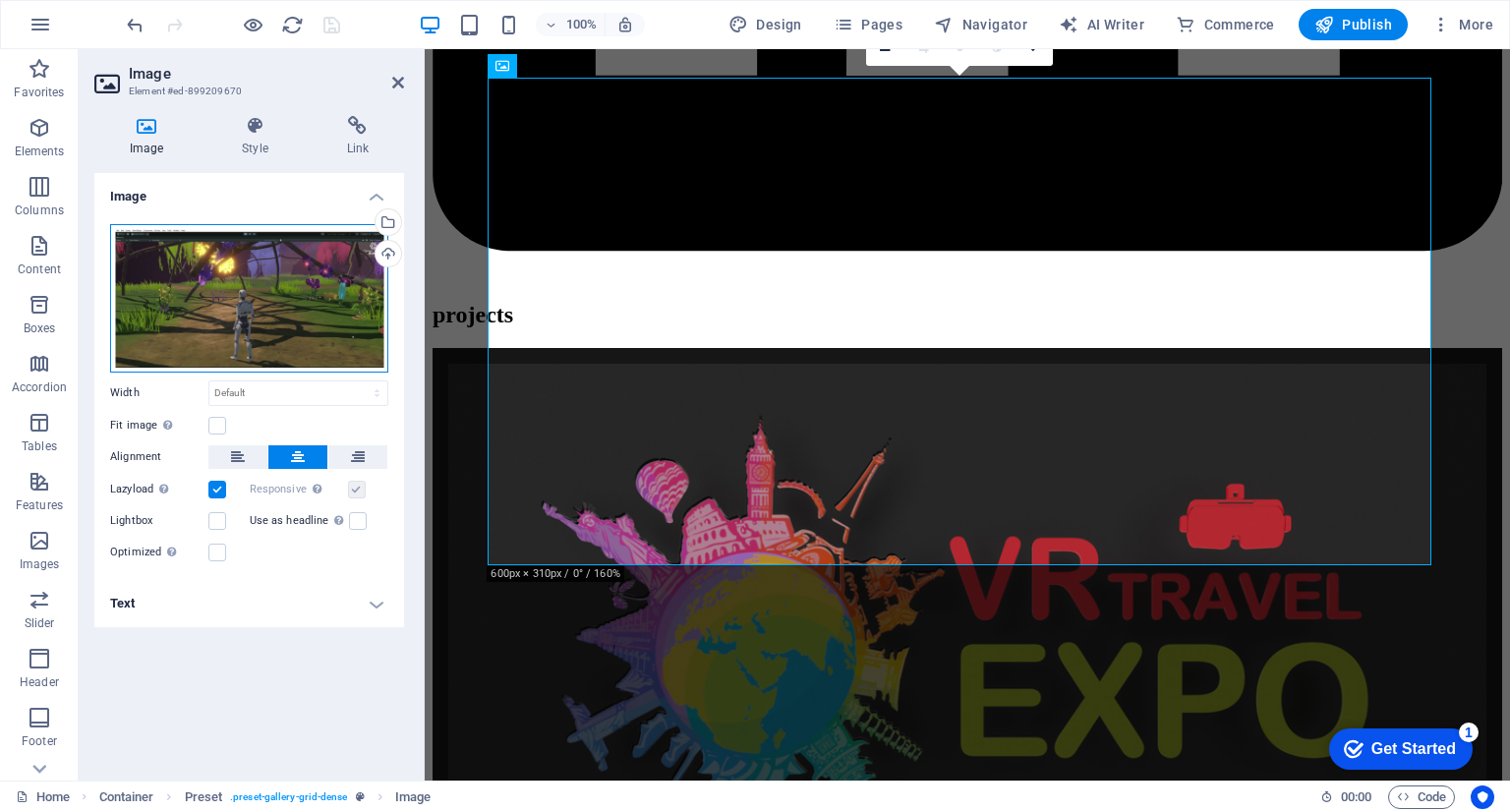
click at [350, 308] on div "Drag files here, click to choose files or select files from Files or our free s…" at bounding box center [249, 298] width 279 height 149
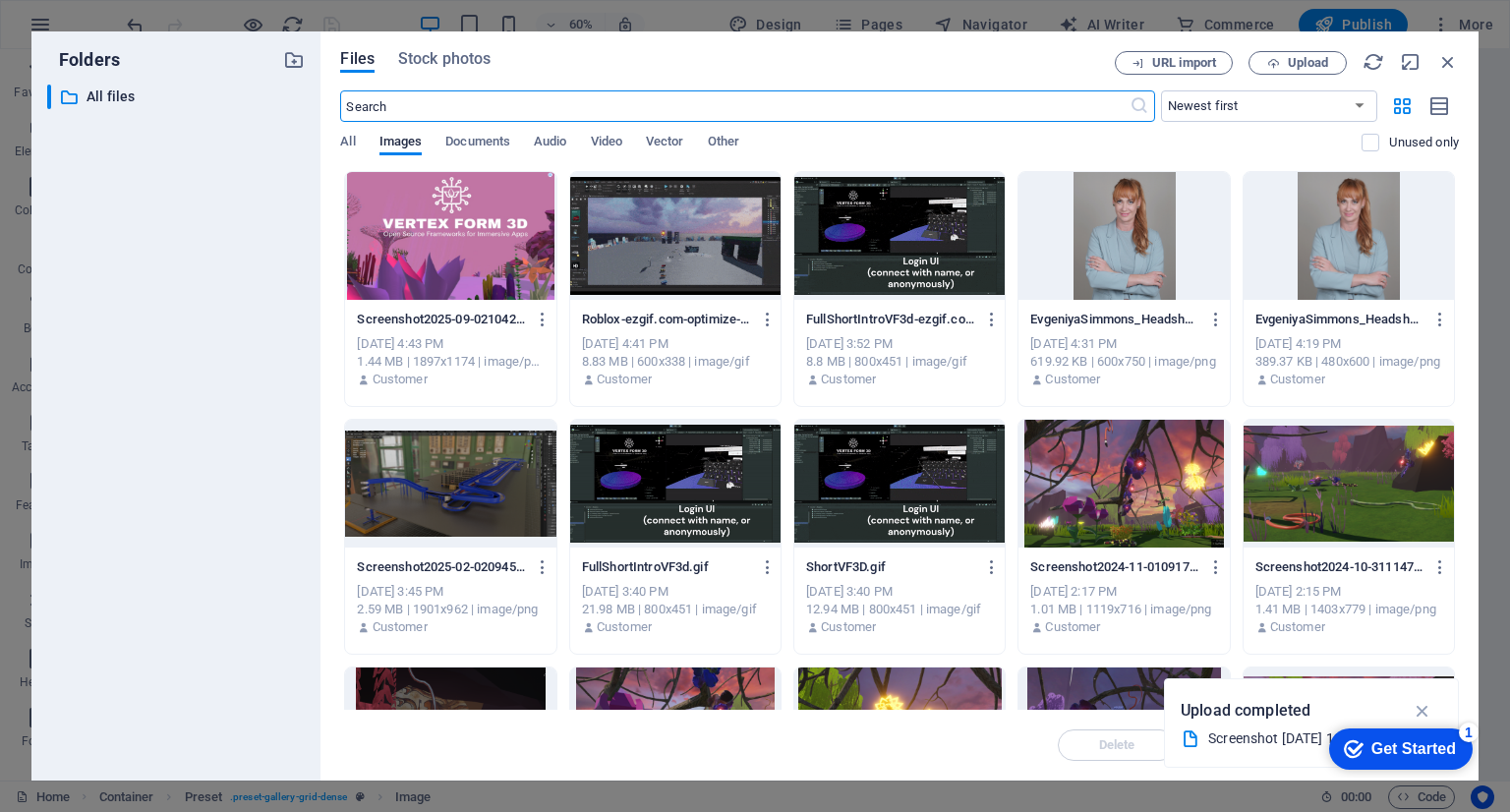
scroll to position [4378, 0]
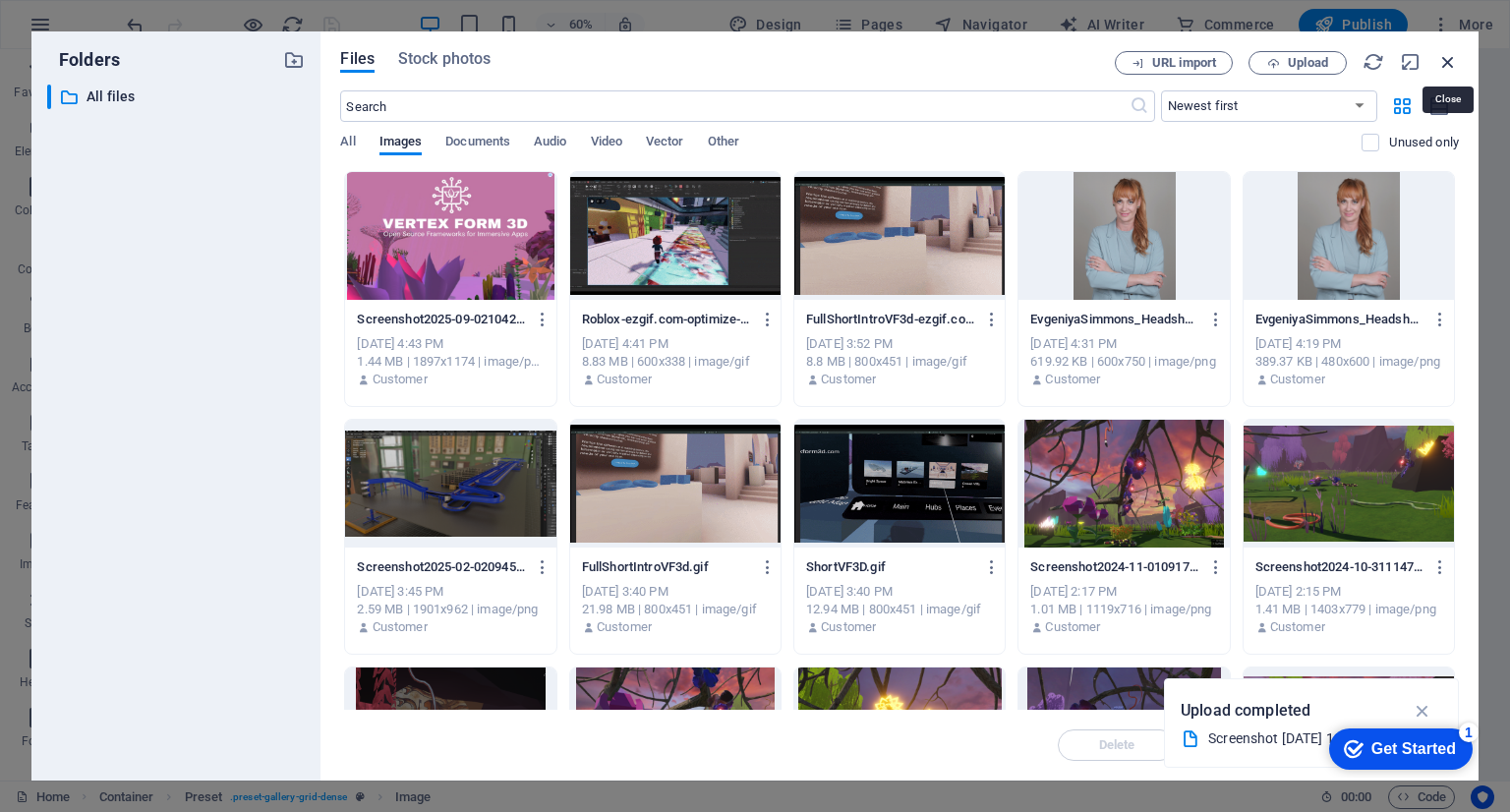
click at [1440, 60] on icon "button" at bounding box center [1448, 62] width 22 height 22
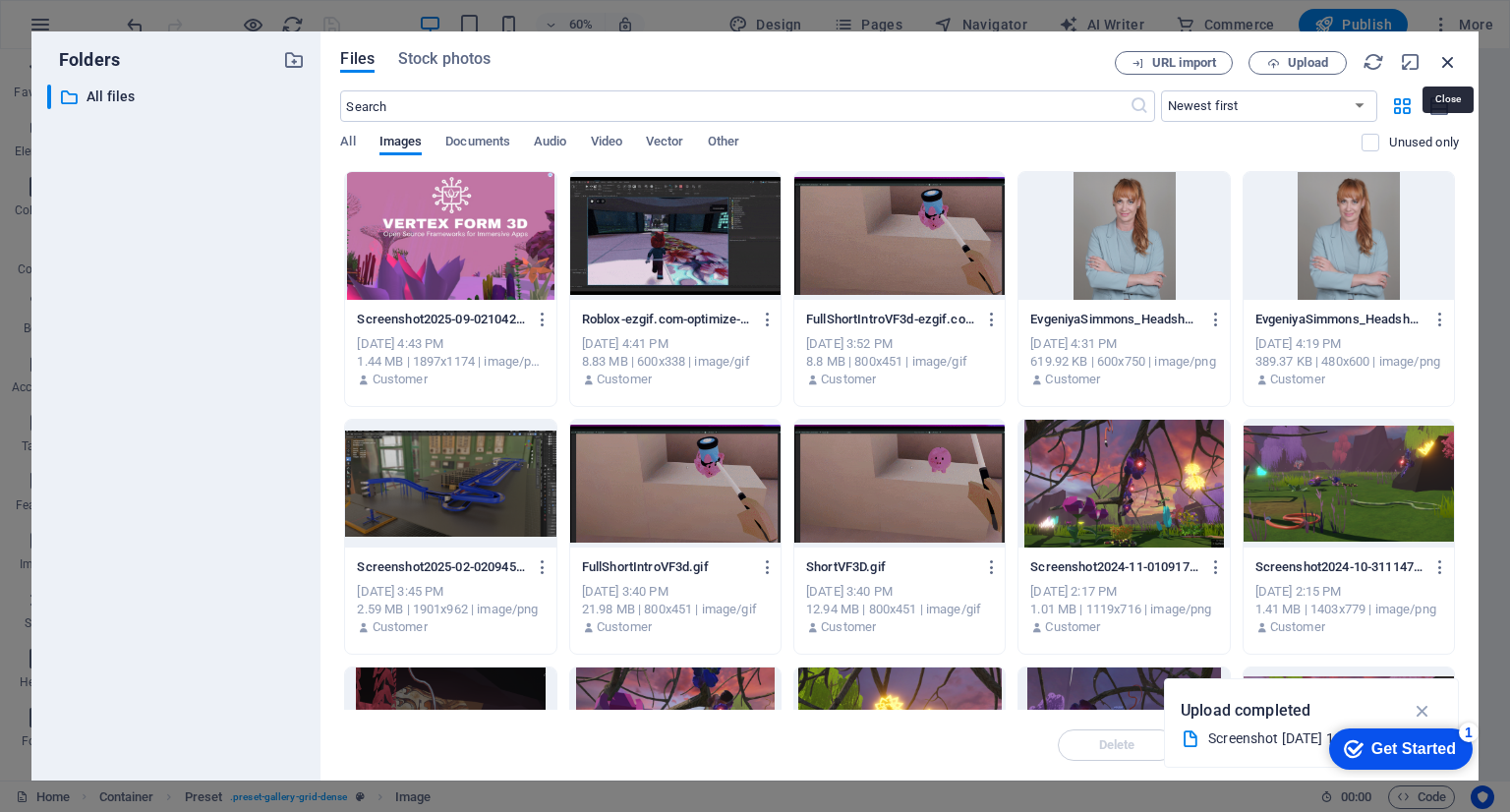
scroll to position [4386, 0]
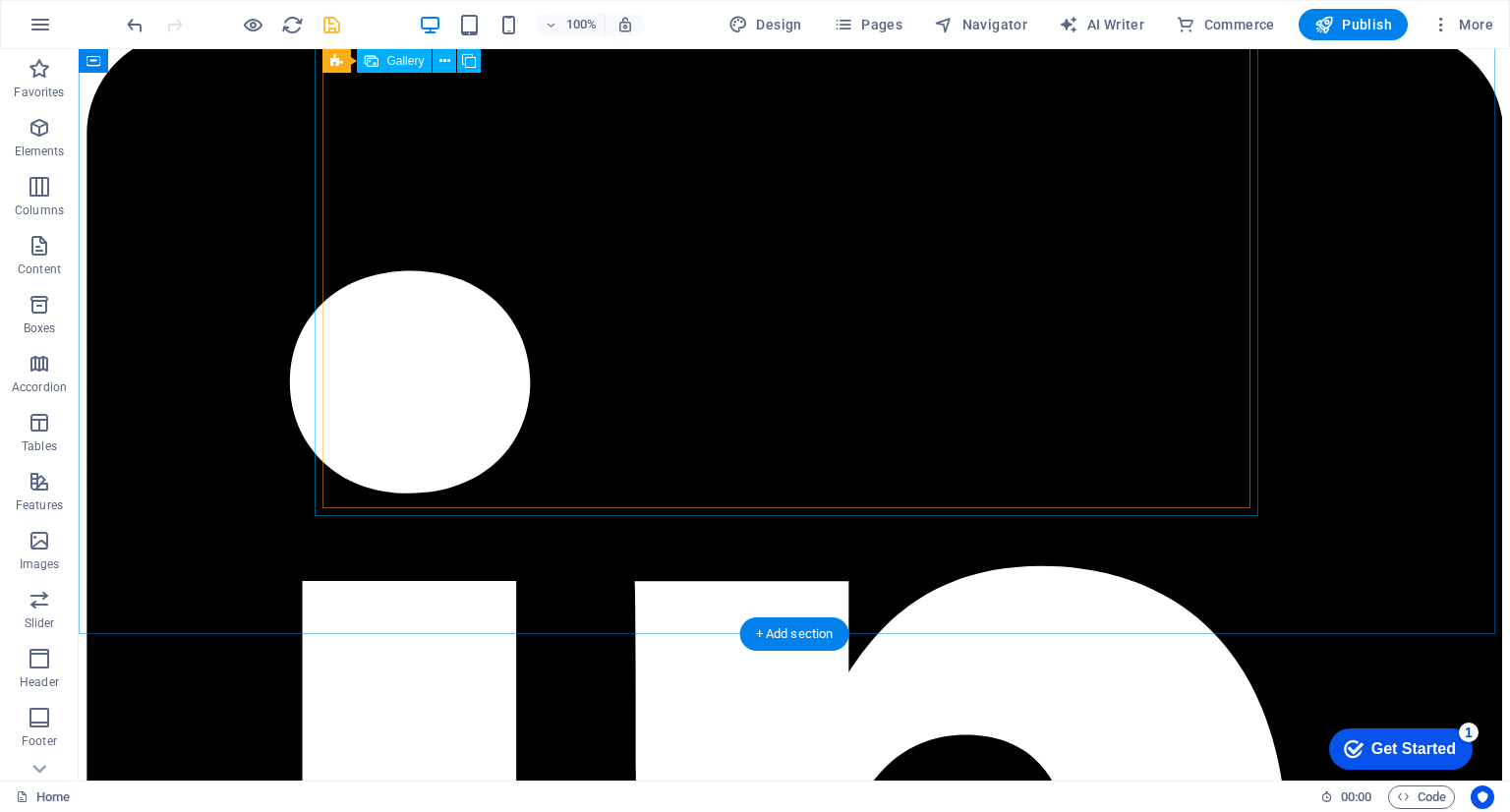
scroll to position [3962, 0]
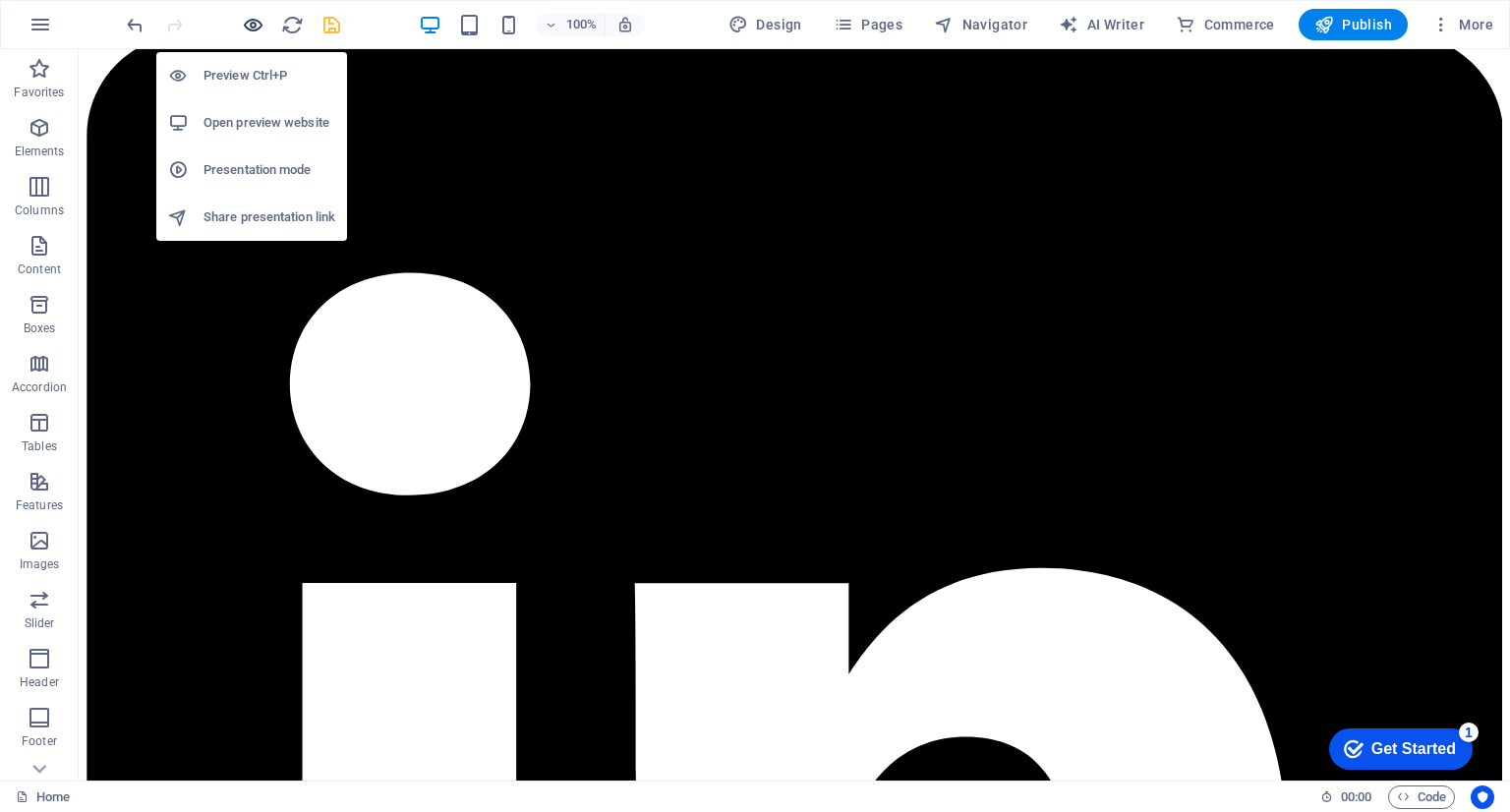
click at [250, 20] on icon "button" at bounding box center [253, 25] width 23 height 23
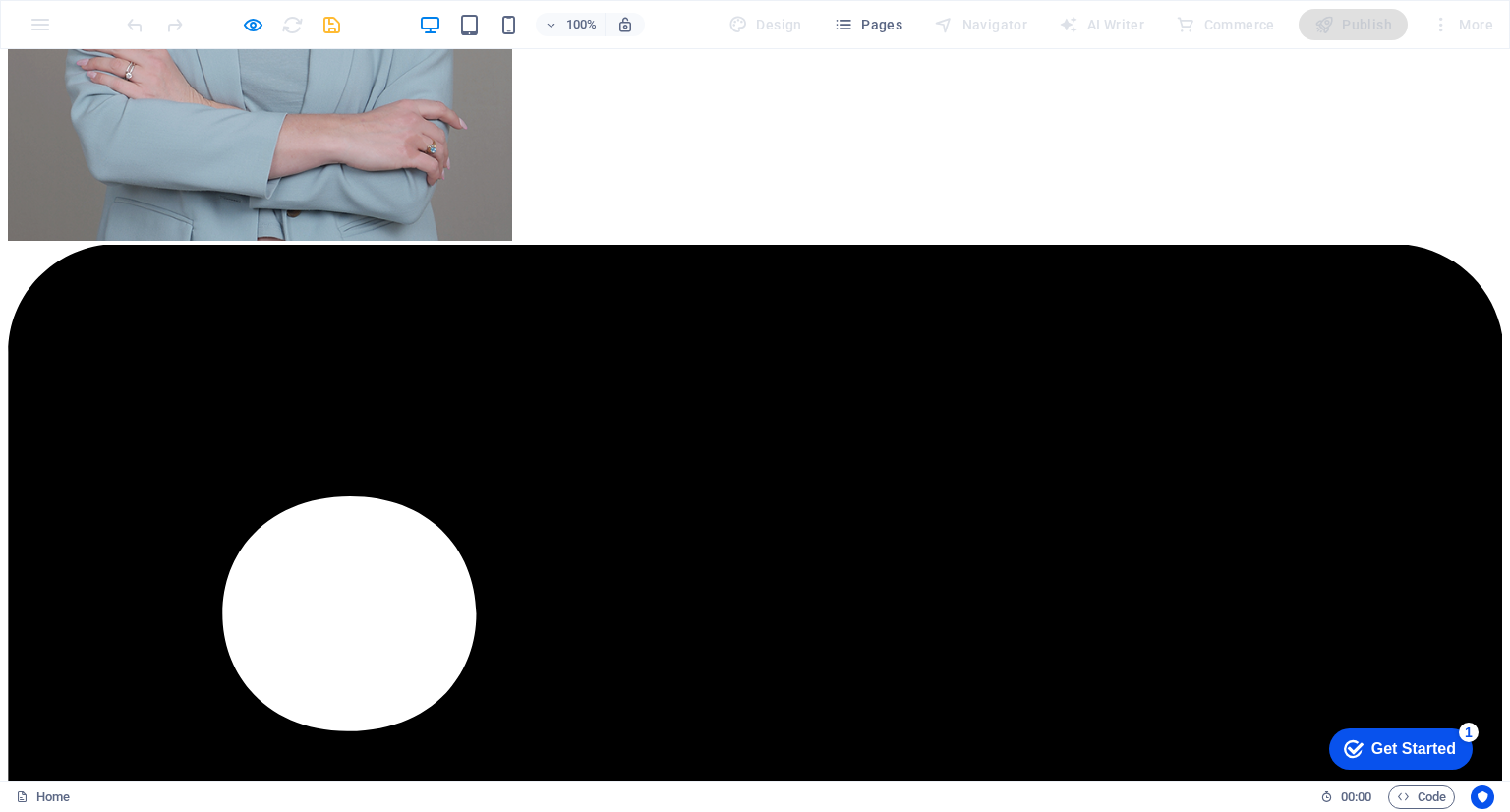
scroll to position [3880, 0]
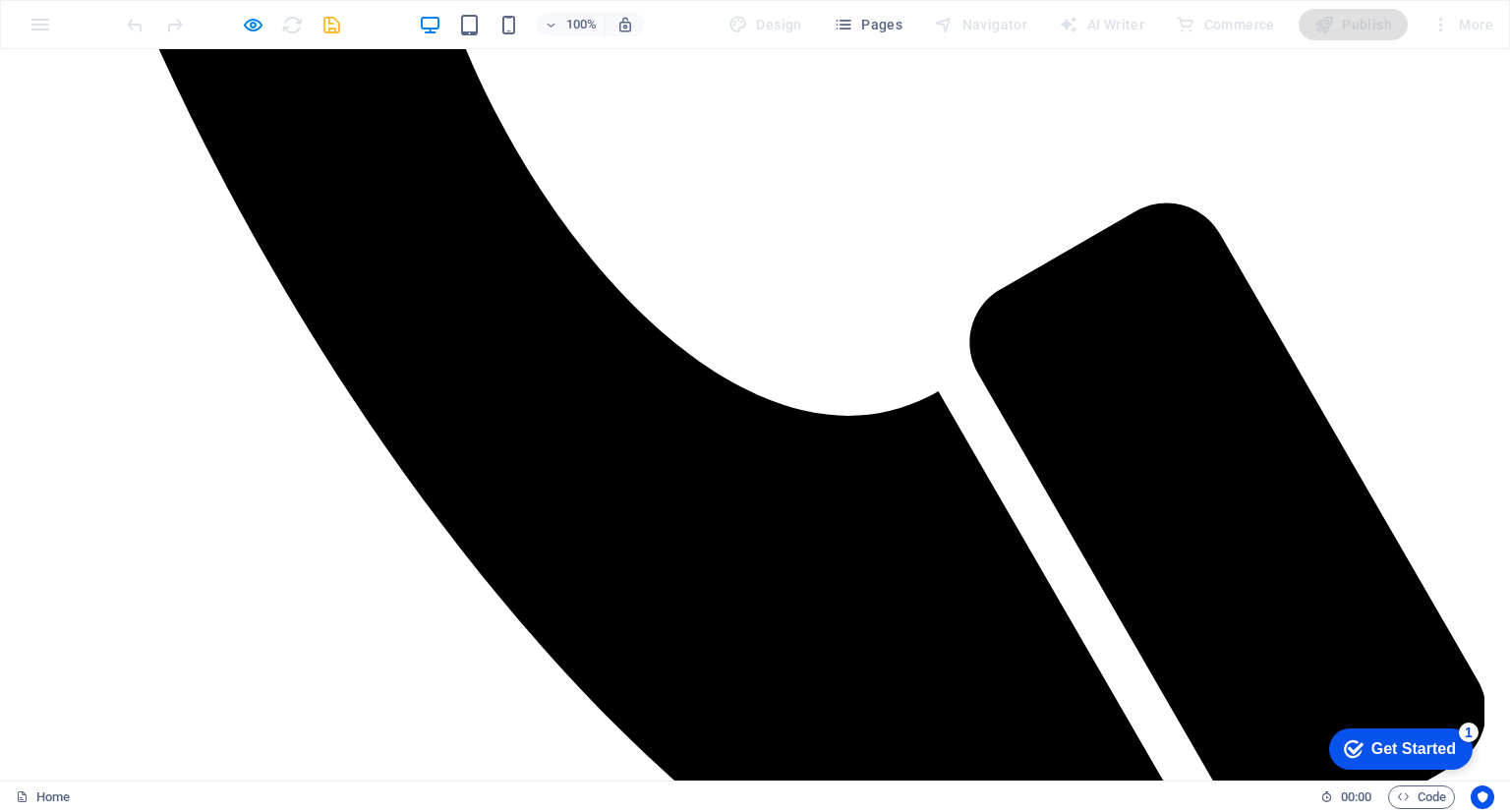
scroll to position [1121, 2]
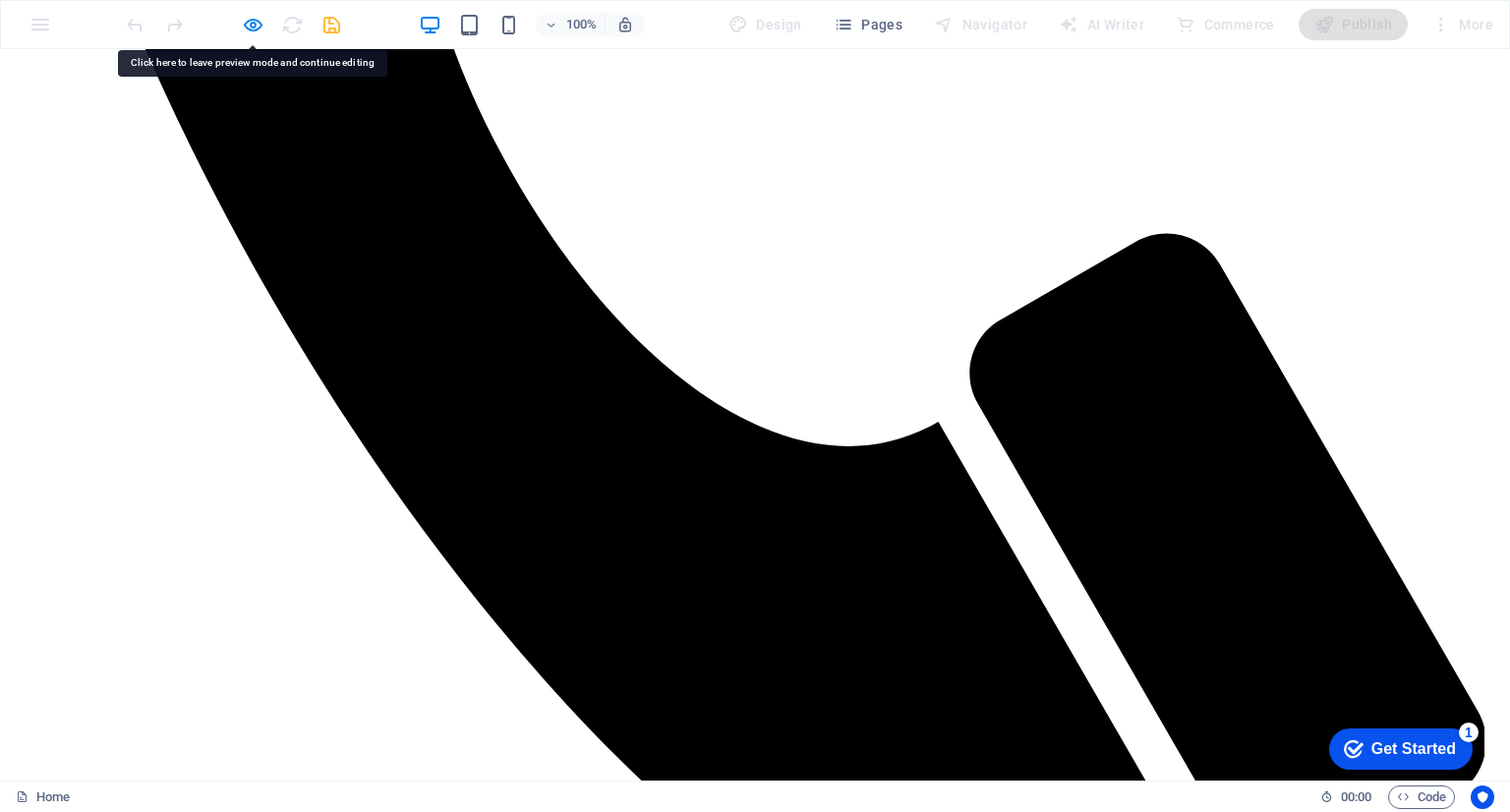
drag, startPoint x: 1238, startPoint y: 346, endPoint x: 1268, endPoint y: 174, distance: 174.6
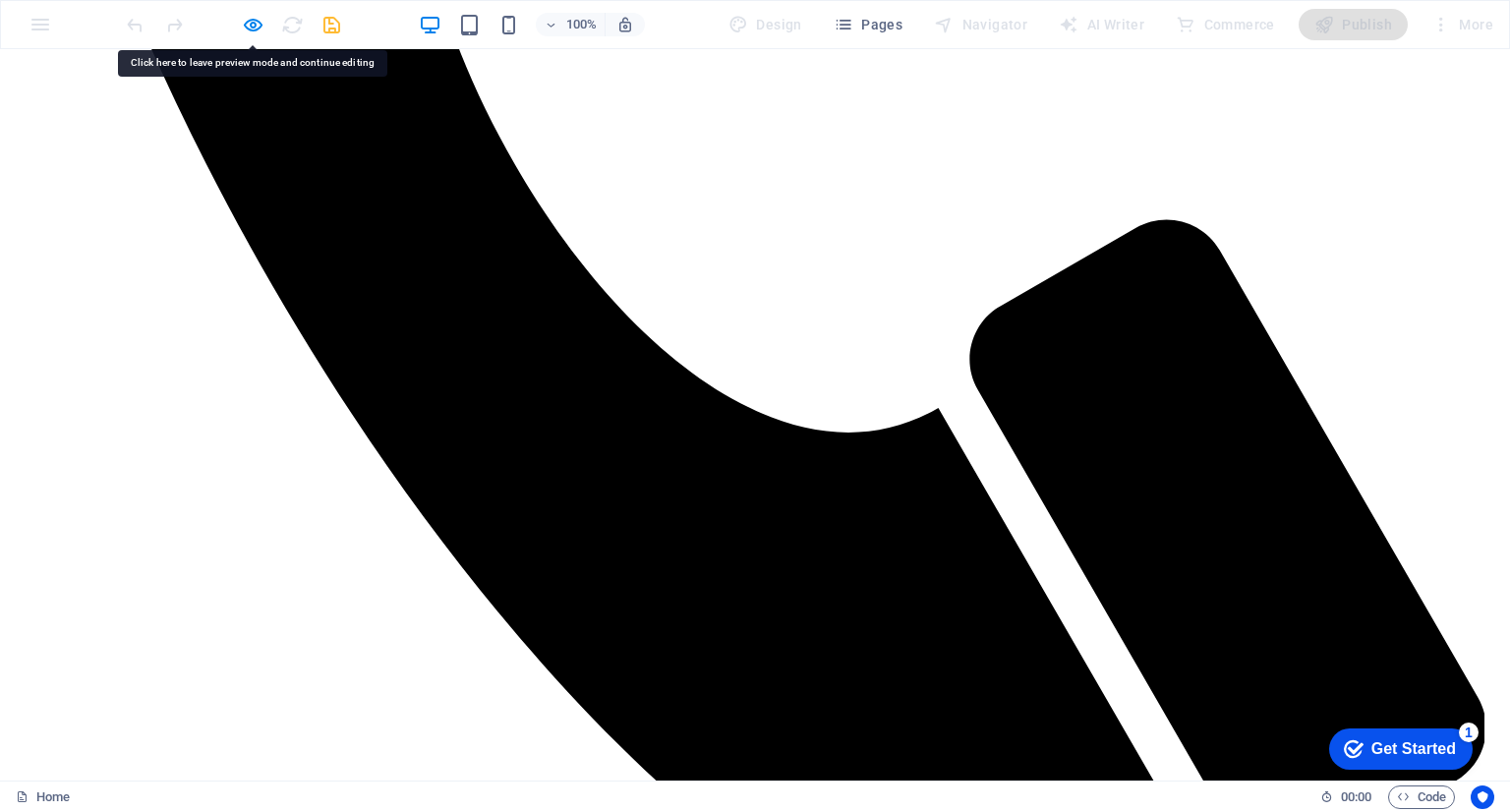
scroll to position [1136, 2]
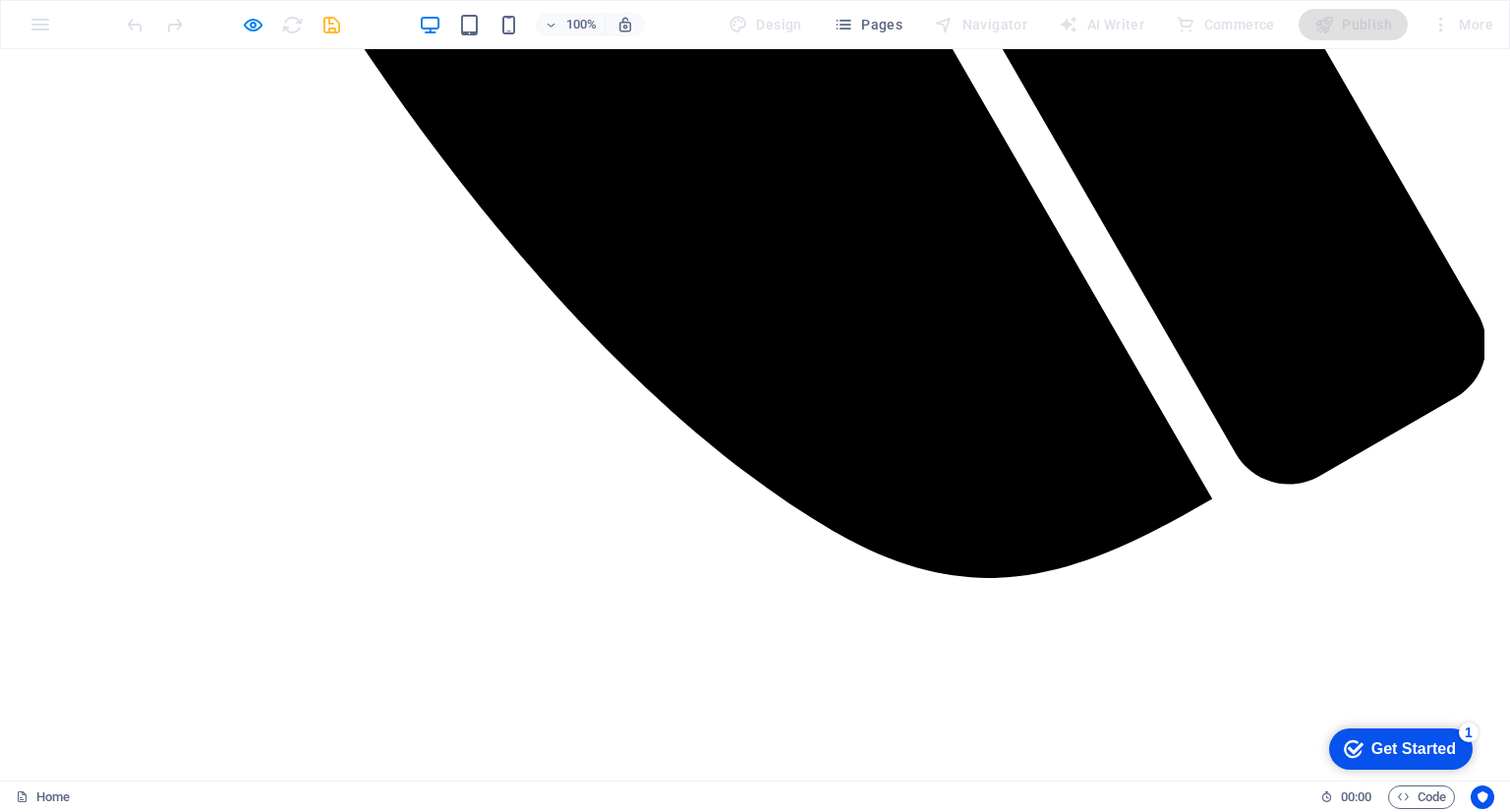
scroll to position [1518, 2]
click at [250, 28] on icon "button" at bounding box center [253, 25] width 23 height 23
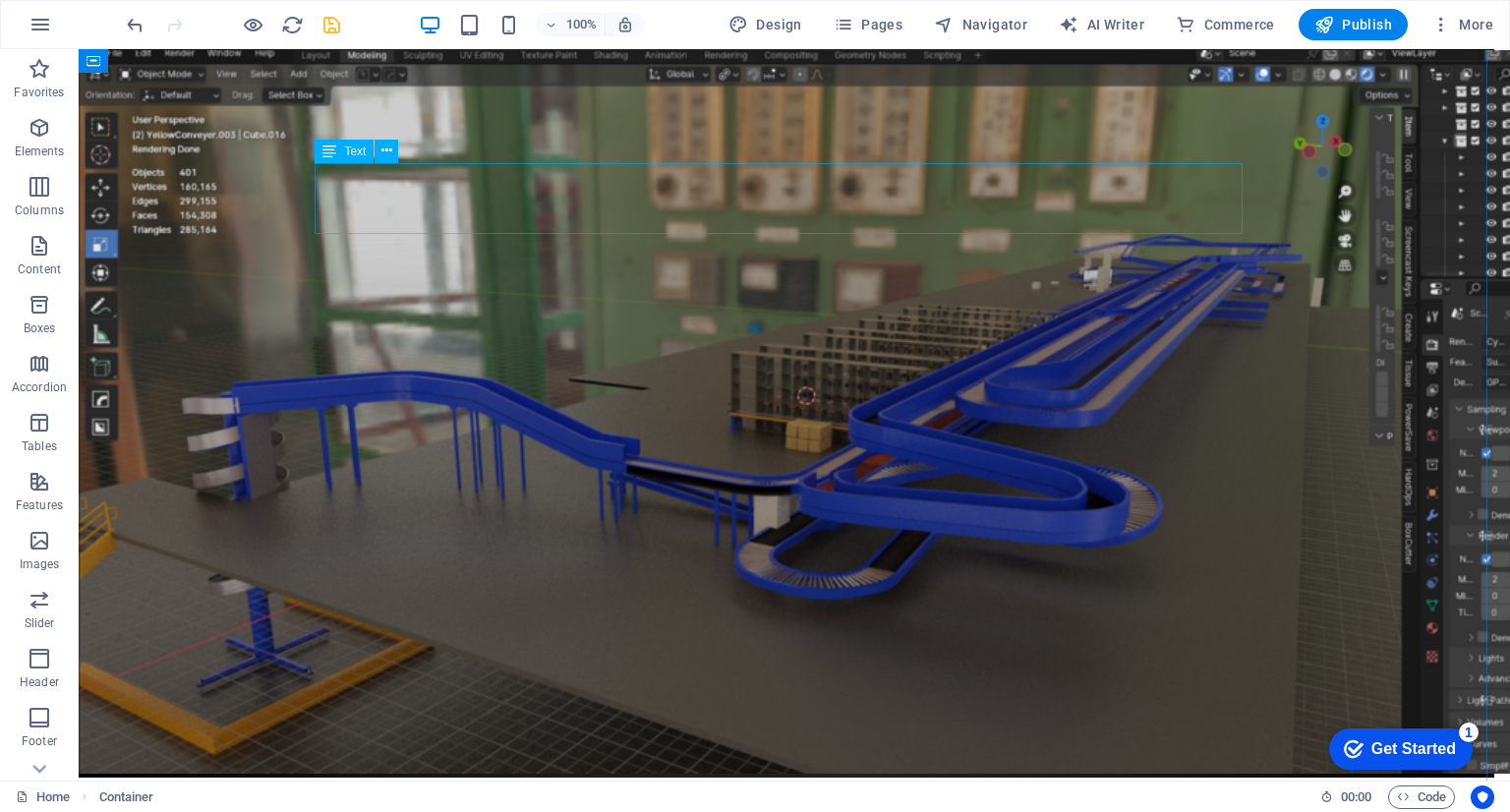
scroll to position [11154, 8]
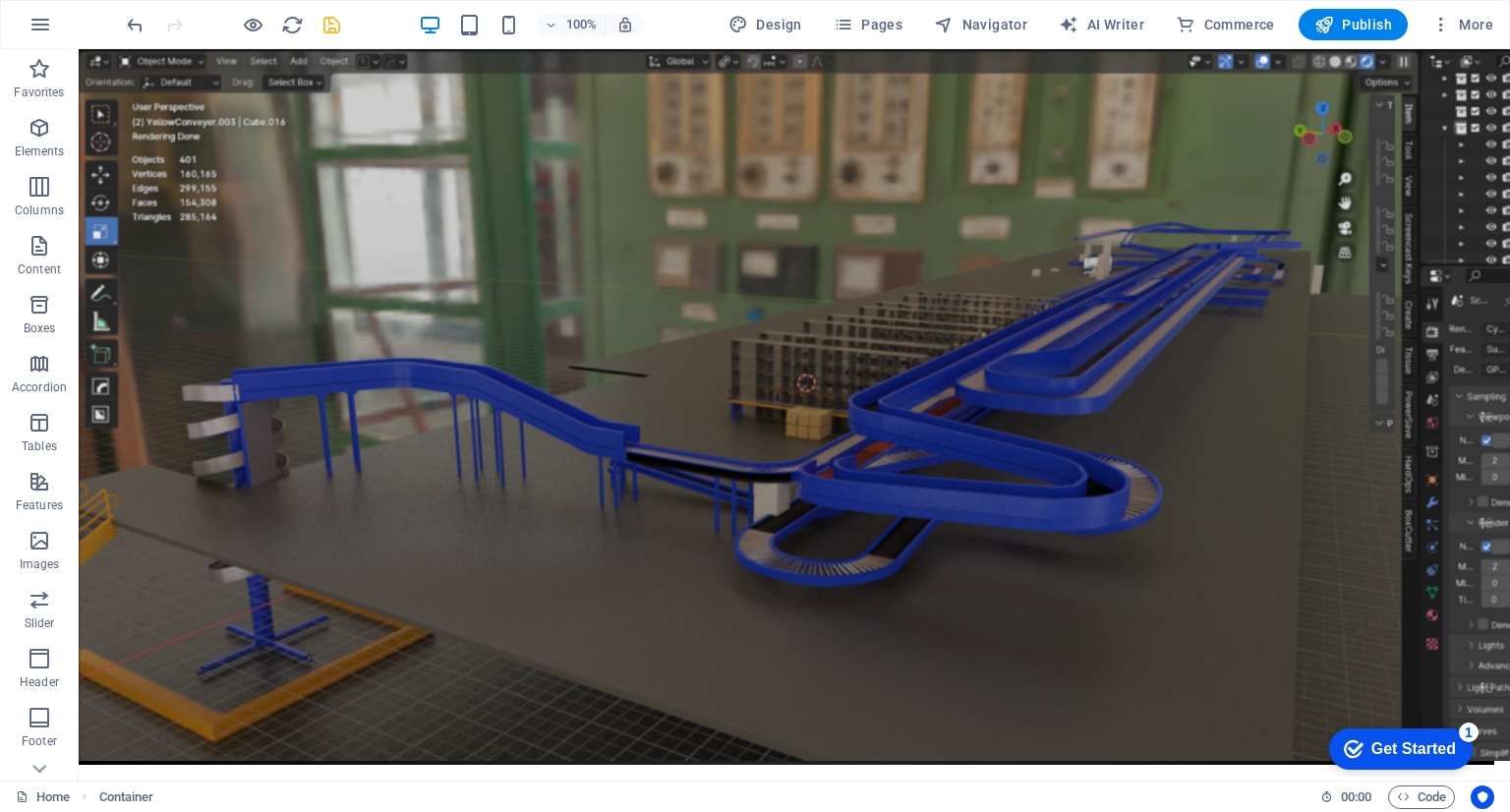
click at [327, 36] on div at bounding box center [233, 25] width 220 height 31
click at [331, 29] on icon "save" at bounding box center [332, 25] width 23 height 23
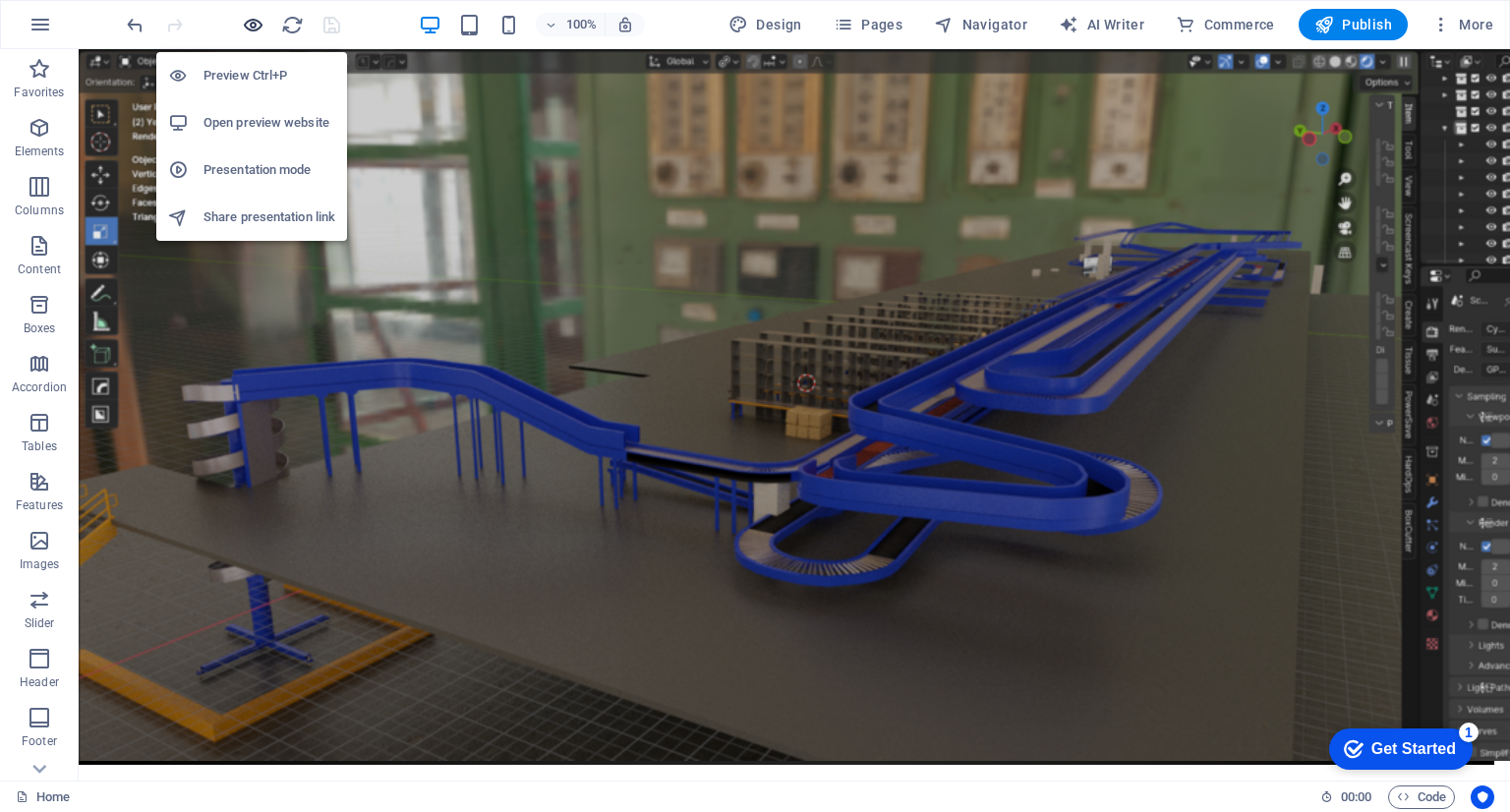
click at [246, 27] on icon "button" at bounding box center [253, 25] width 23 height 23
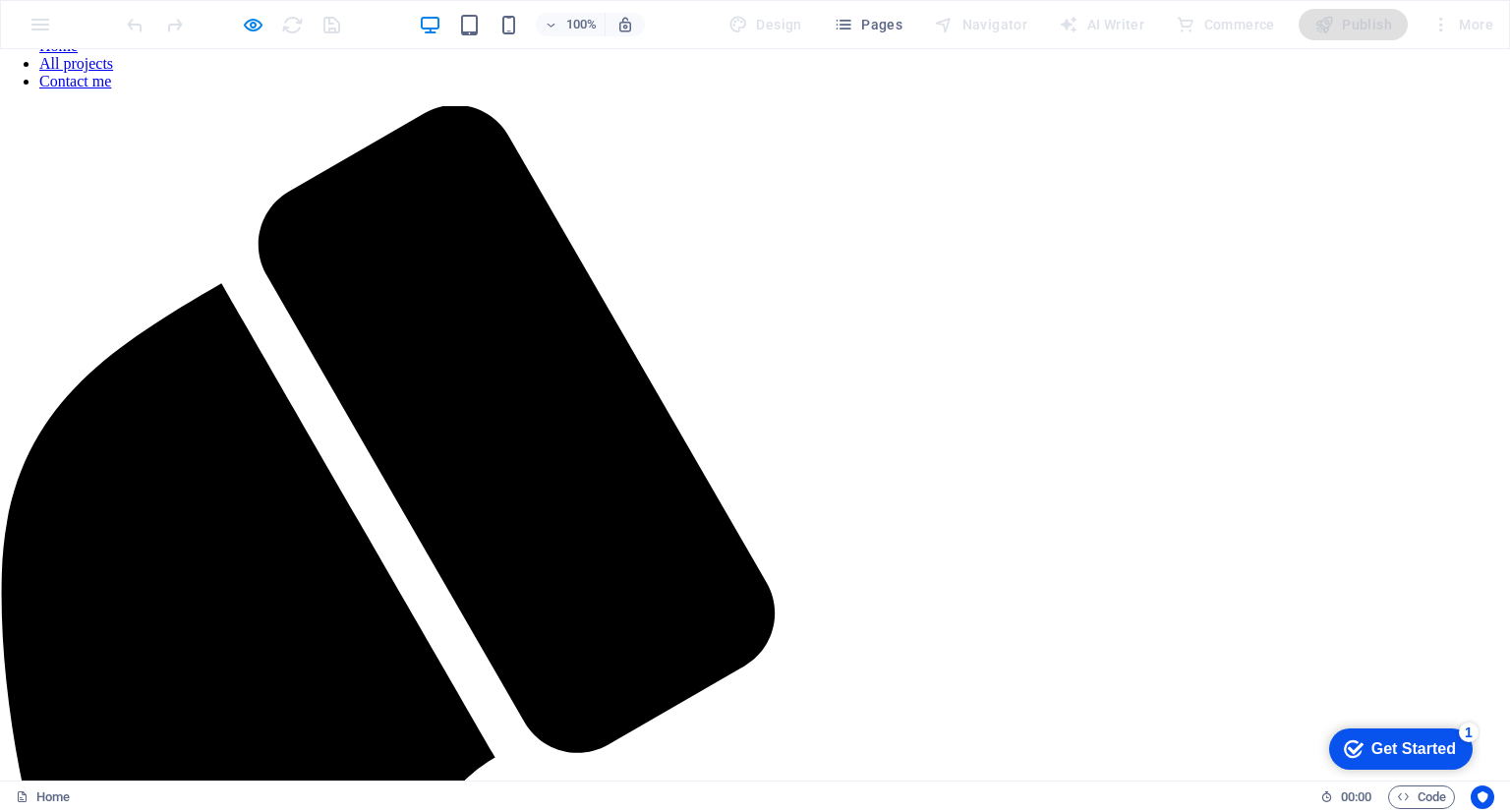
scroll to position [0, 8]
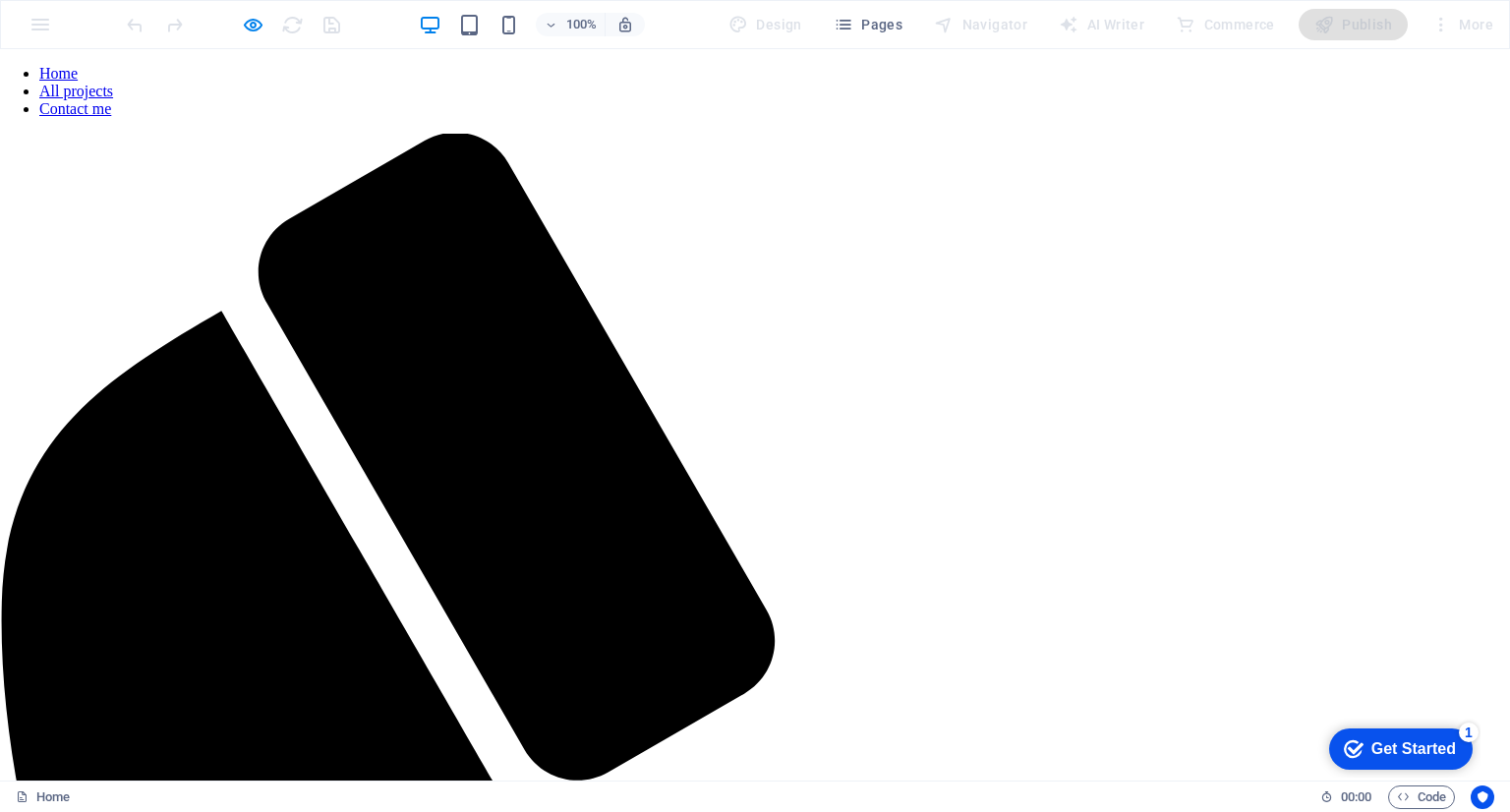
drag, startPoint x: 1509, startPoint y: 147, endPoint x: 1509, endPoint y: 70, distance: 77.0
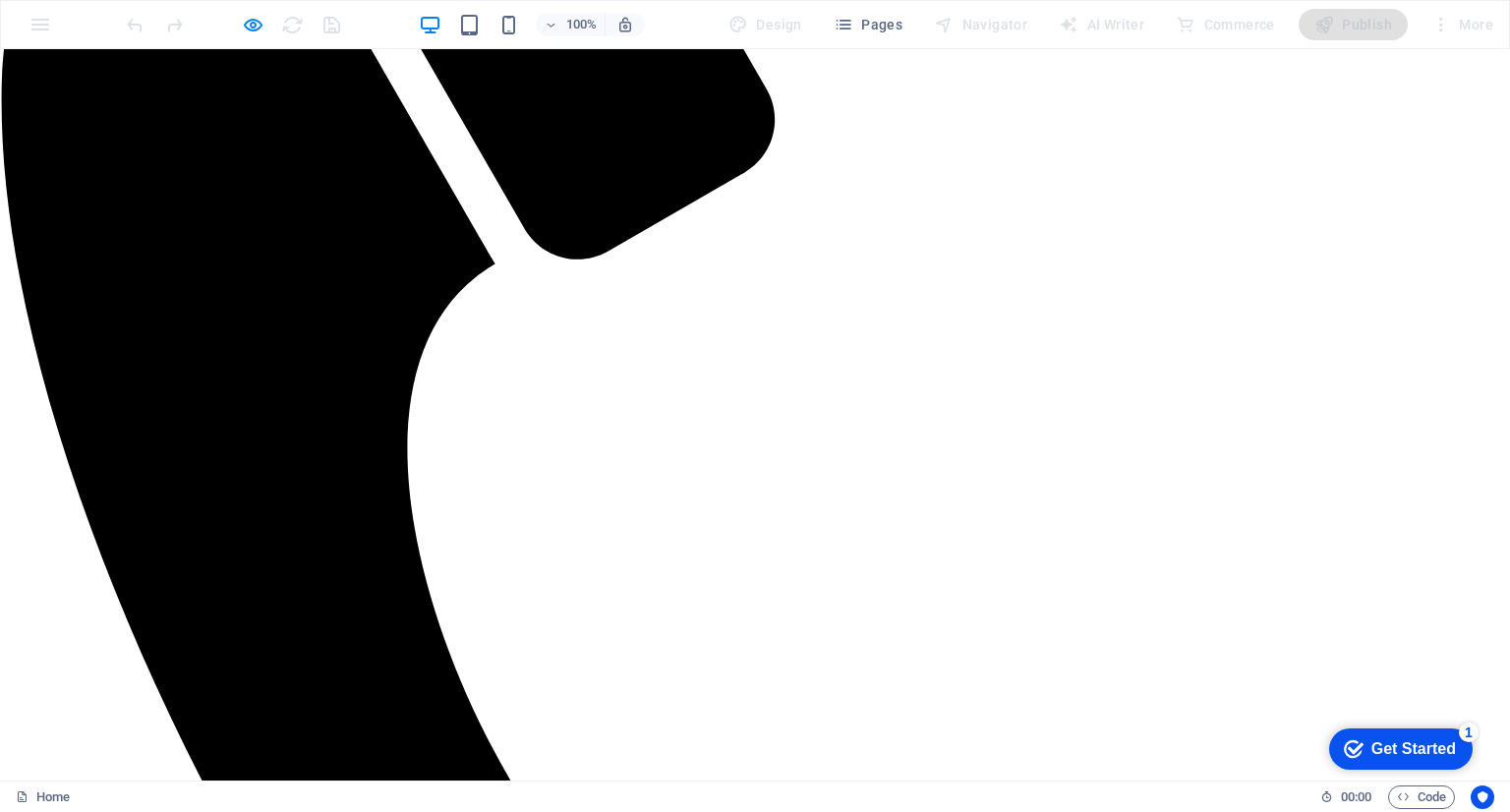
scroll to position [522, 8]
drag, startPoint x: 1112, startPoint y: 446, endPoint x: 1031, endPoint y: 453, distance: 81.3
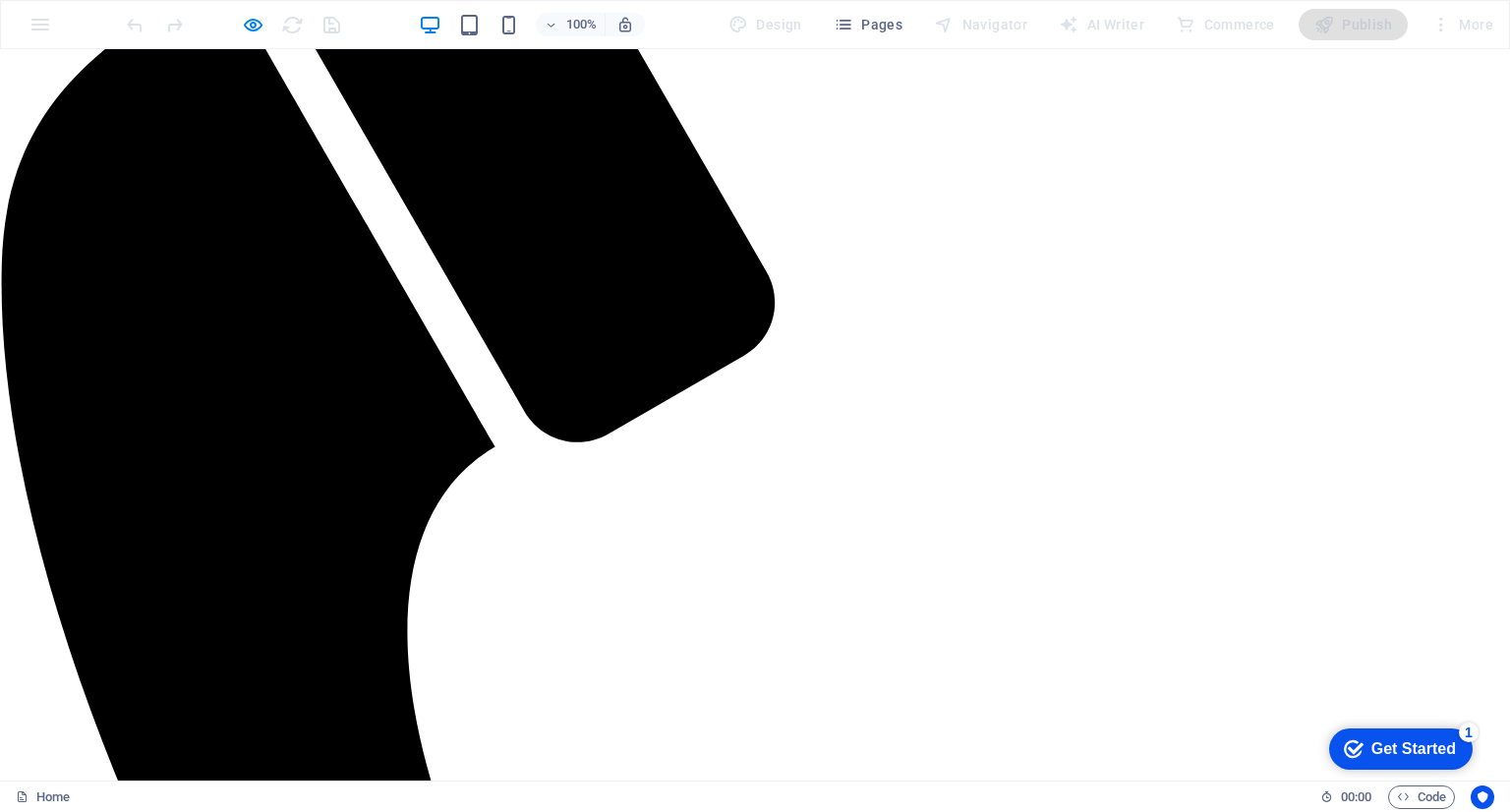
scroll to position [0, 8]
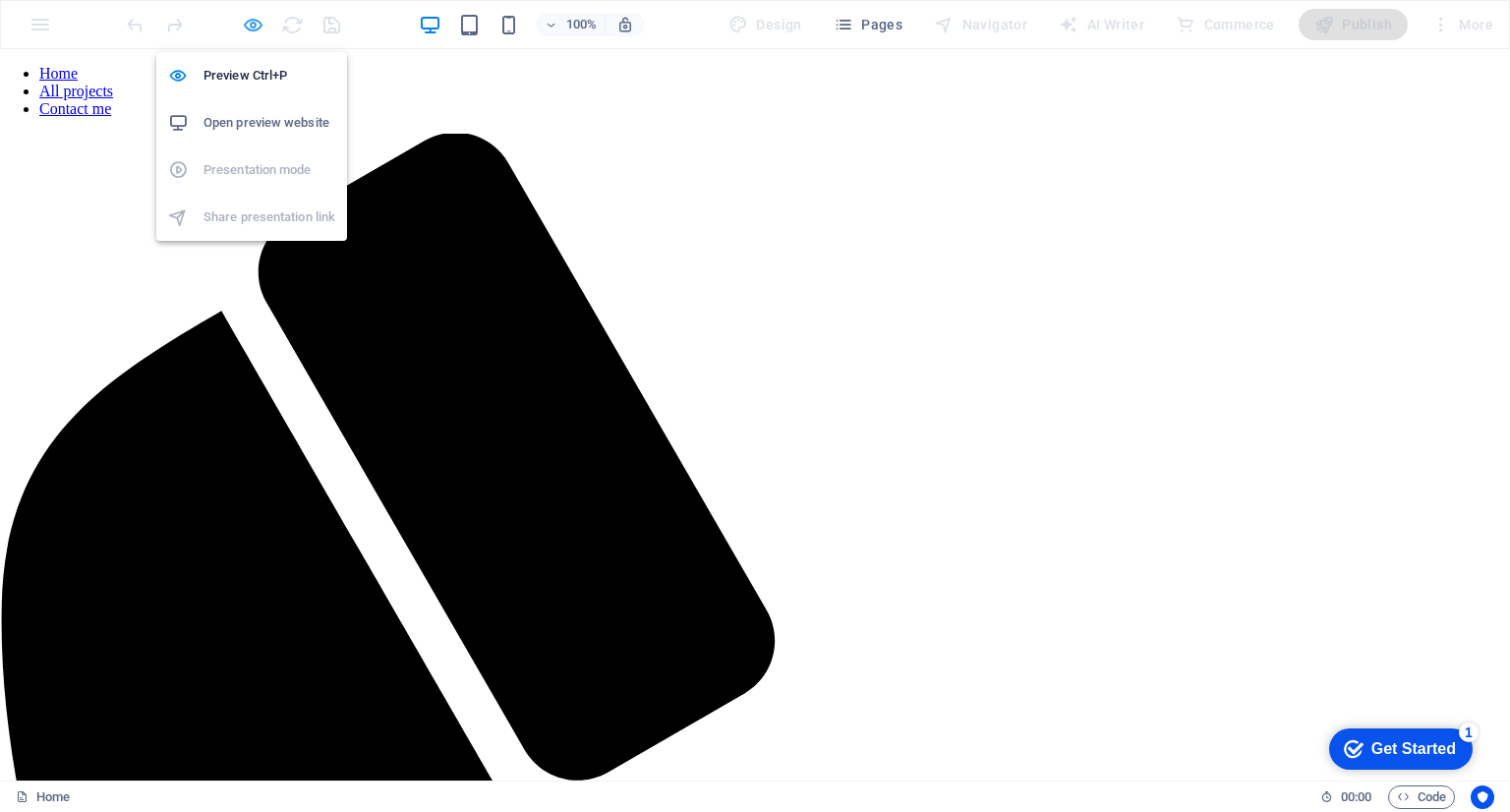
click at [253, 21] on icon "button" at bounding box center [253, 25] width 23 height 23
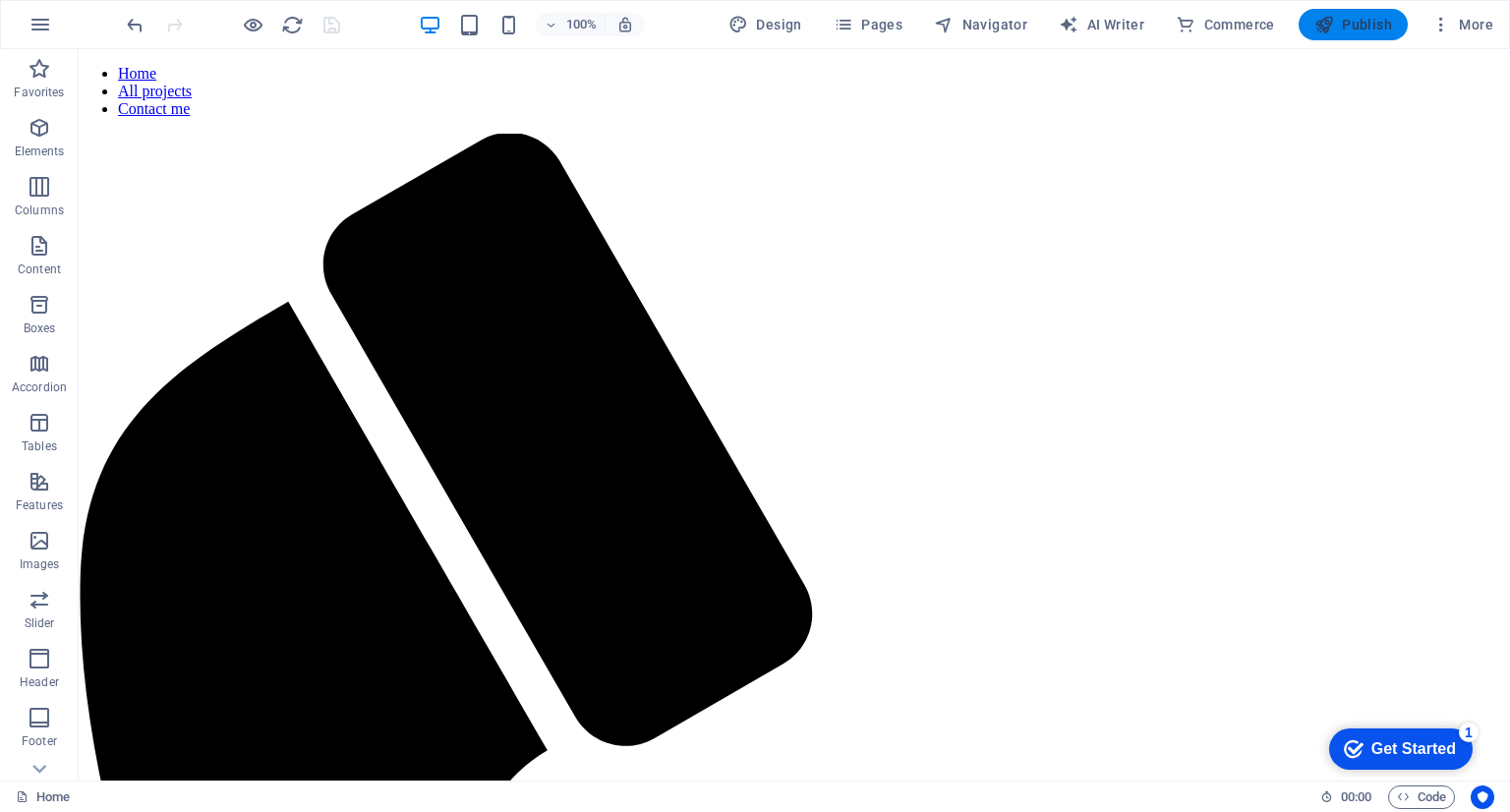
click at [1353, 26] on span "Publish" at bounding box center [1353, 25] width 78 height 20
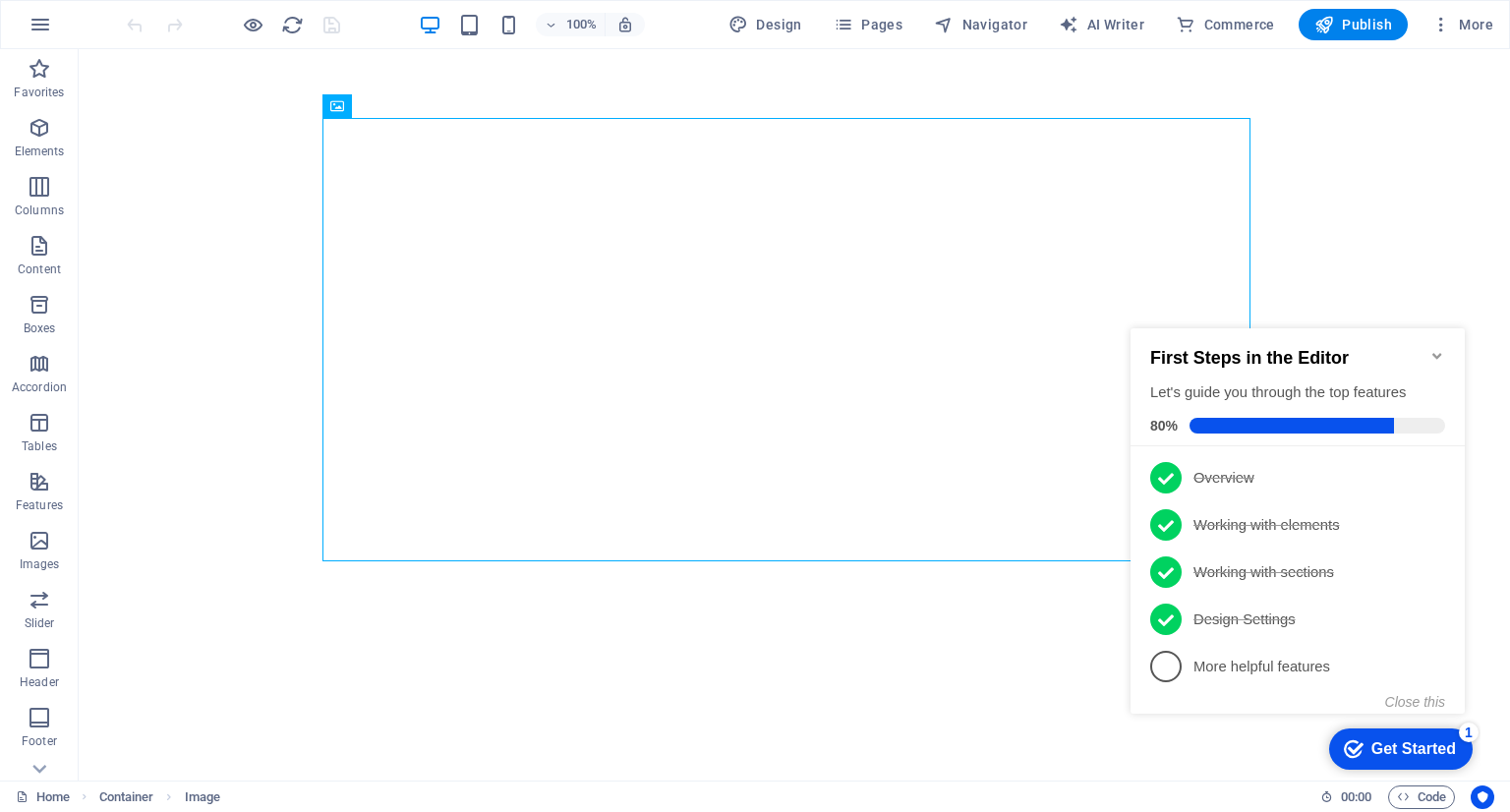
click at [1440, 348] on icon "Minimize checklist" at bounding box center [1437, 356] width 16 height 16
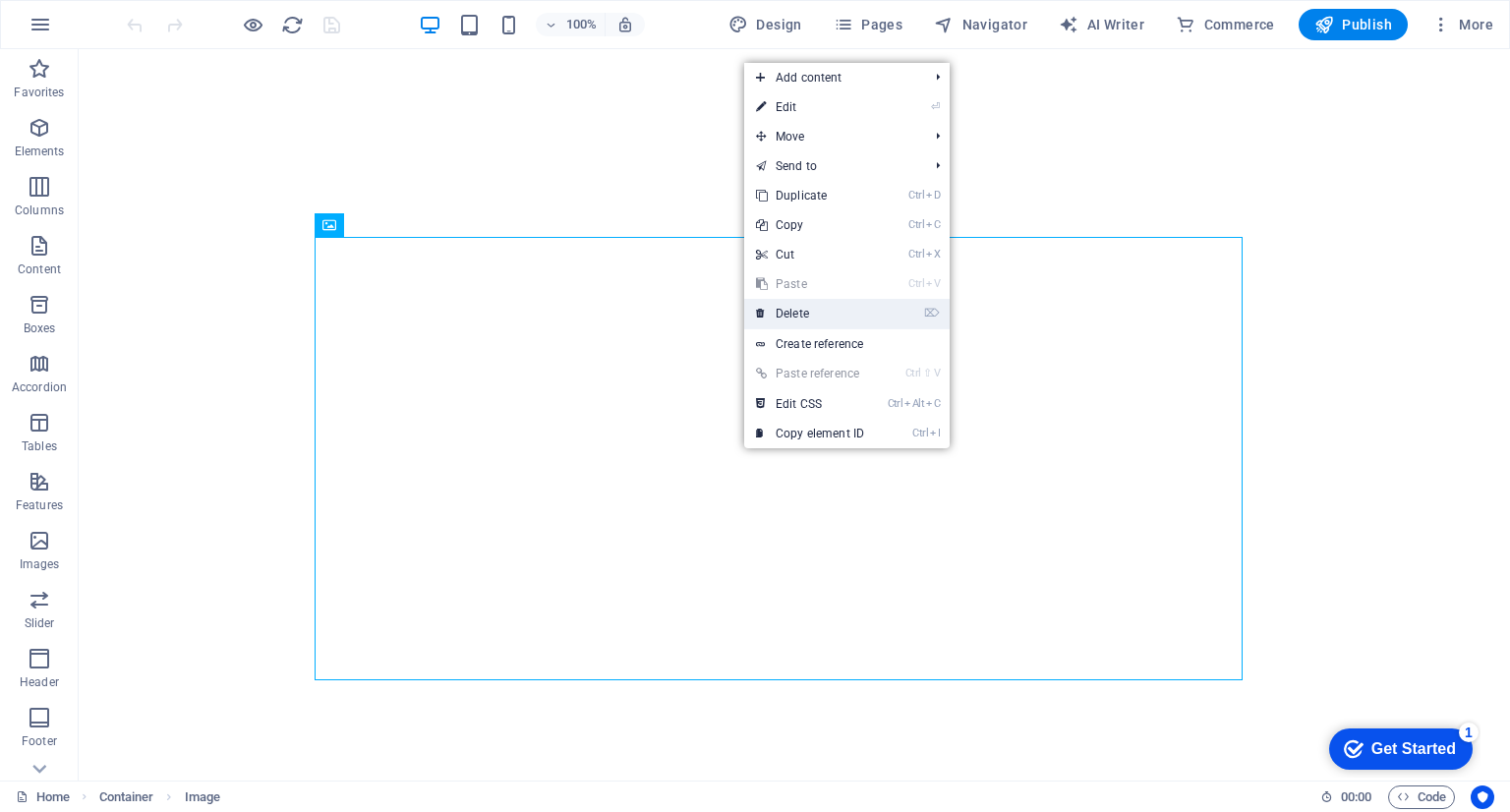
click at [838, 310] on link "⌦ Delete" at bounding box center [810, 314] width 132 height 30
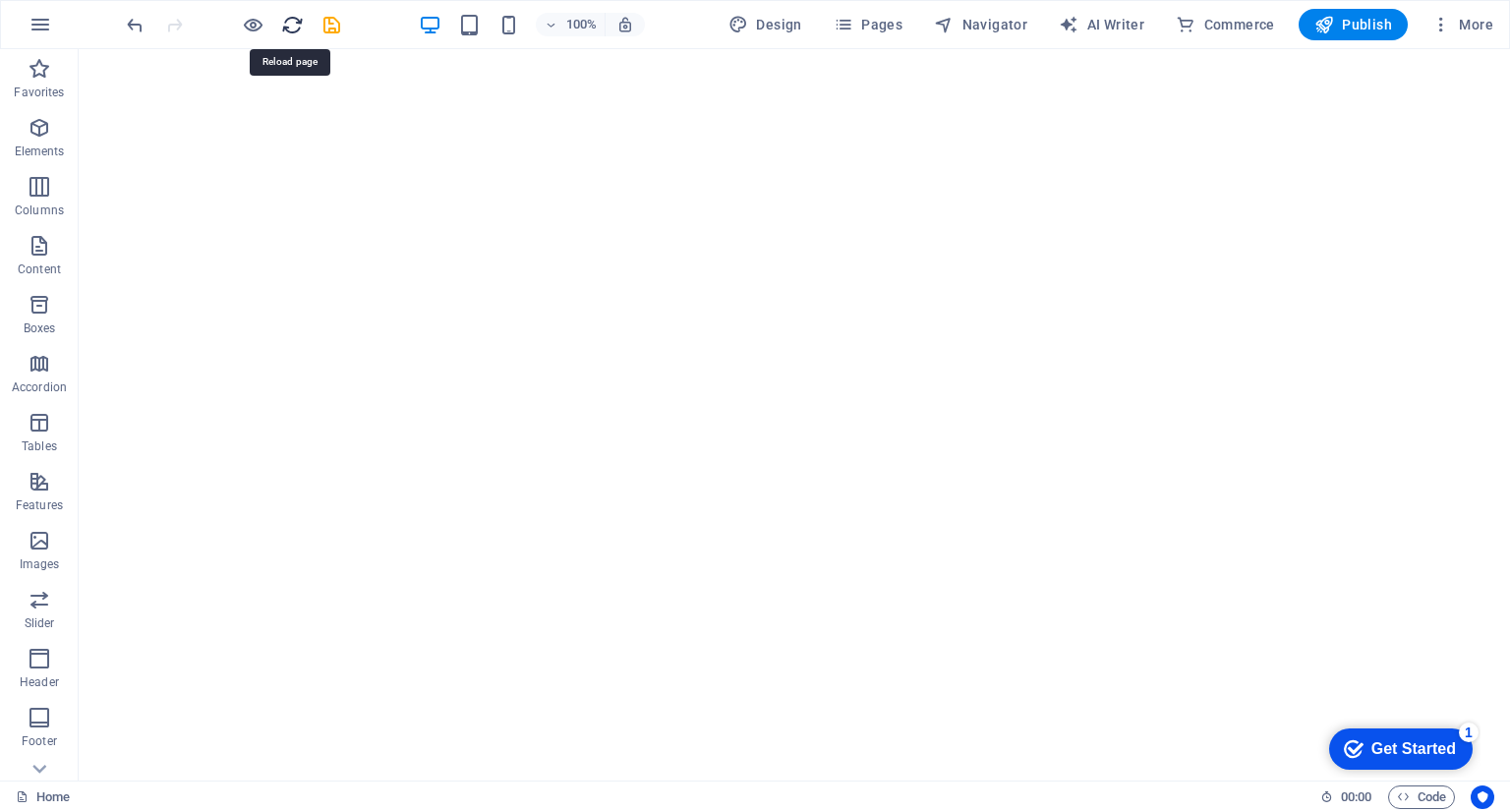
click at [294, 20] on icon "reload" at bounding box center [292, 25] width 23 height 23
click at [324, 20] on icon "save" at bounding box center [332, 25] width 23 height 23
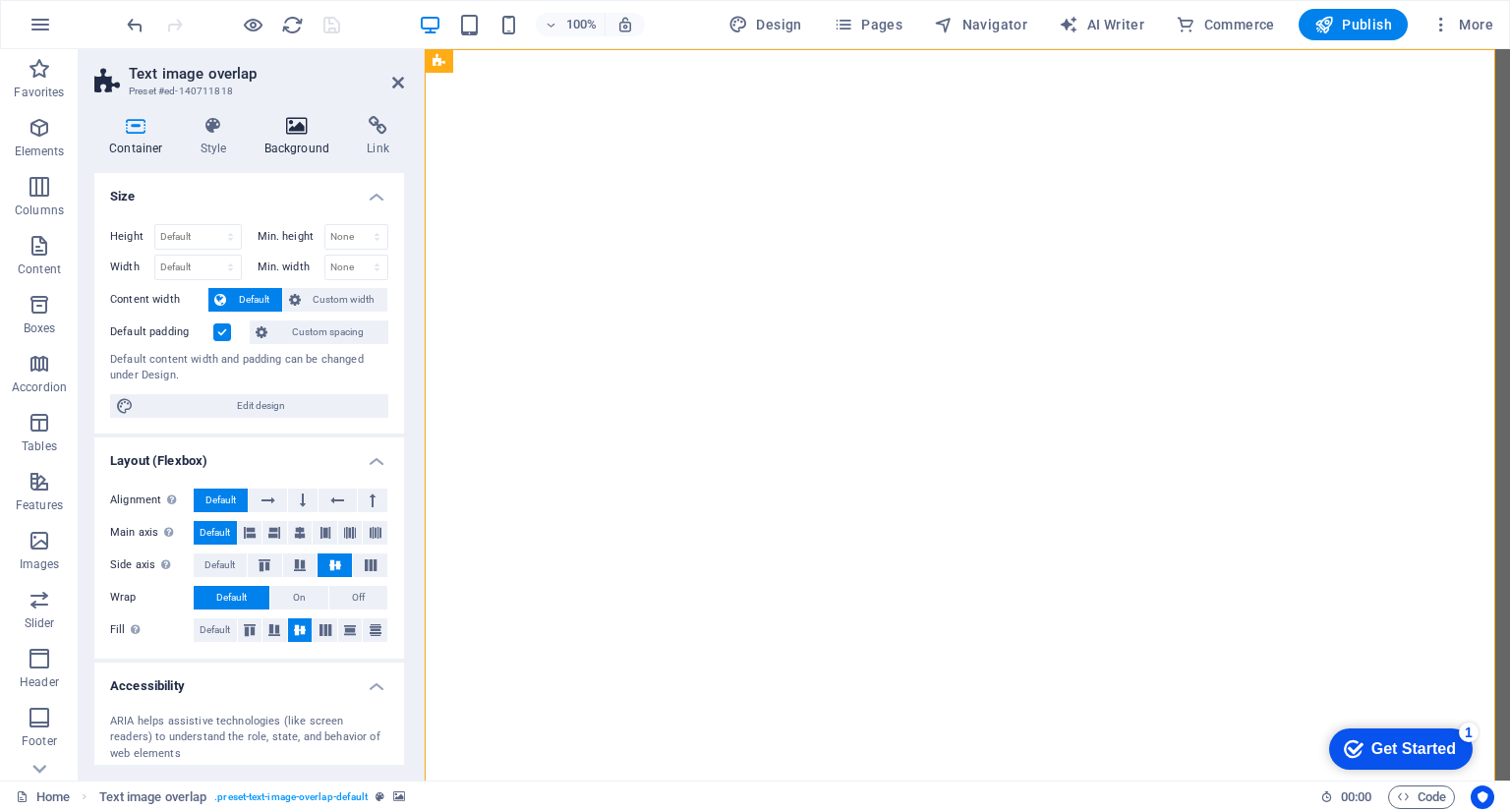
click at [299, 126] on icon at bounding box center [297, 126] width 95 height 20
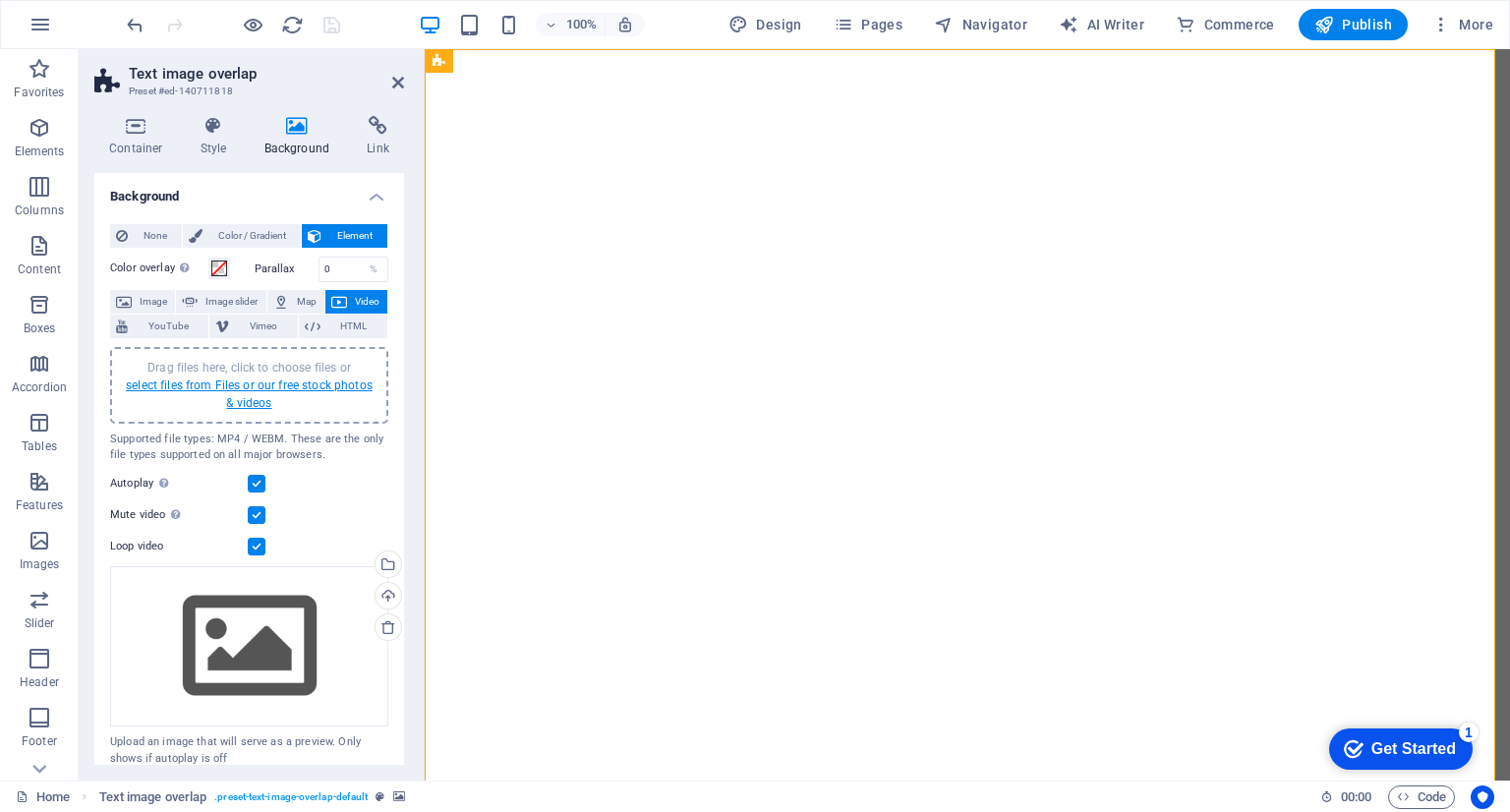
click at [294, 384] on link "select files from Files or our free stock photos & videos" at bounding box center [249, 394] width 247 height 31
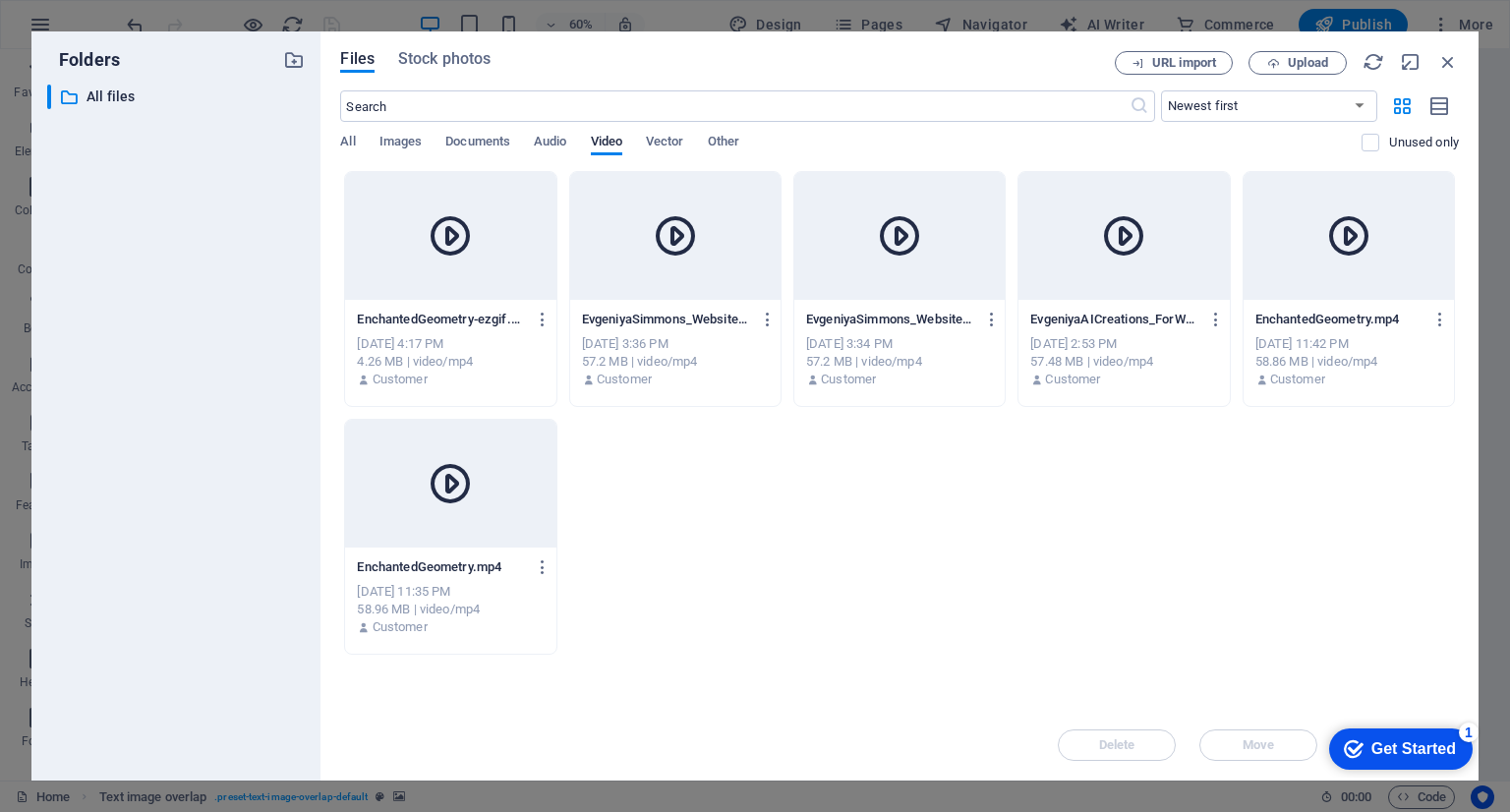
click at [454, 211] on div at bounding box center [451, 236] width 211 height 128
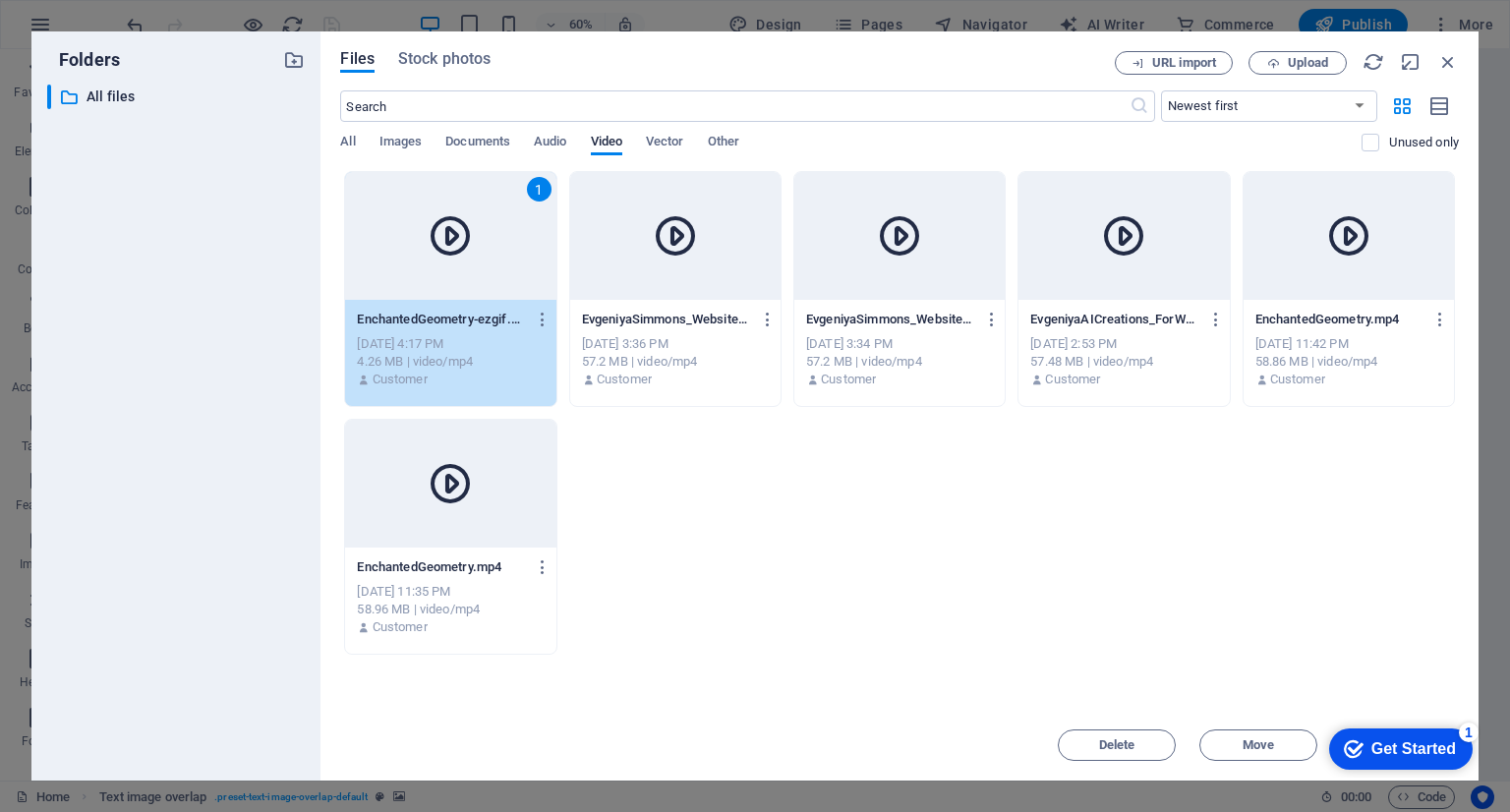
click at [454, 211] on div "1" at bounding box center [451, 236] width 211 height 128
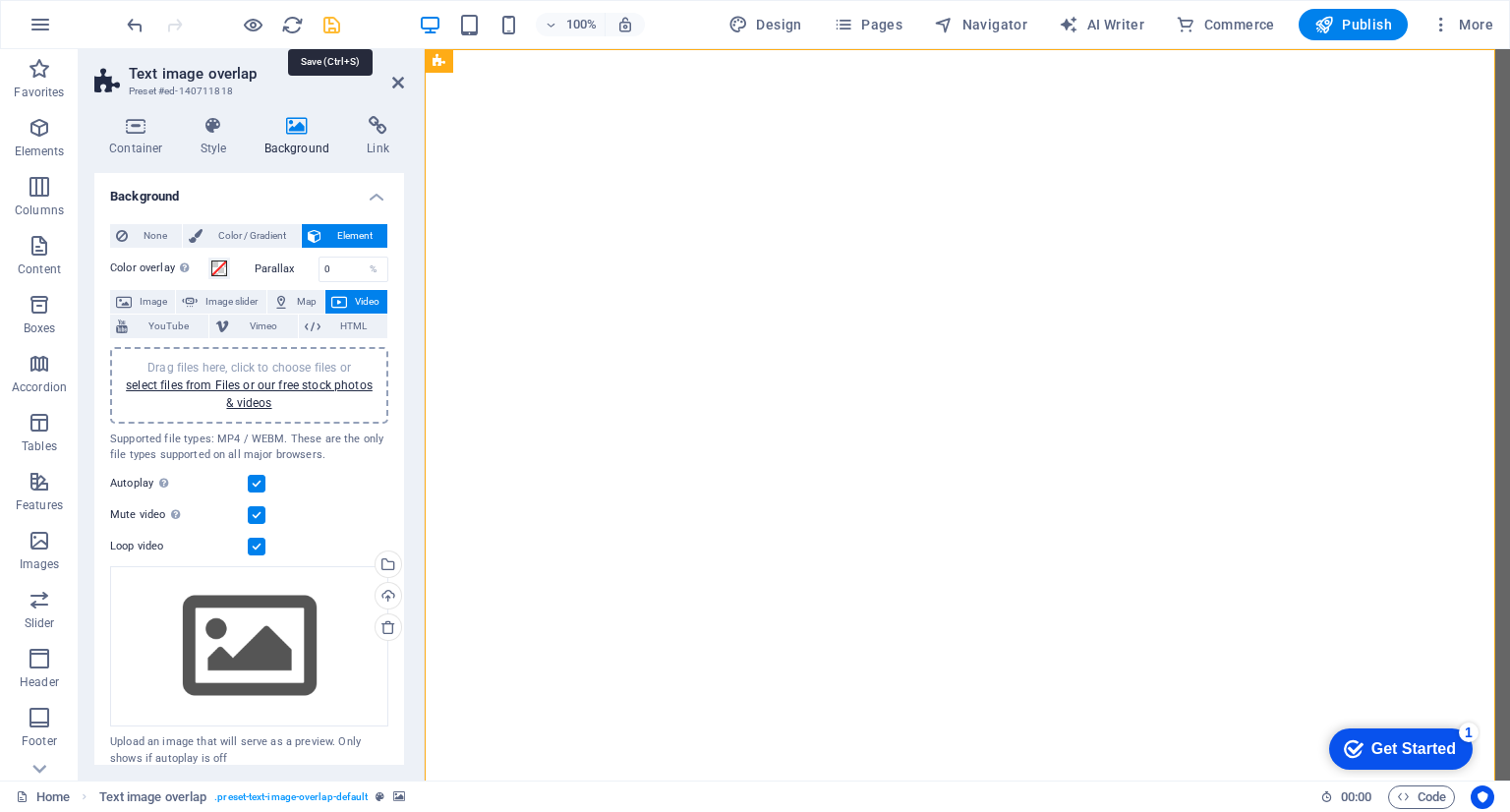
click at [334, 25] on icon "save" at bounding box center [332, 25] width 23 height 23
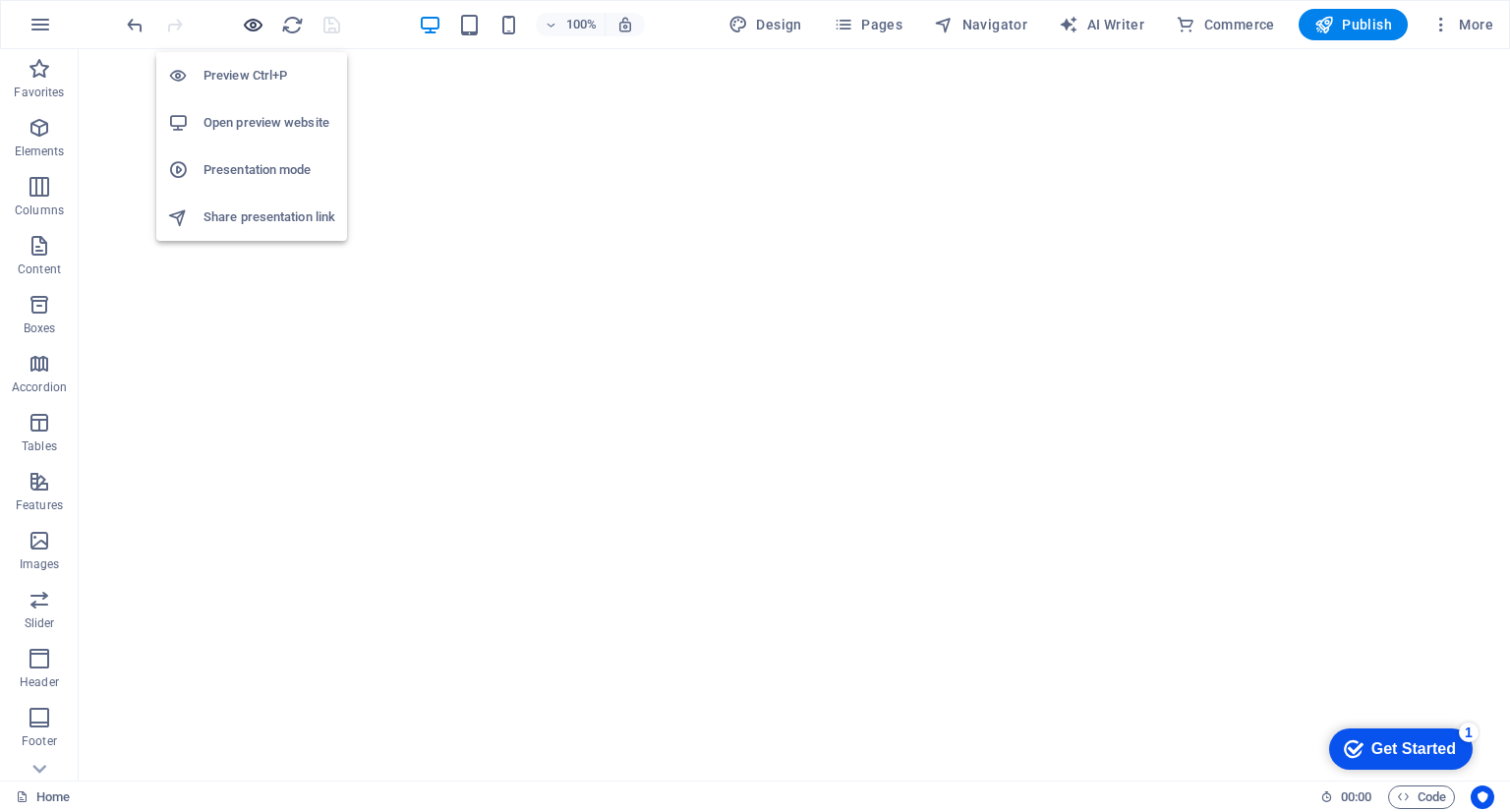
click at [250, 26] on icon "button" at bounding box center [253, 25] width 23 height 23
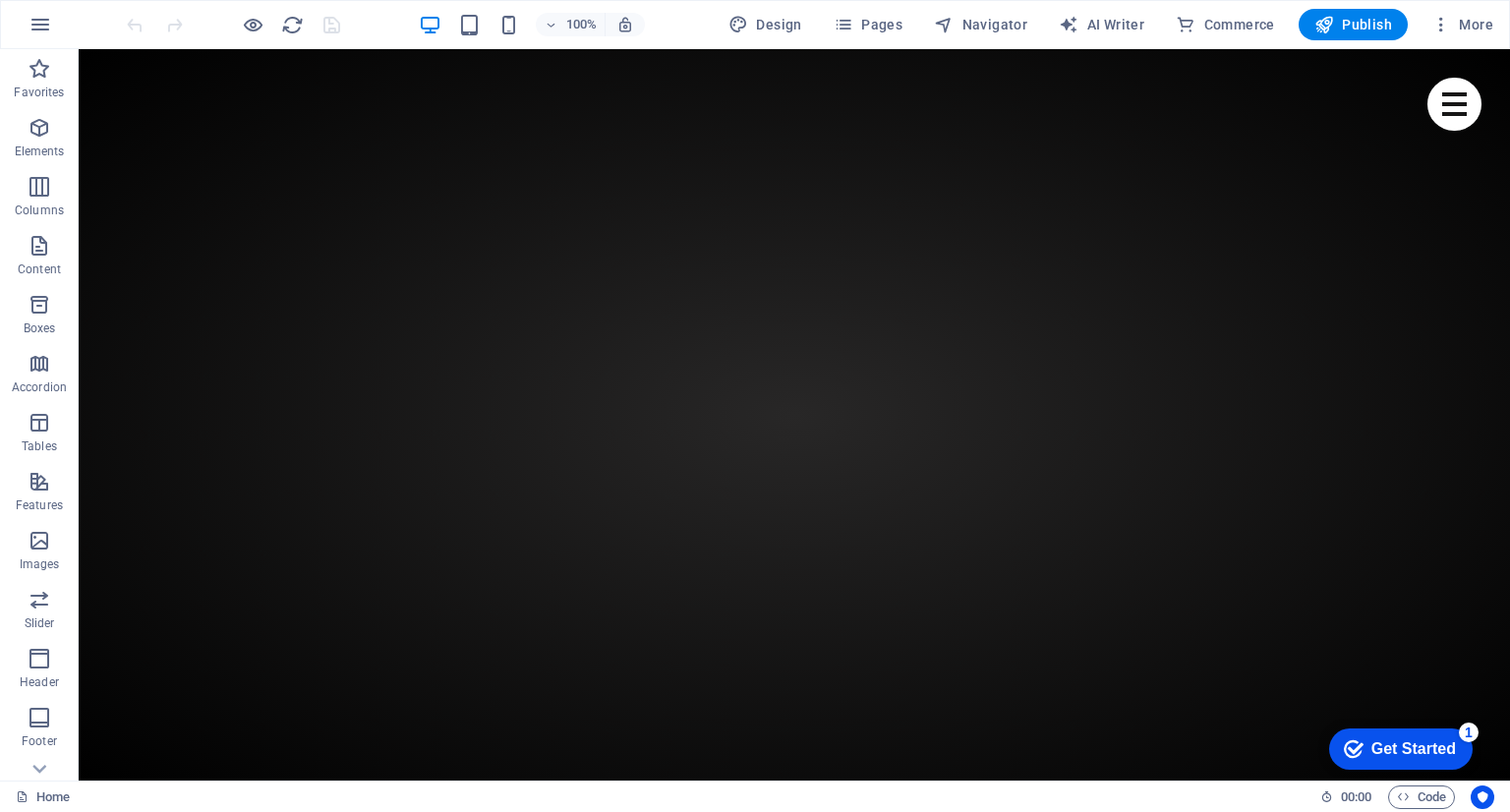
scroll to position [7374, 0]
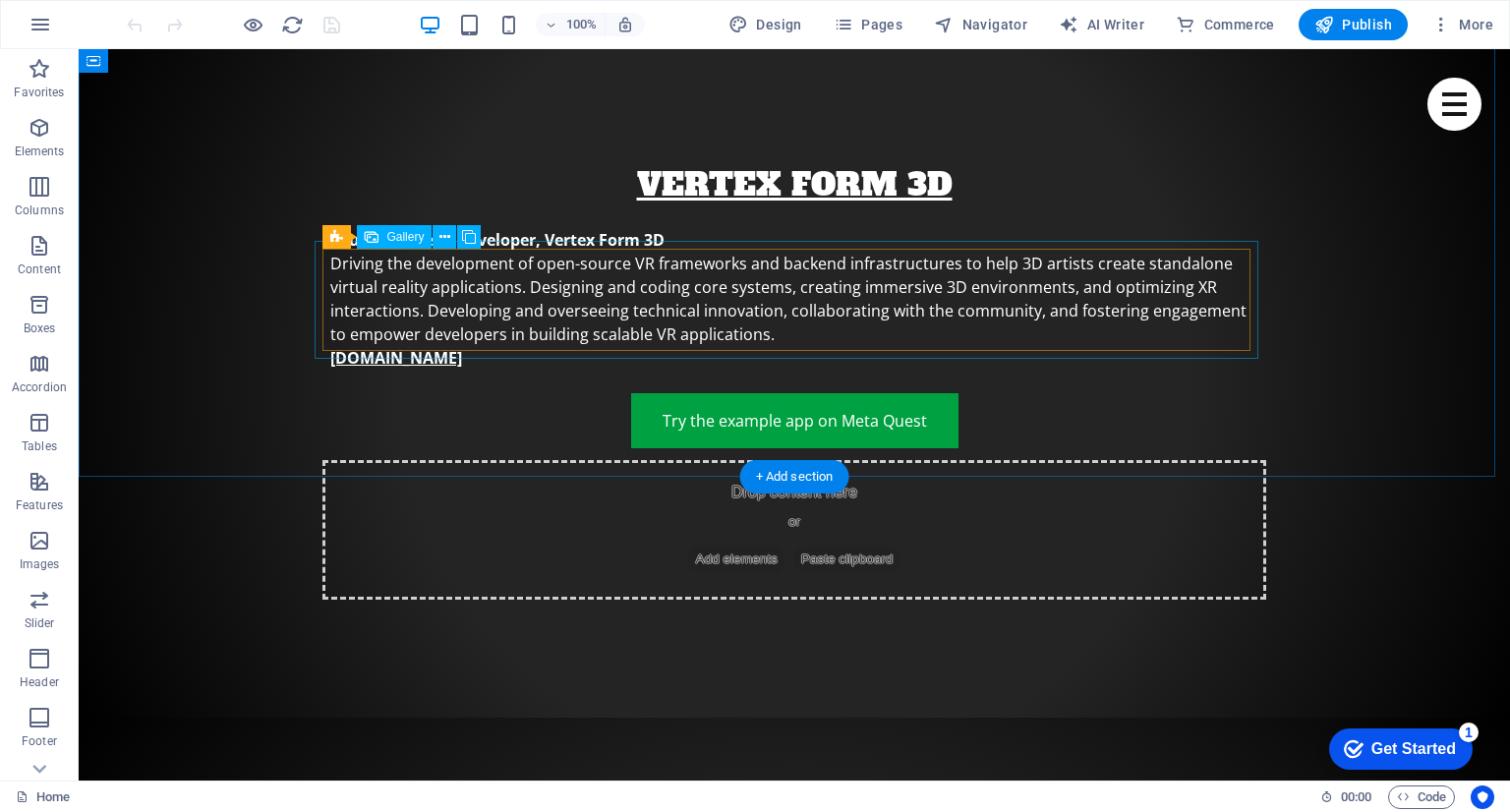
select select "4"
select select "px"
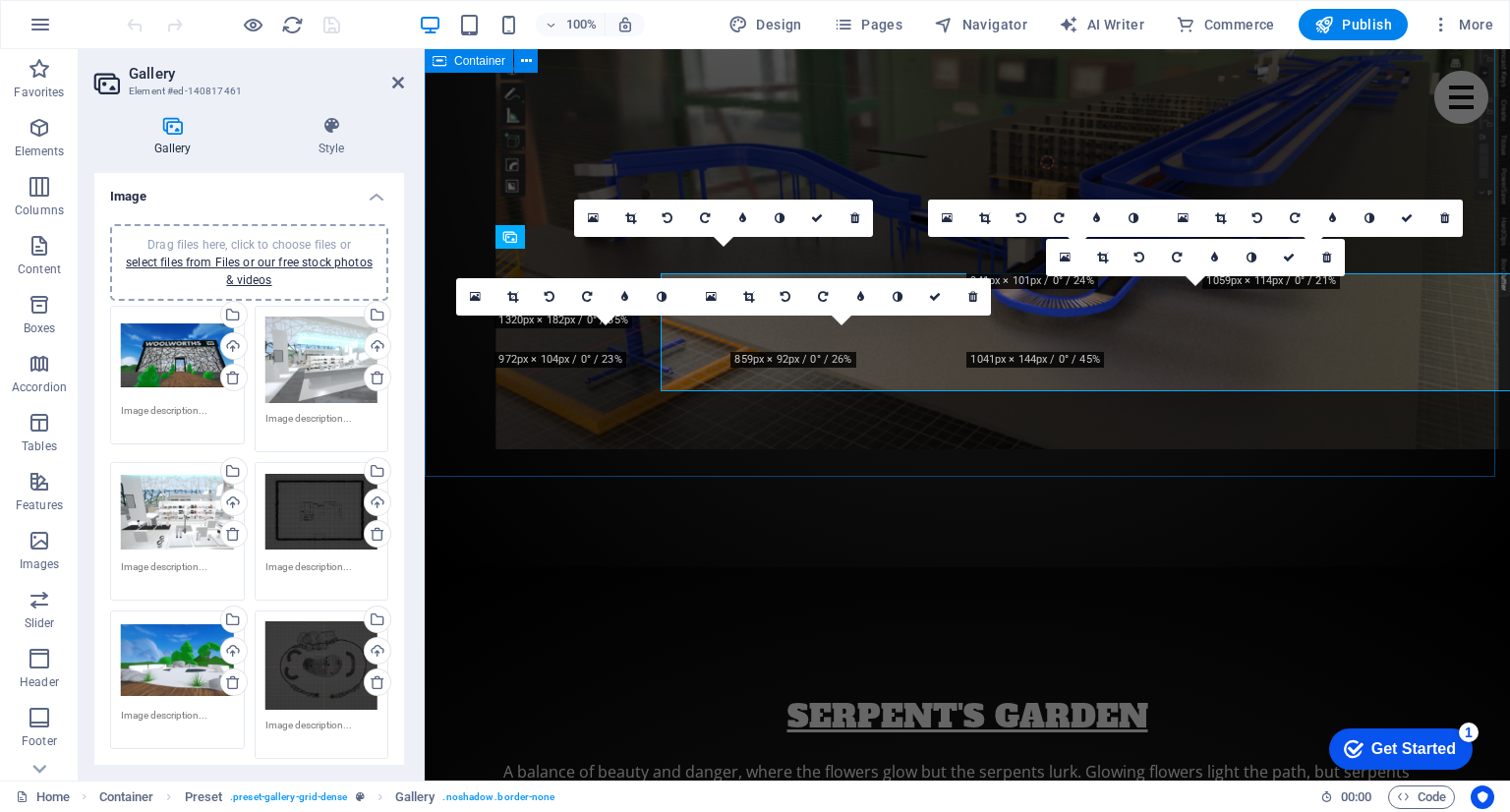
scroll to position [7341, 0]
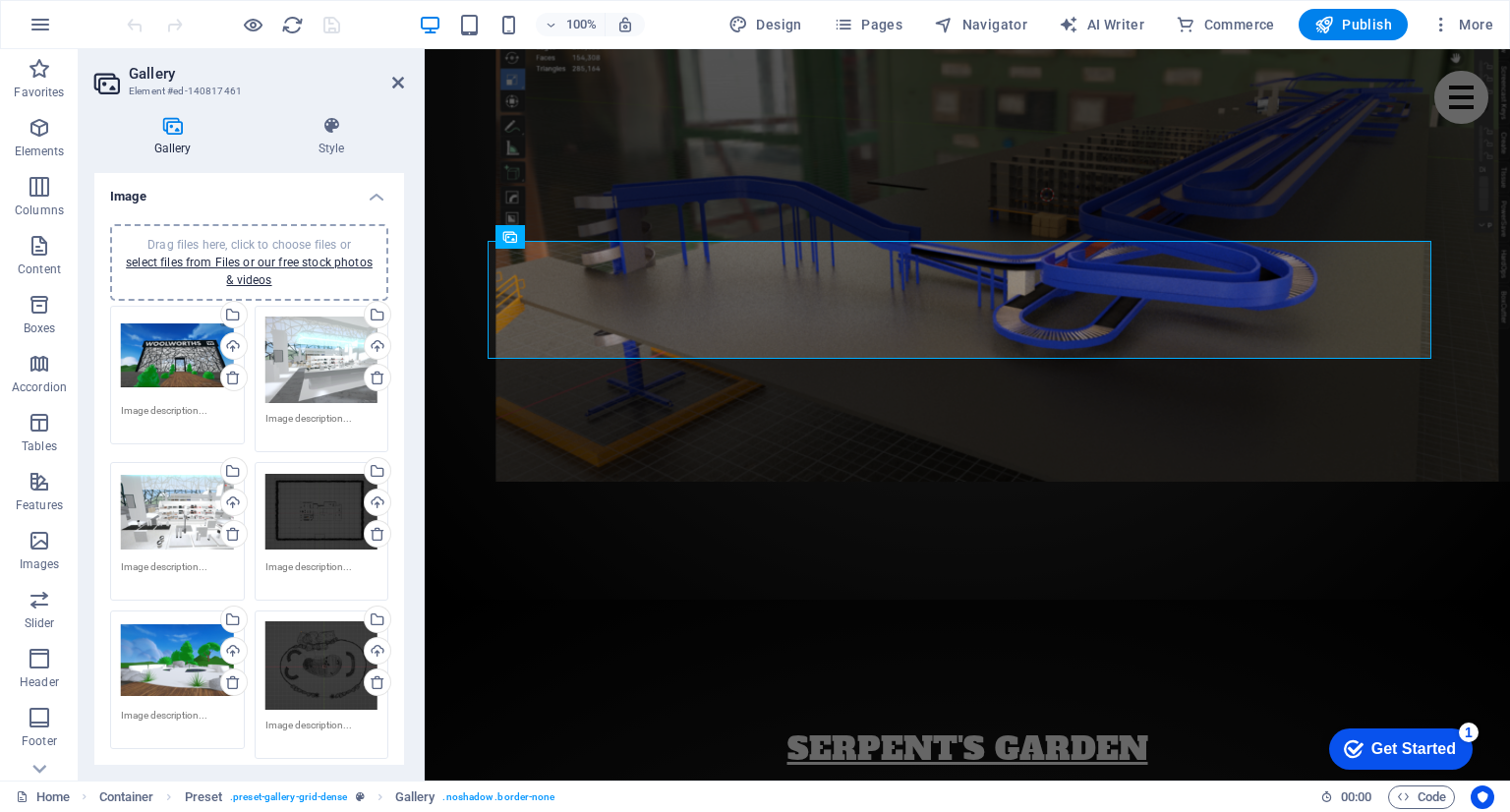
click at [181, 354] on div "Drag files here, click to choose files or select files from Files or our free s…" at bounding box center [177, 356] width 113 height 79
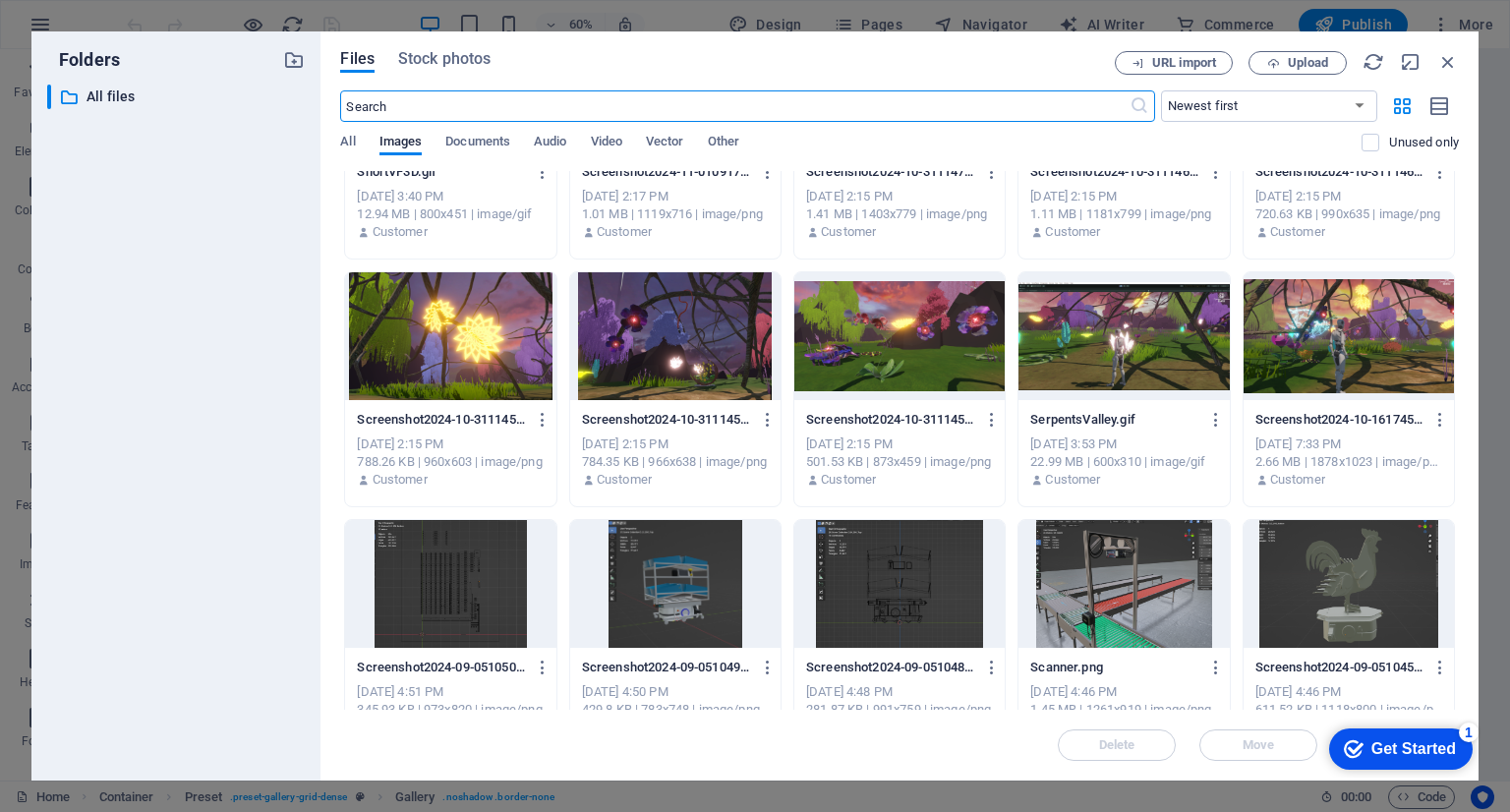
scroll to position [393, 0]
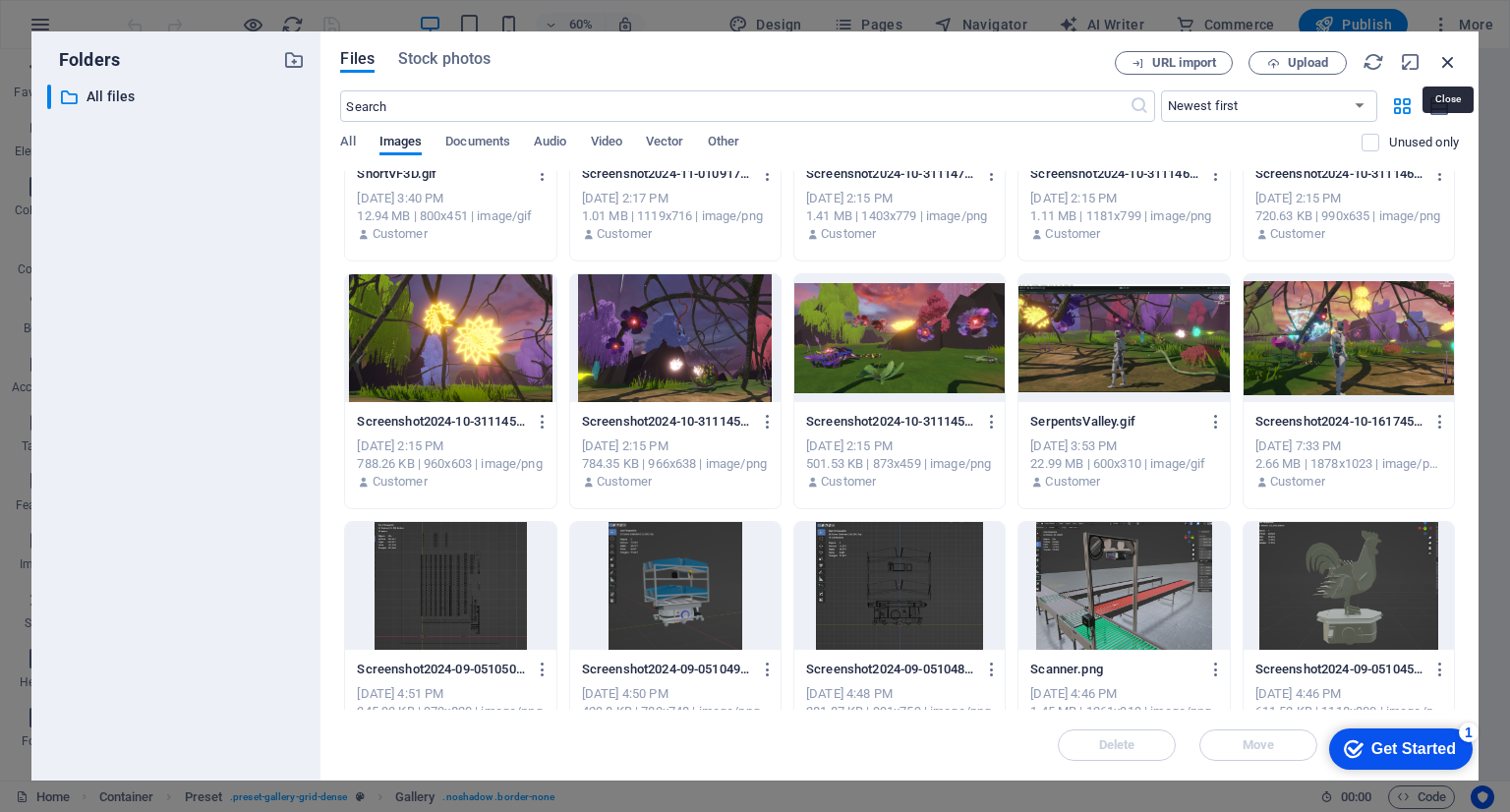
click at [1447, 60] on icon "button" at bounding box center [1448, 62] width 22 height 22
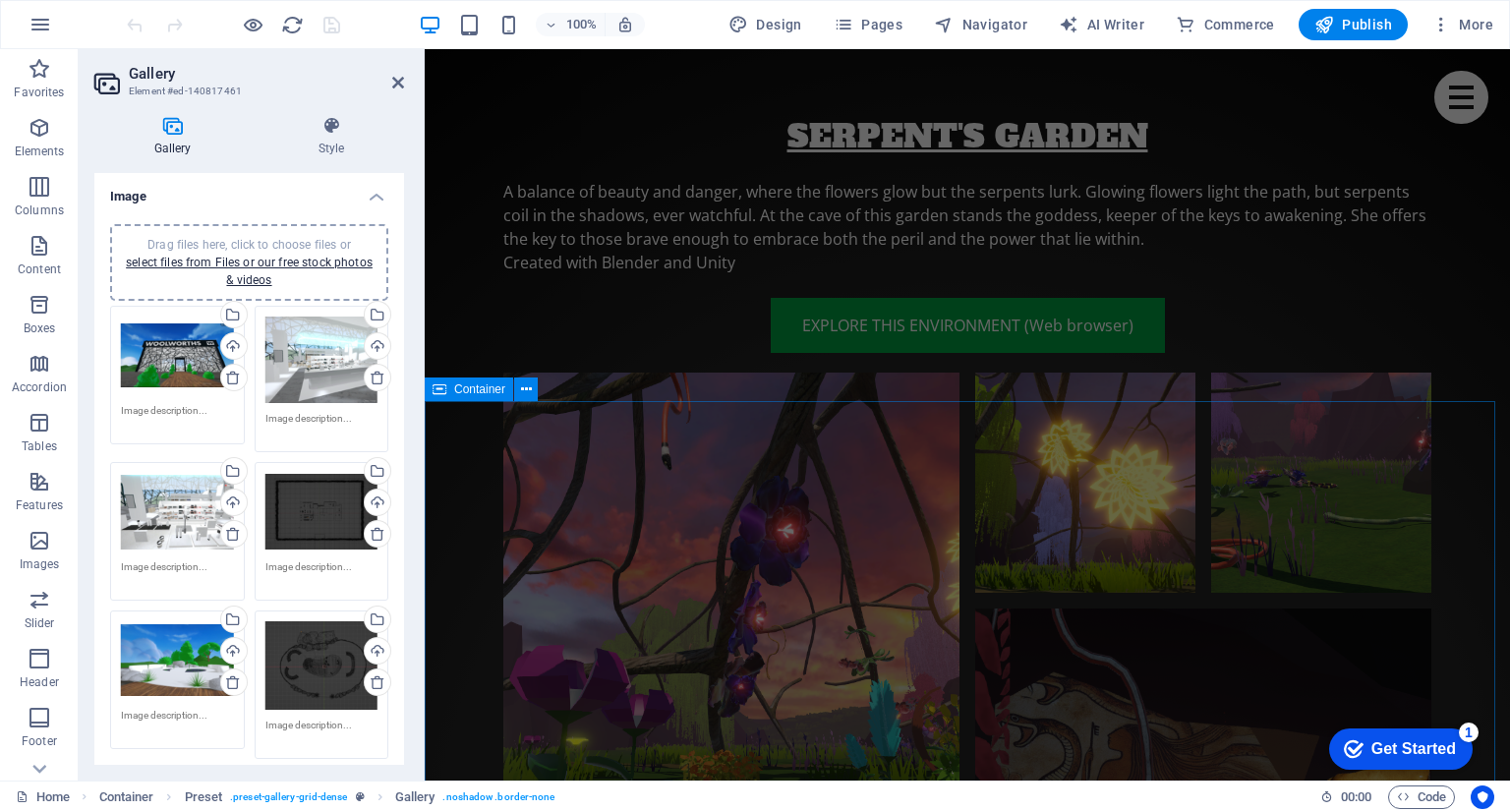
scroll to position [7956, 0]
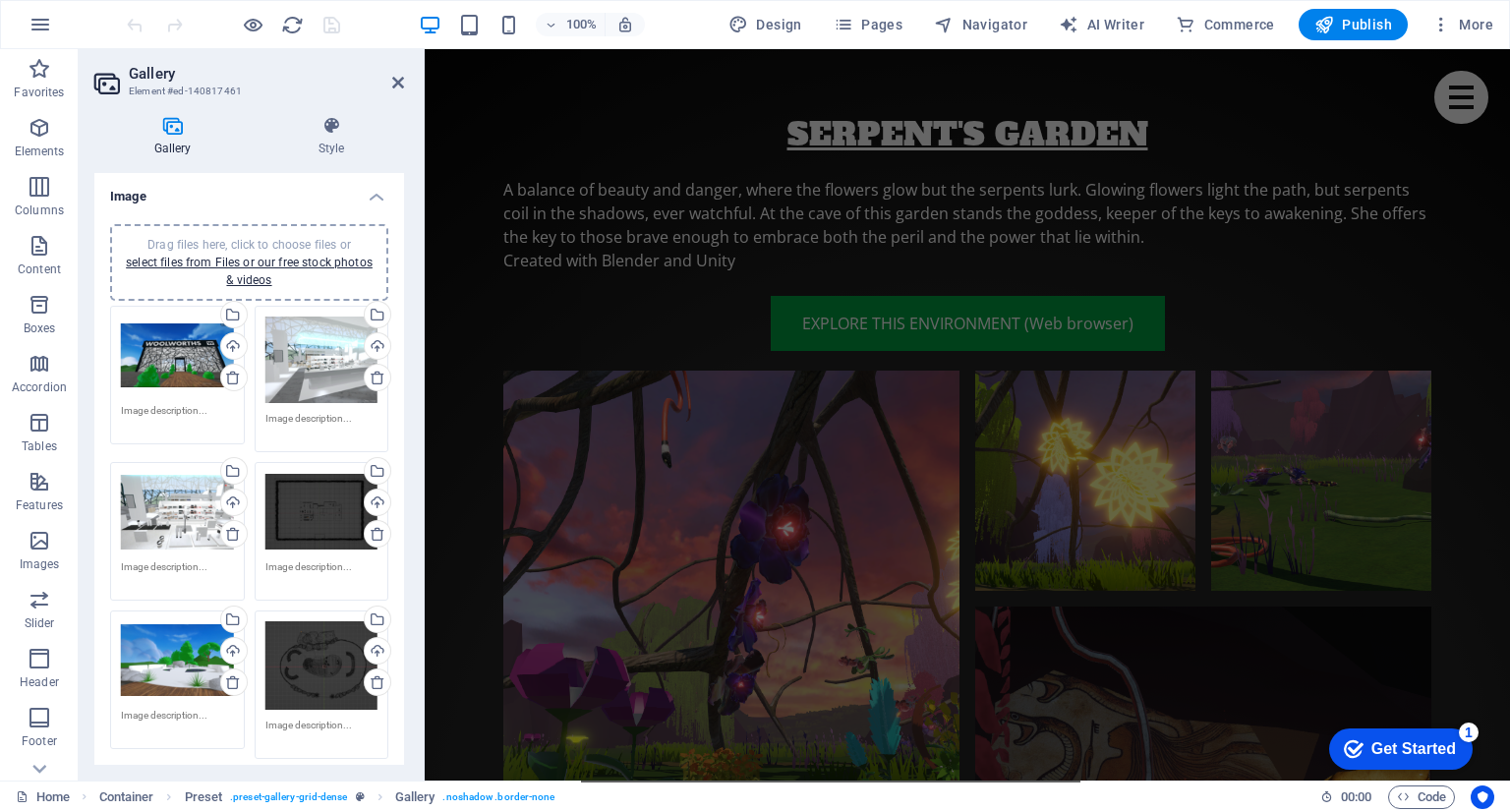
click at [315, 10] on div at bounding box center [233, 25] width 220 height 31
click at [301, 14] on icon "reload" at bounding box center [292, 25] width 23 height 23
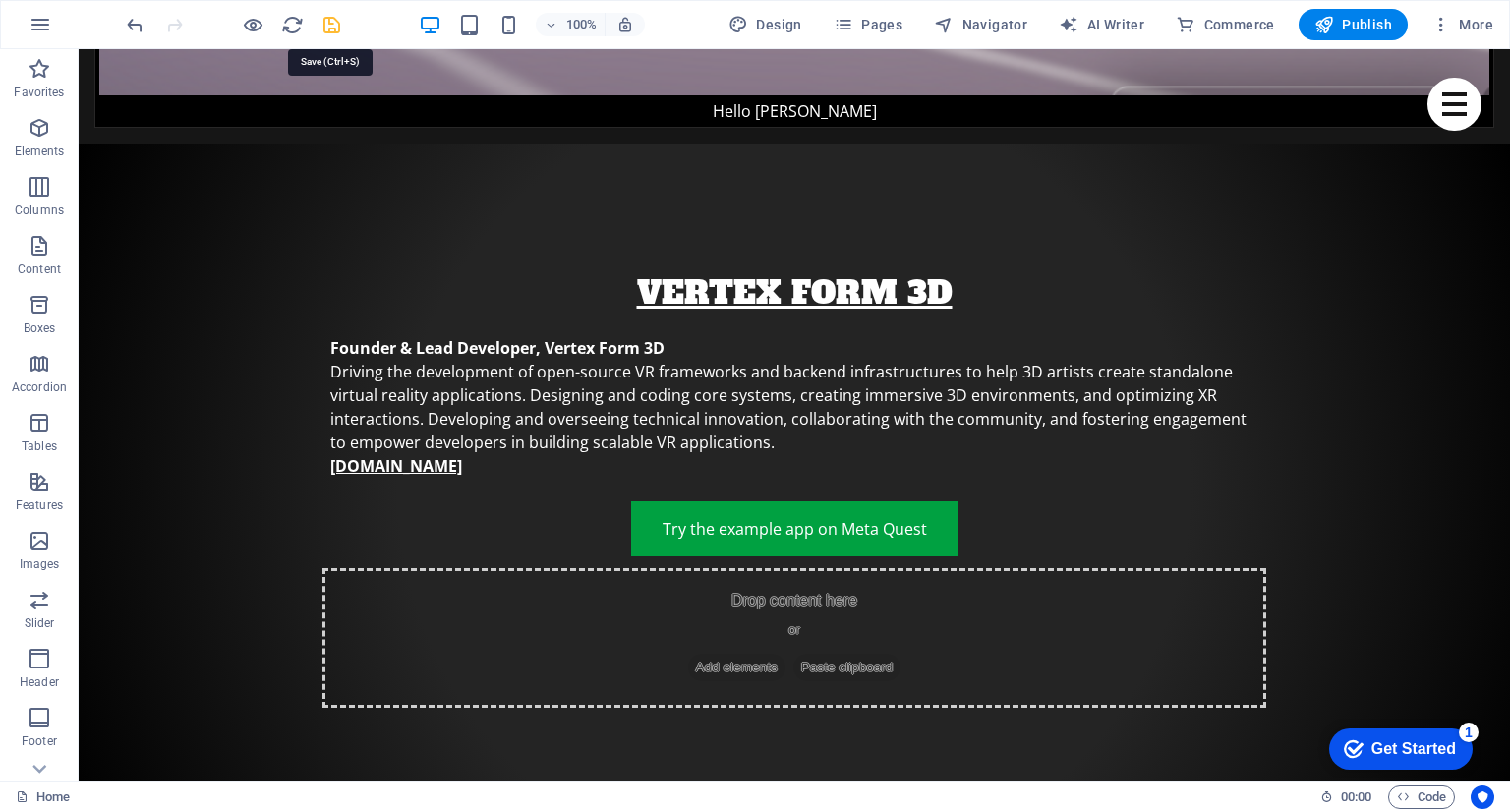
click at [339, 18] on icon "save" at bounding box center [332, 25] width 23 height 23
click at [294, 21] on icon "reload" at bounding box center [292, 25] width 23 height 23
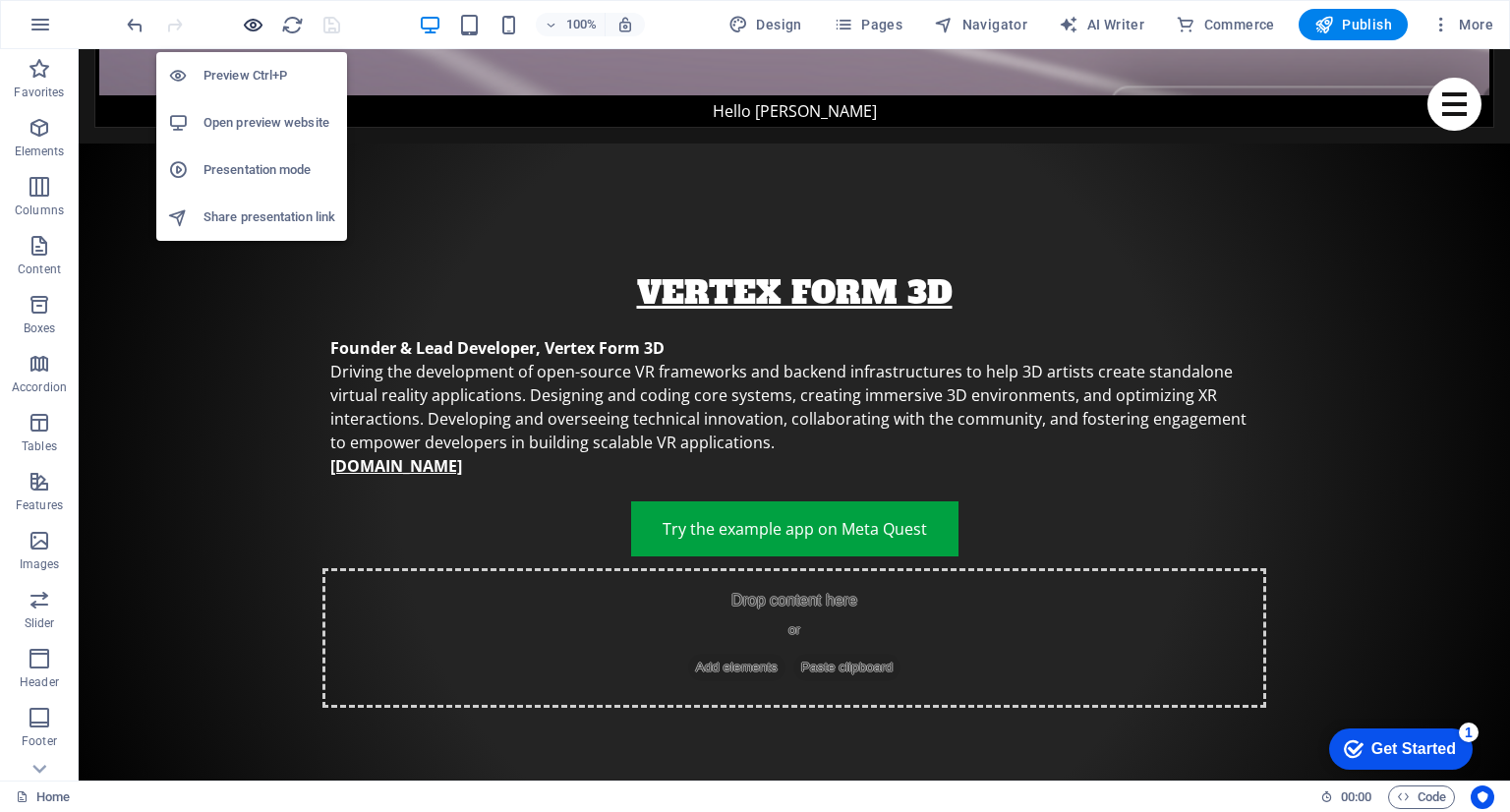
click at [249, 21] on icon "button" at bounding box center [253, 25] width 23 height 23
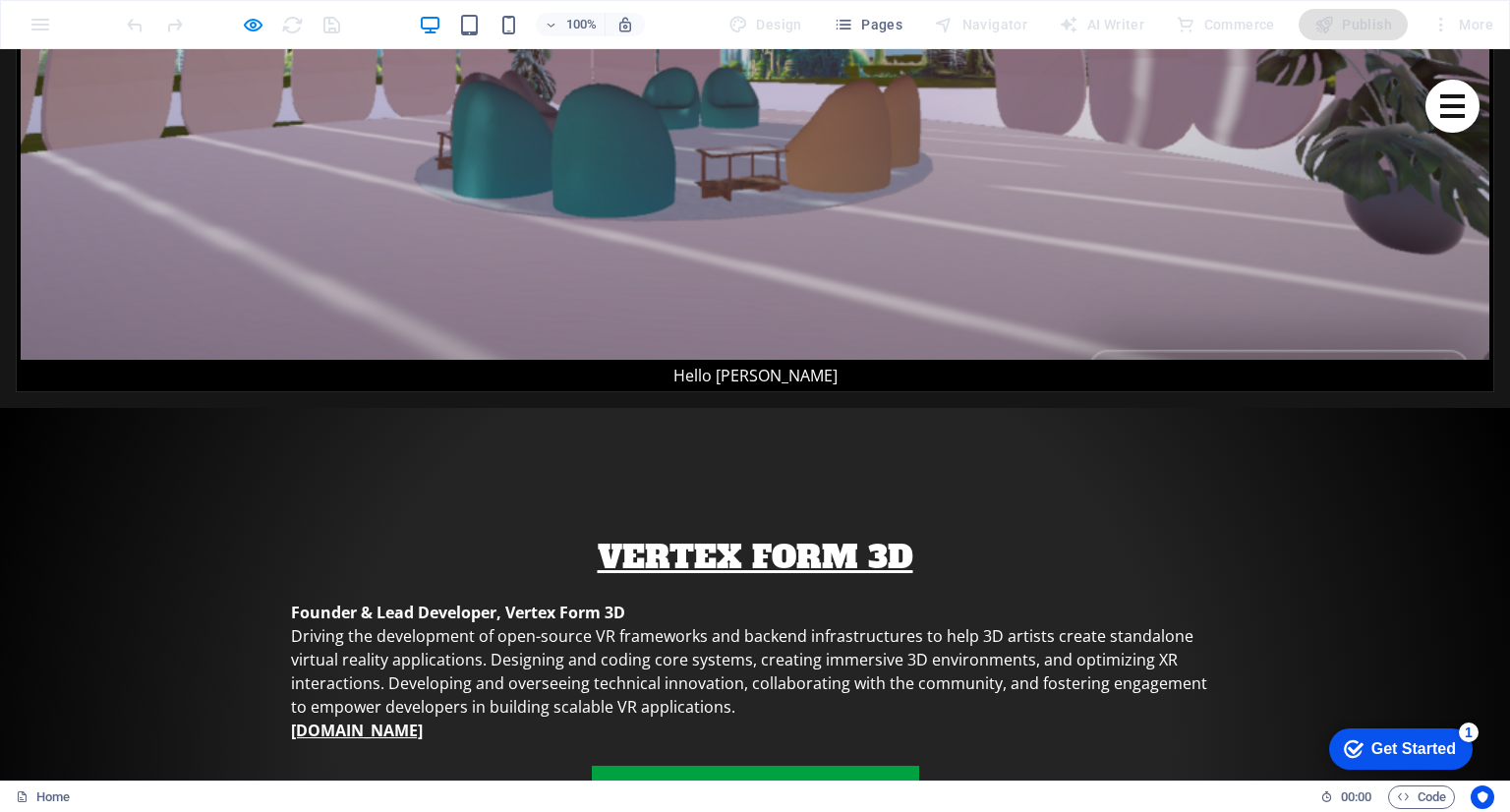
click at [264, 25] on div at bounding box center [233, 25] width 220 height 31
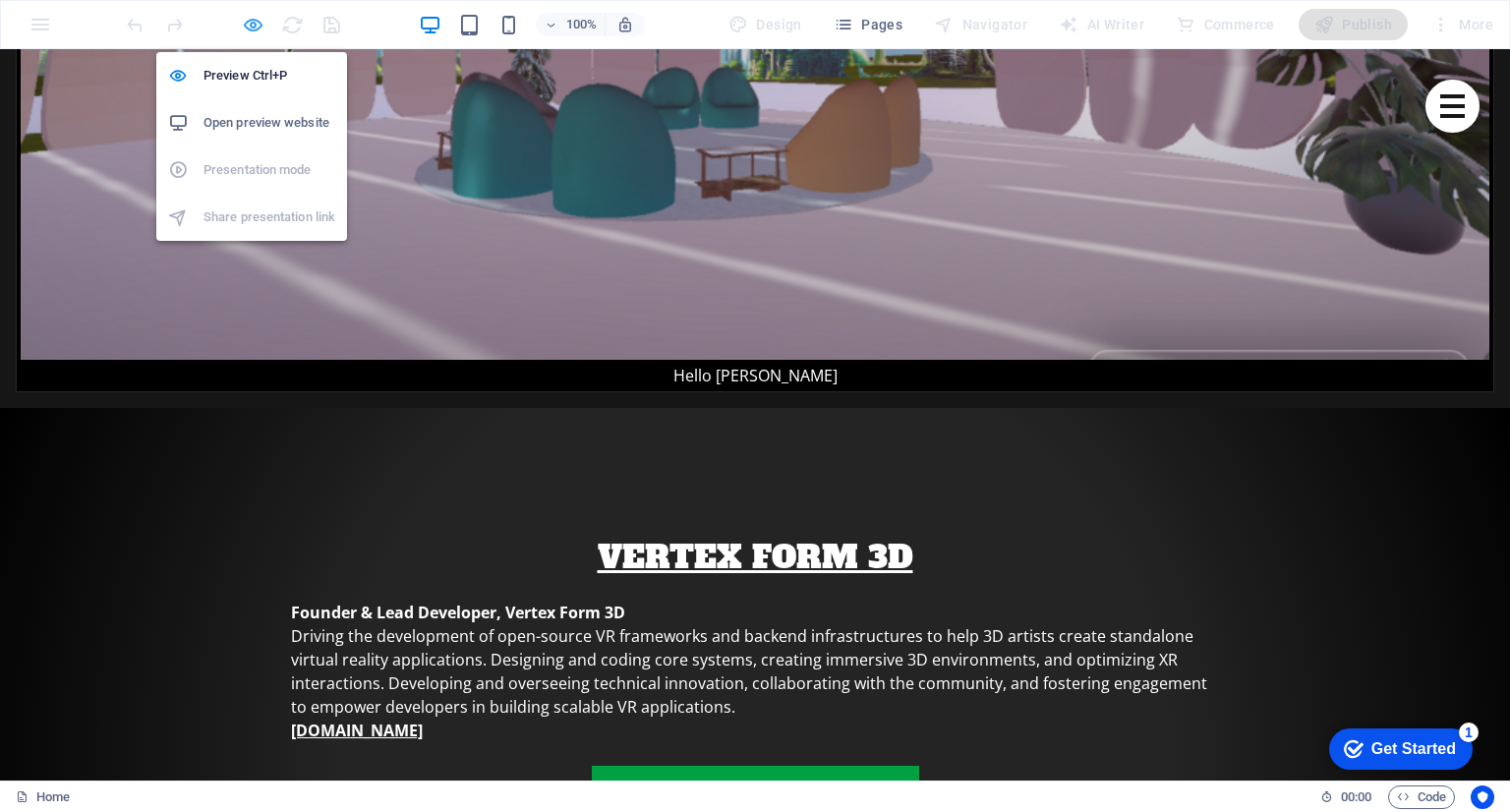
click at [251, 25] on icon "button" at bounding box center [253, 25] width 23 height 23
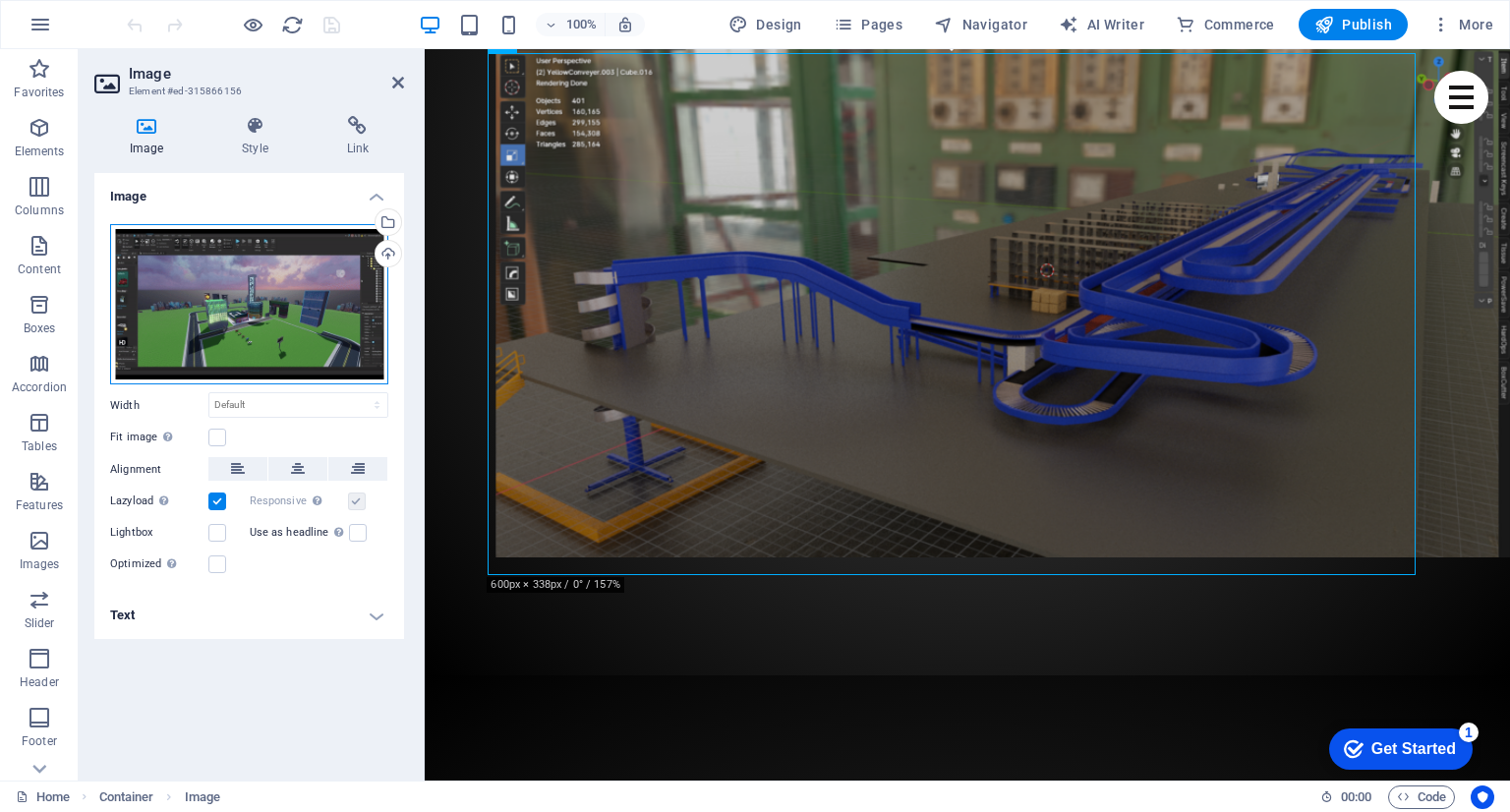
click at [279, 292] on div "Drag files here, click to choose files or select files from Files or our free s…" at bounding box center [249, 305] width 279 height 161
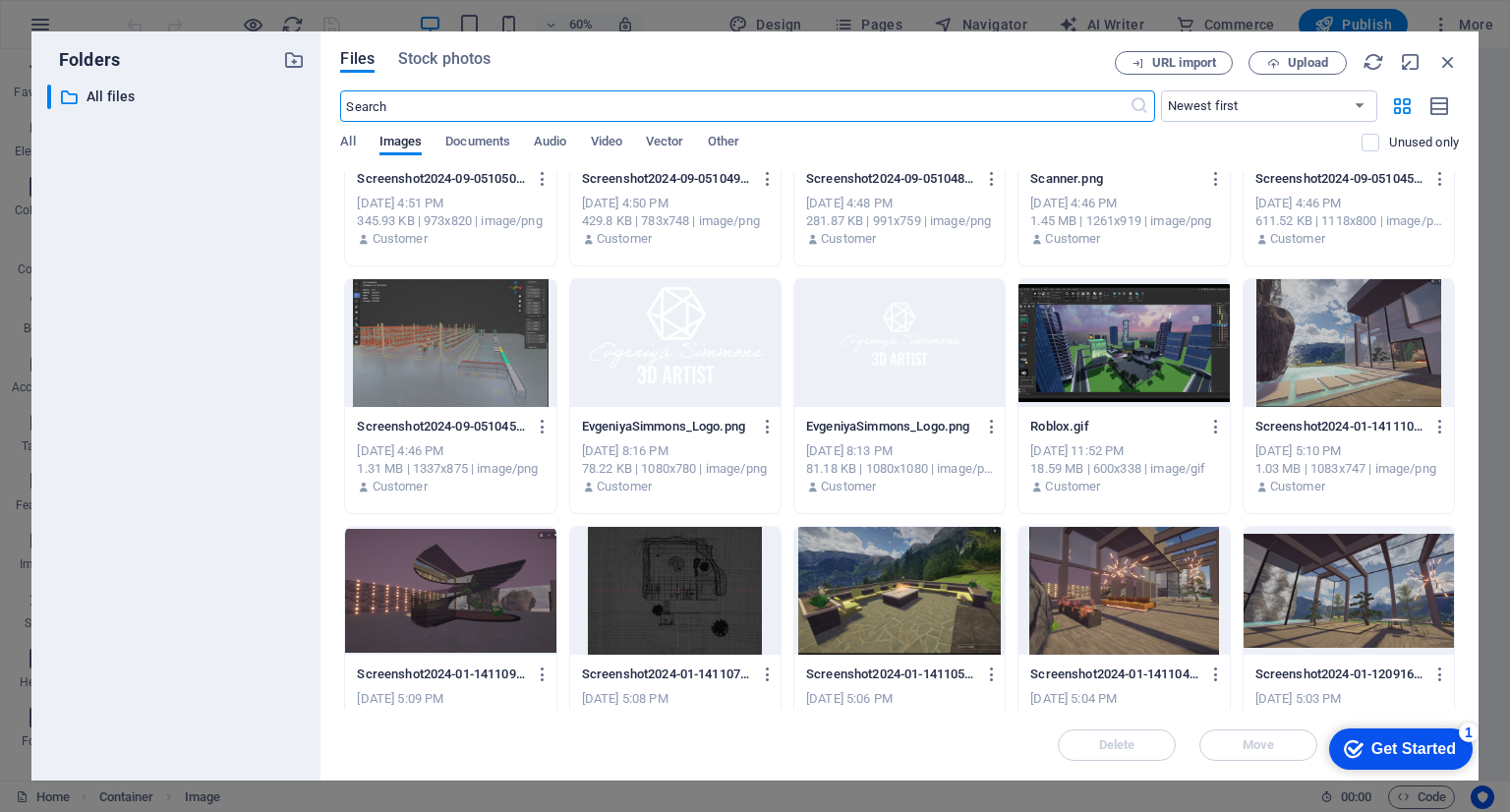
scroll to position [885, 0]
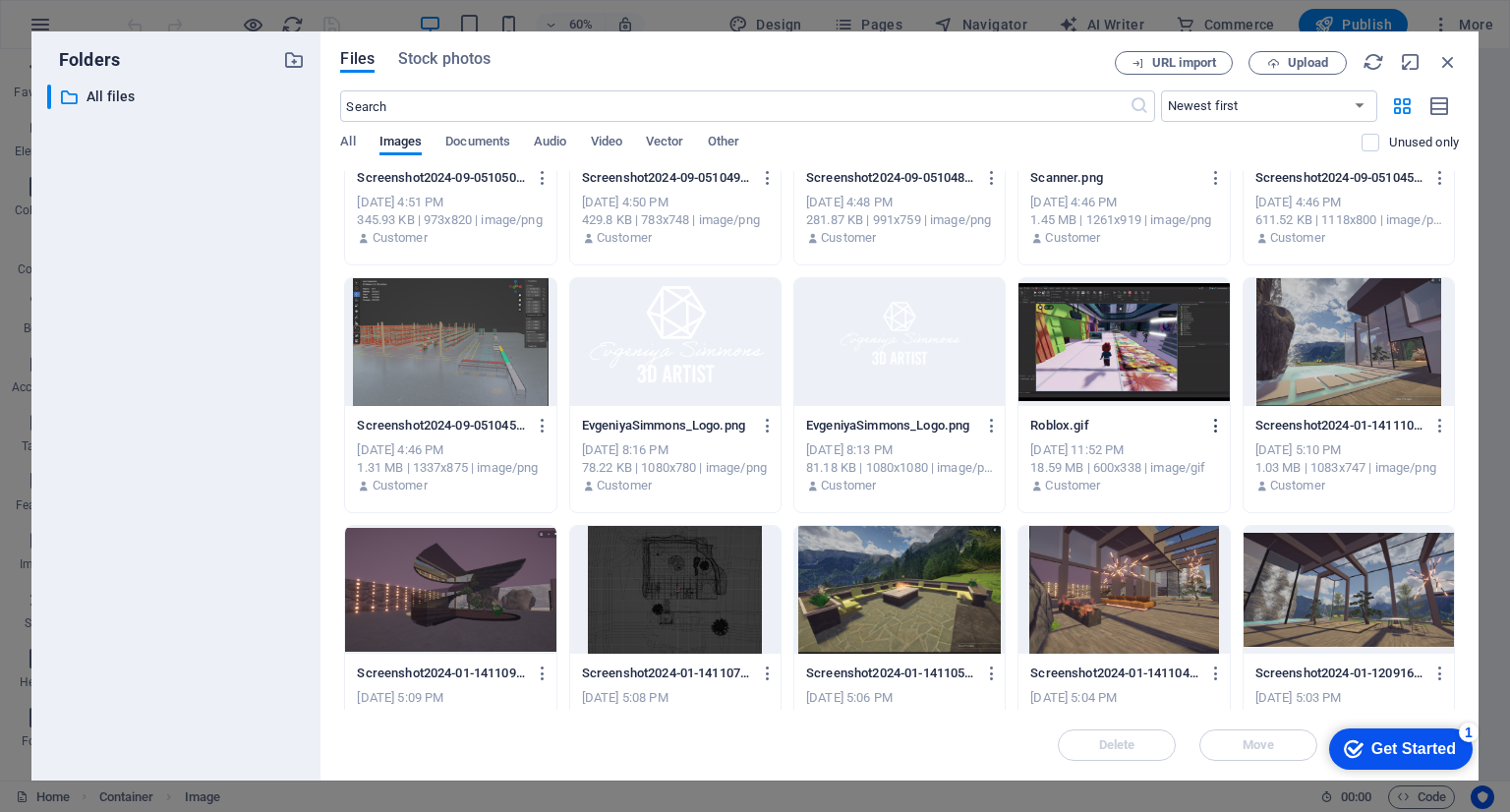
click at [1214, 421] on icon "button" at bounding box center [1216, 425] width 19 height 18
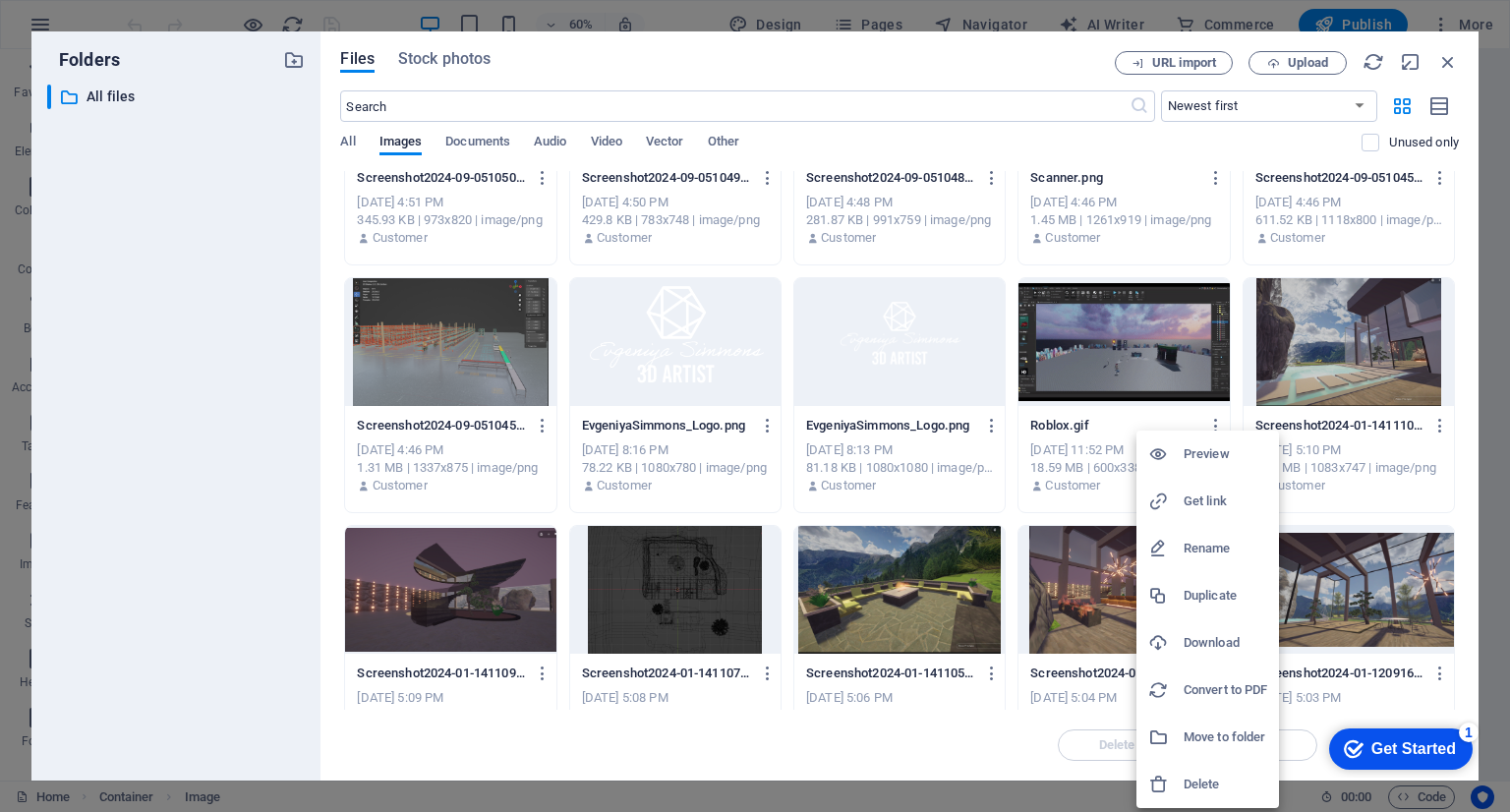
click at [1222, 635] on h6 "Download" at bounding box center [1225, 643] width 84 height 24
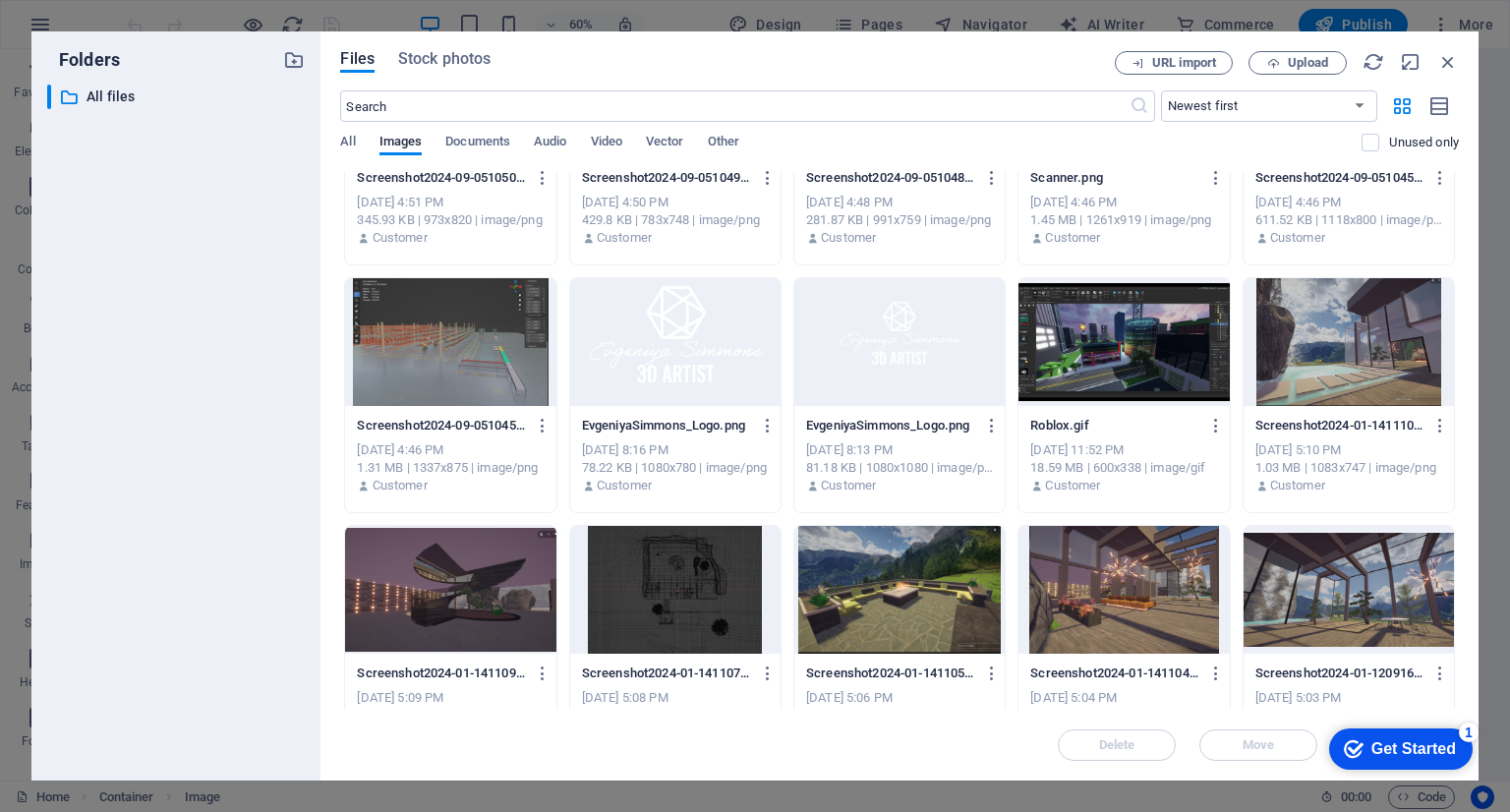
scroll to position [8080, 8]
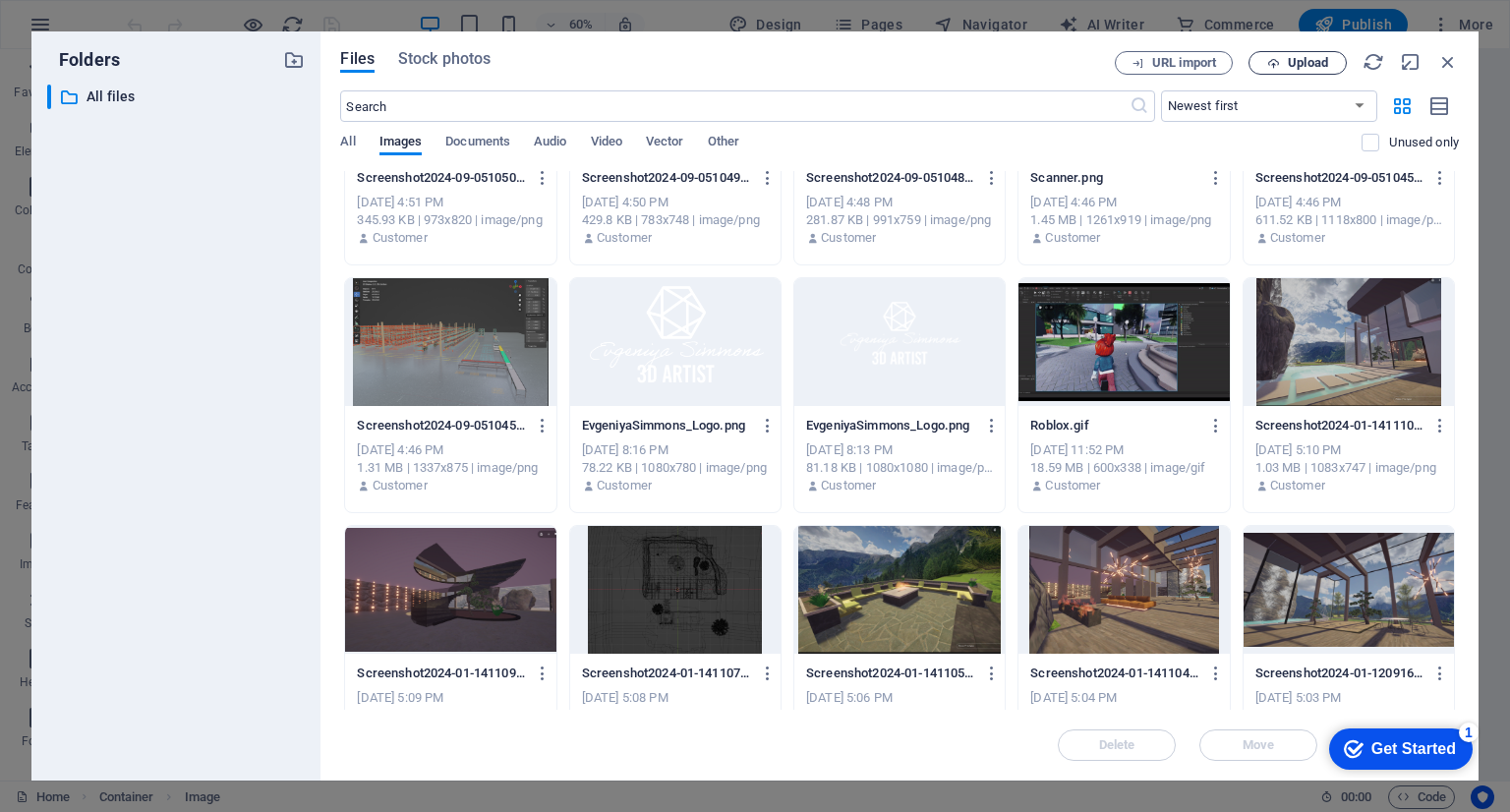
click at [1299, 67] on span "Upload" at bounding box center [1307, 63] width 40 height 12
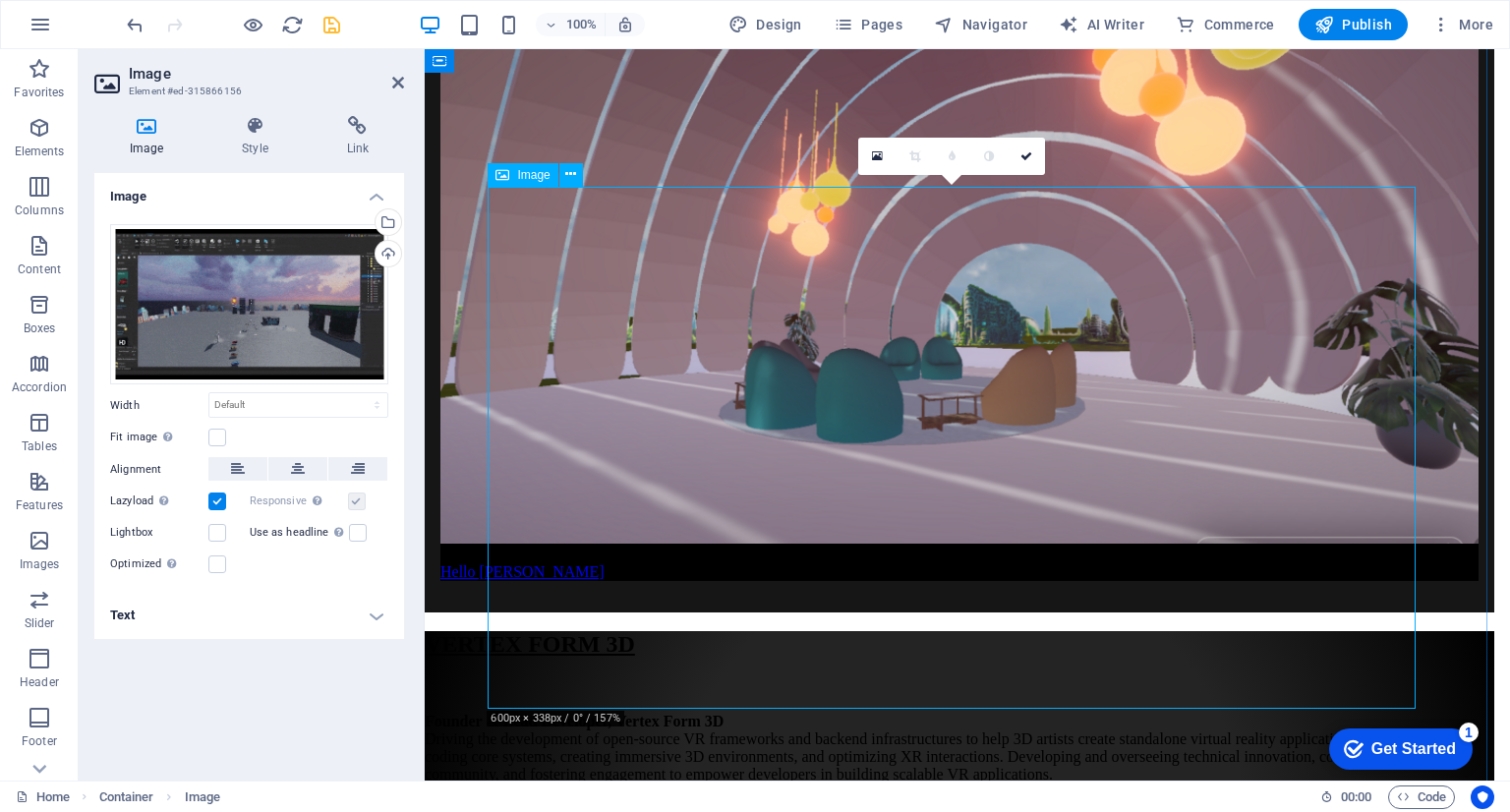
scroll to position [7984, 8]
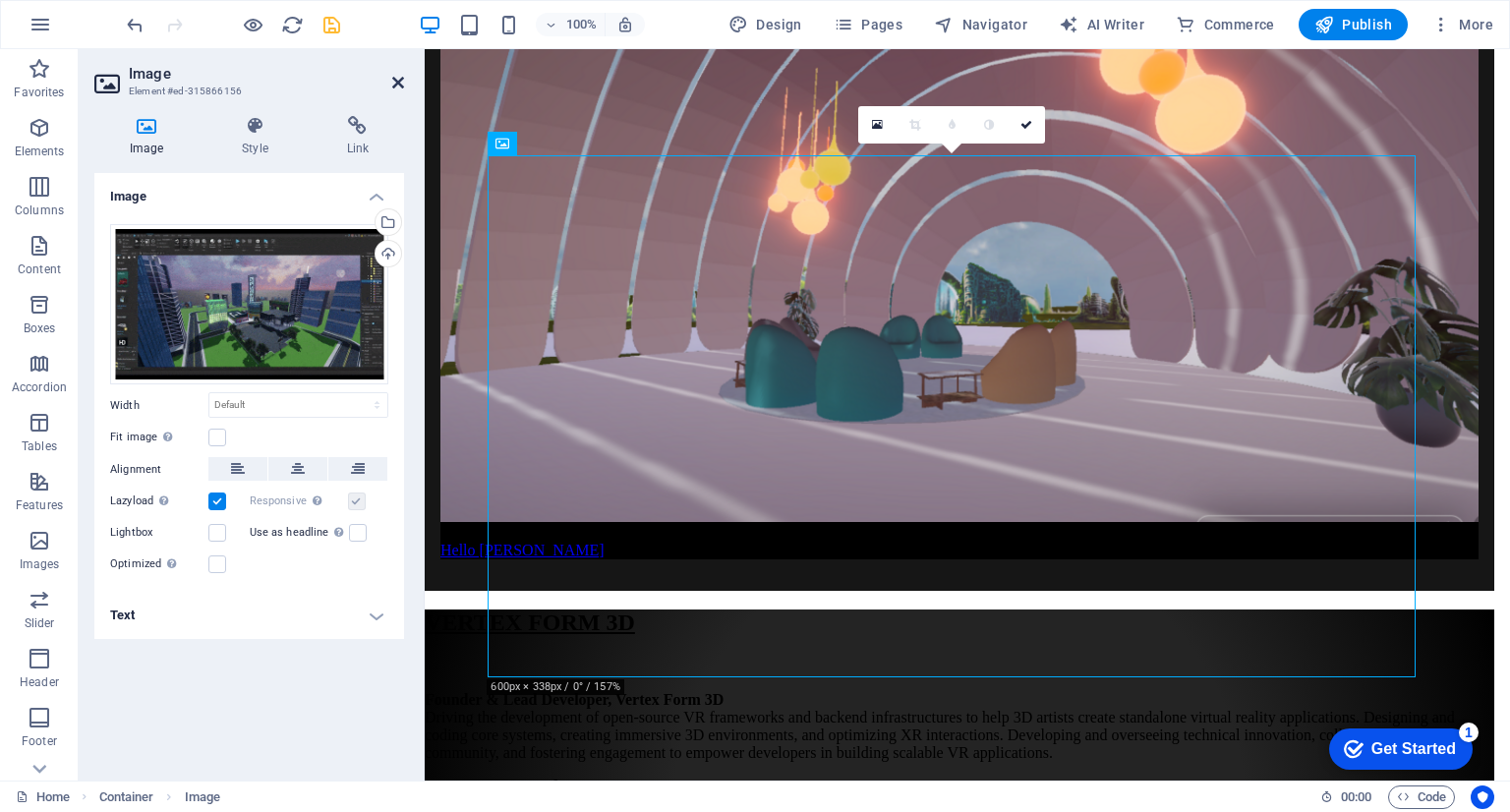
click at [393, 86] on icon at bounding box center [398, 83] width 12 height 16
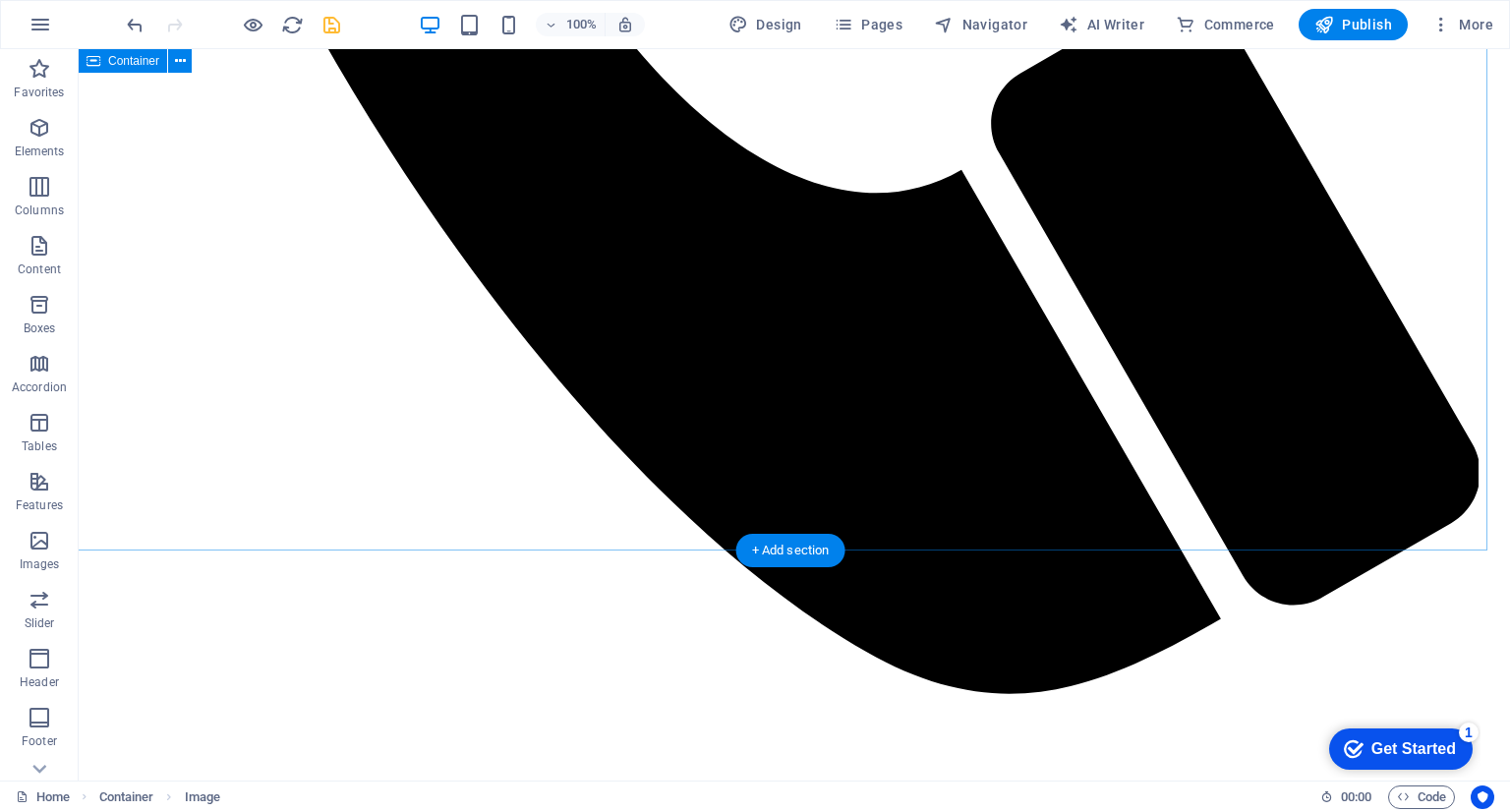
scroll to position [1348, 8]
